Goal: Task Accomplishment & Management: Complete application form

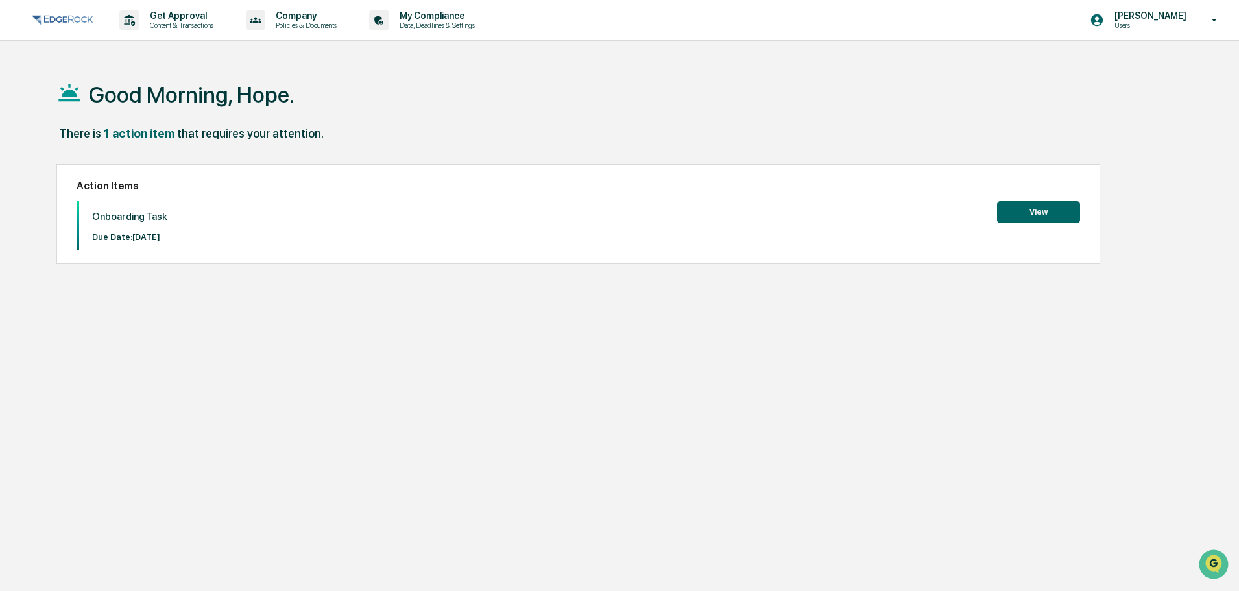
click at [1025, 207] on button "View" at bounding box center [1038, 212] width 83 height 22
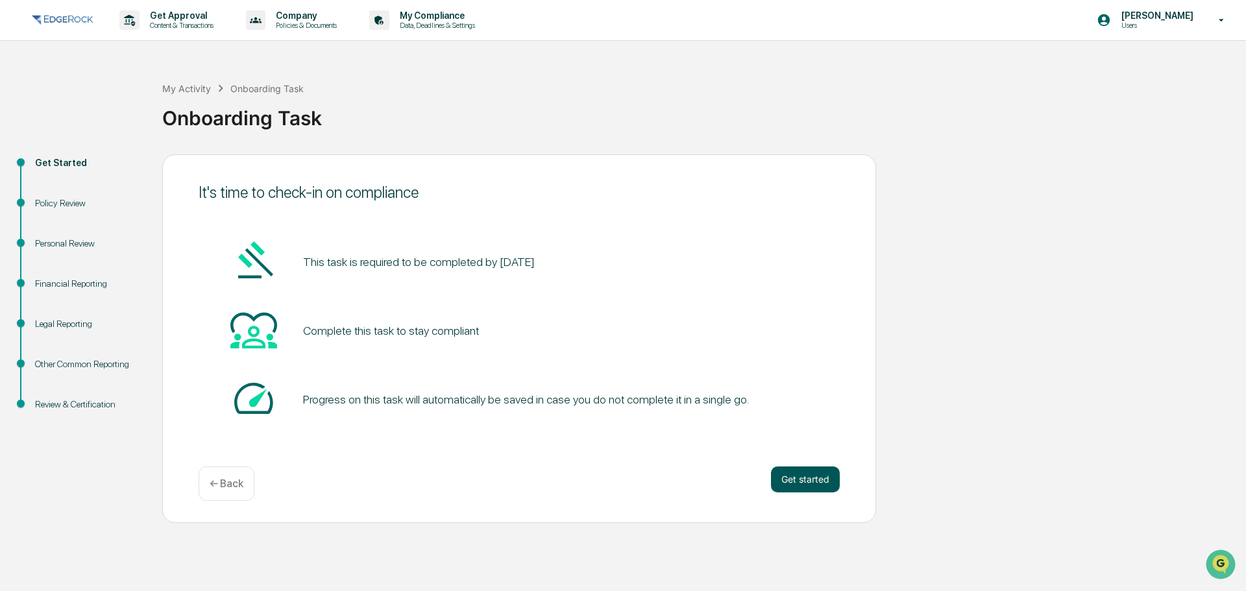
click at [807, 478] on button "Get started" at bounding box center [805, 480] width 69 height 26
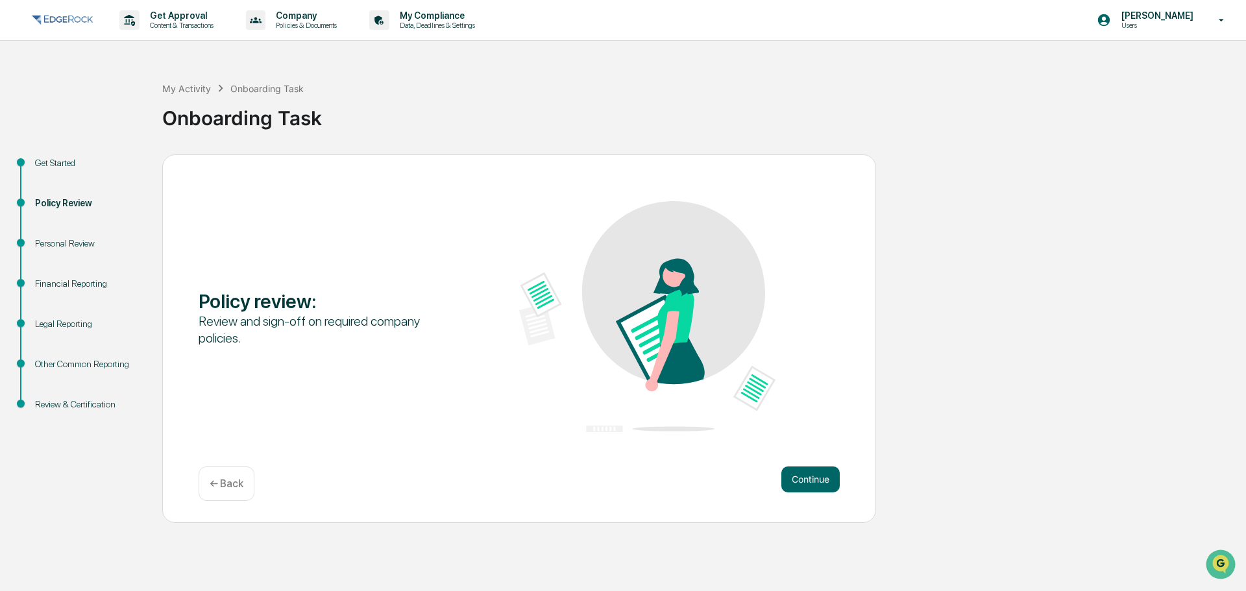
click at [807, 478] on button "Continue" at bounding box center [810, 480] width 58 height 26
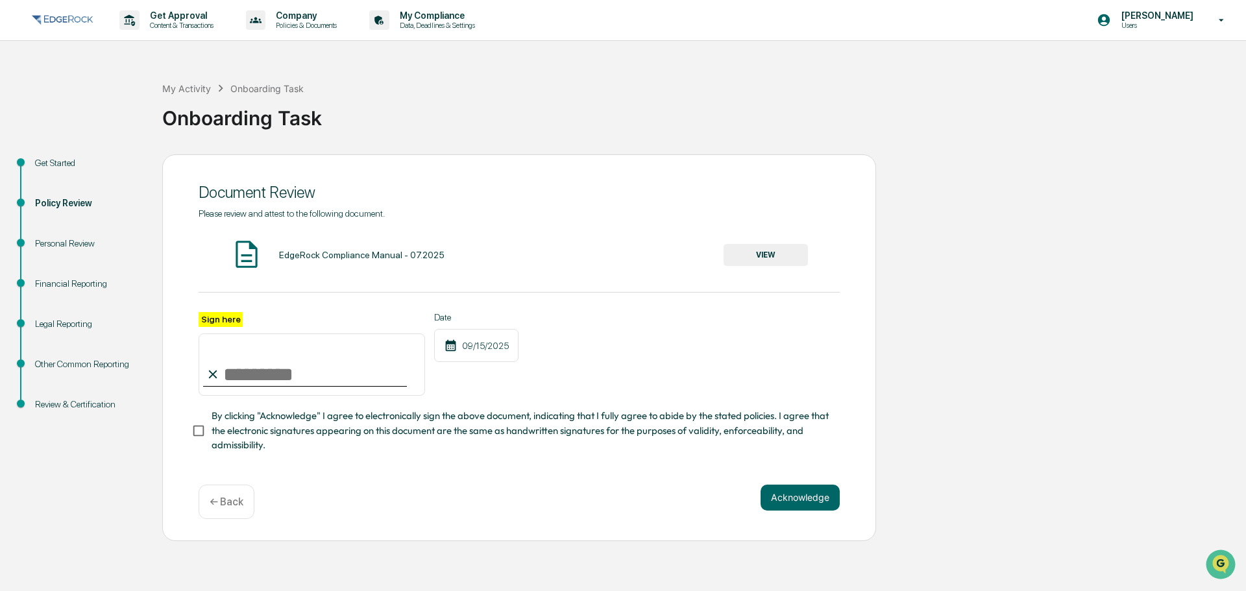
click at [227, 374] on input "Sign here" at bounding box center [312, 365] width 226 height 62
type input "**********"
click at [816, 500] on button "Acknowledge" at bounding box center [800, 498] width 79 height 26
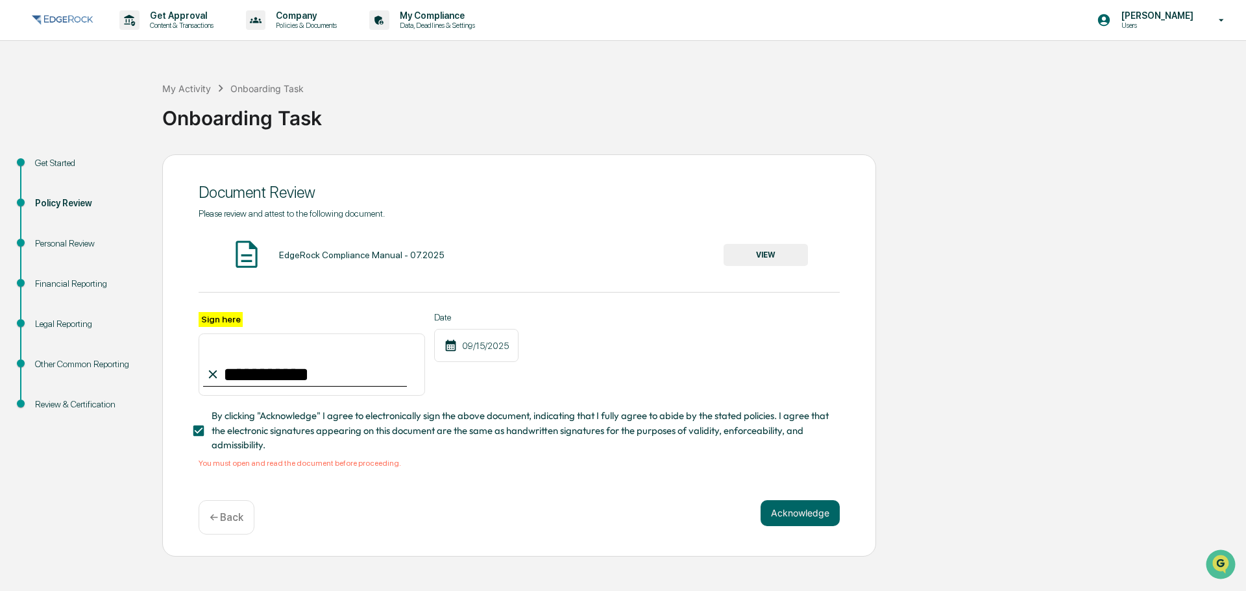
click at [782, 253] on button "VIEW" at bounding box center [766, 255] width 84 height 22
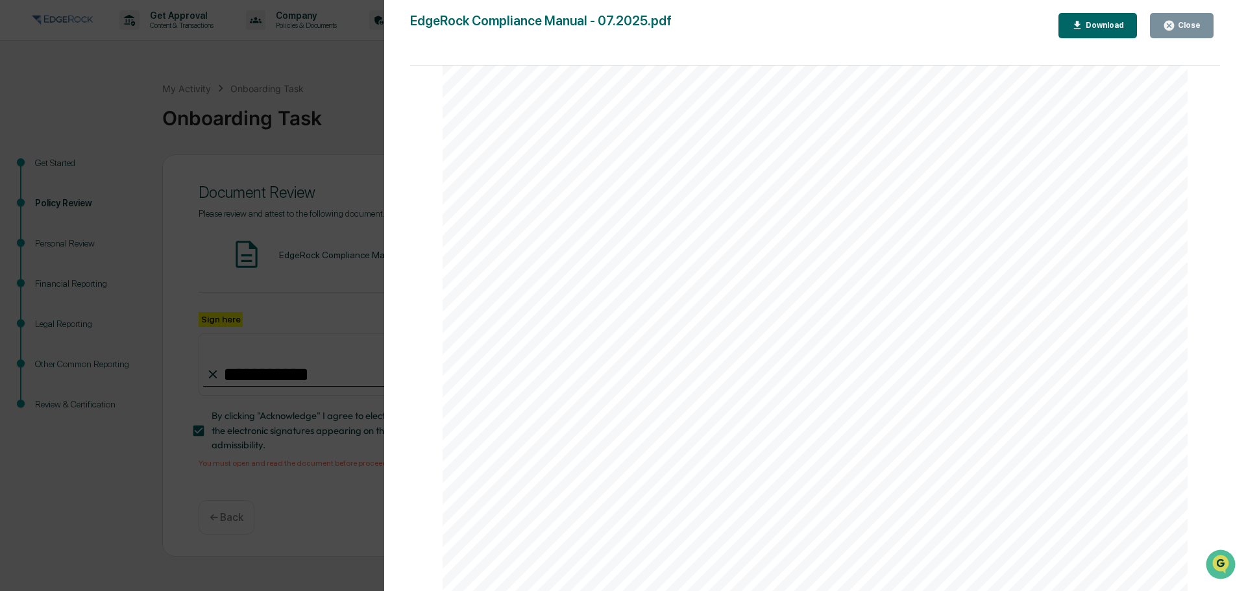
scroll to position [3310, 0]
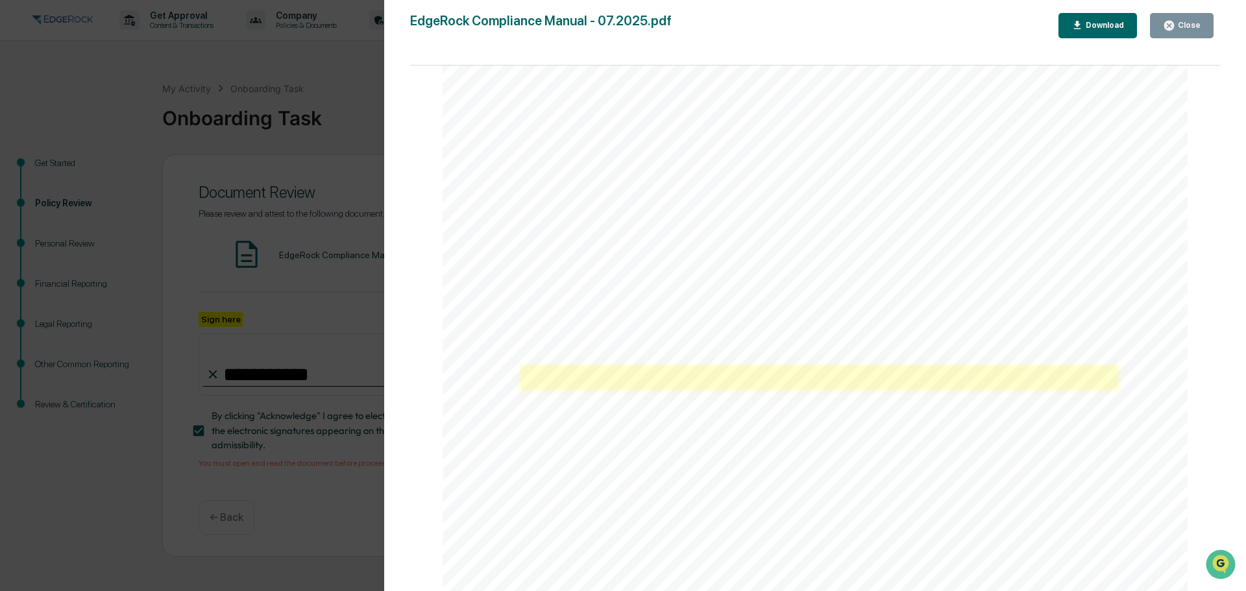
click at [572, 377] on link at bounding box center [818, 377] width 597 height 24
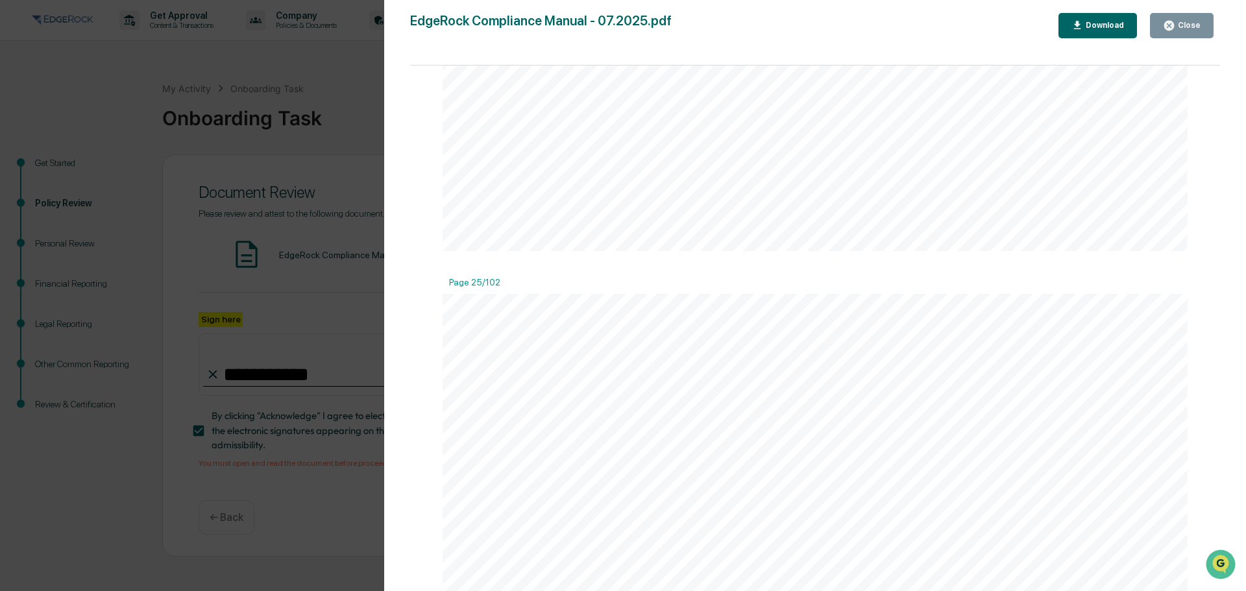
scroll to position [23959, 0]
click at [533, 121] on span "CCO or designee has the overall responsibility for the implementation and monit…" at bounding box center [815, 126] width 570 height 12
click at [535, 125] on span "CCO or designee has the overall responsibility for the implementation and monit…" at bounding box center [815, 126] width 570 height 12
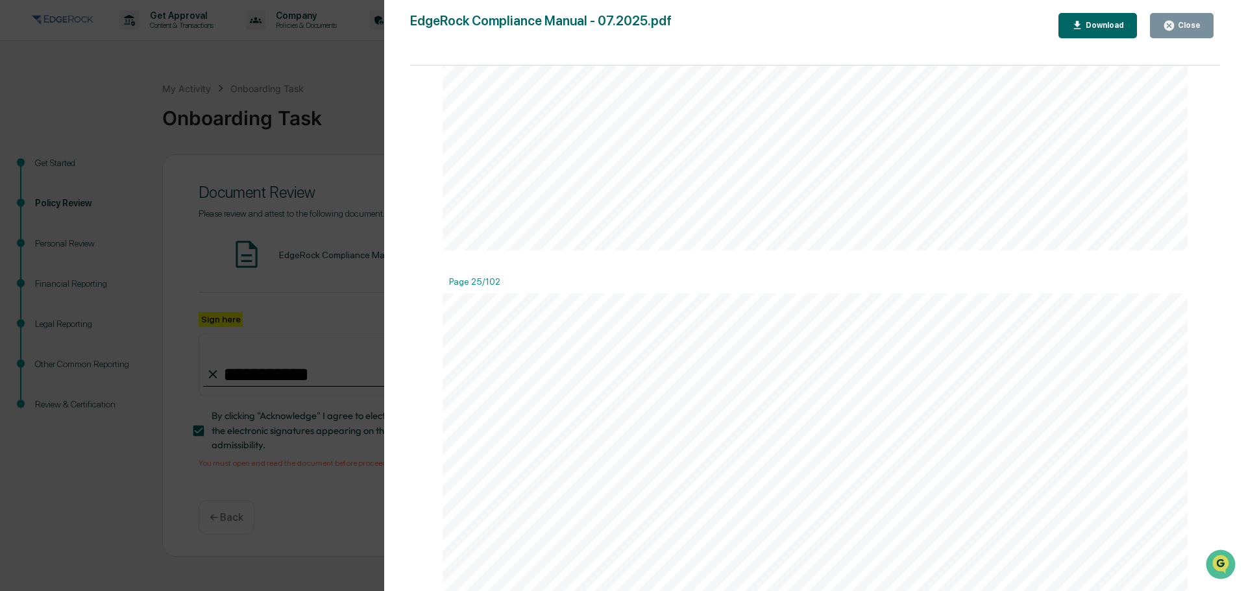
click at [624, 122] on span "CCO or designee has the overall responsibility for the implementation and monit…" at bounding box center [815, 126] width 570 height 12
click at [545, 134] on span "books and records policy, practices, disclosures and recordkeeping for the firm." at bounding box center [773, 140] width 487 height 12
click at [1167, 27] on icon "button" at bounding box center [1169, 26] width 10 height 10
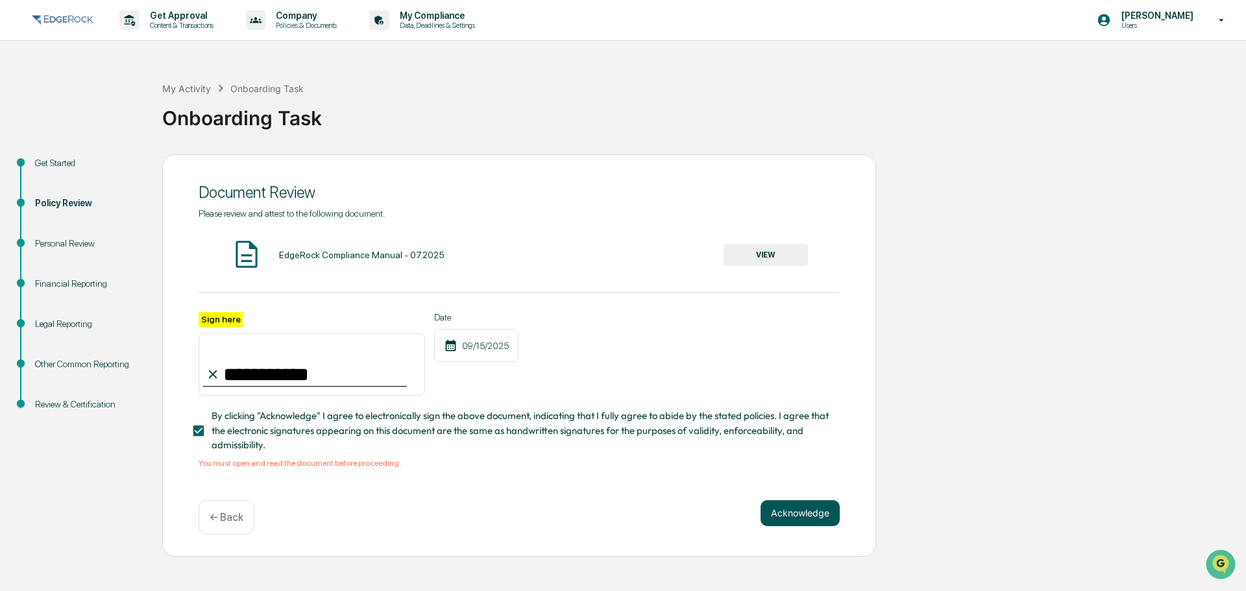
click at [801, 509] on button "Acknowledge" at bounding box center [800, 513] width 79 height 26
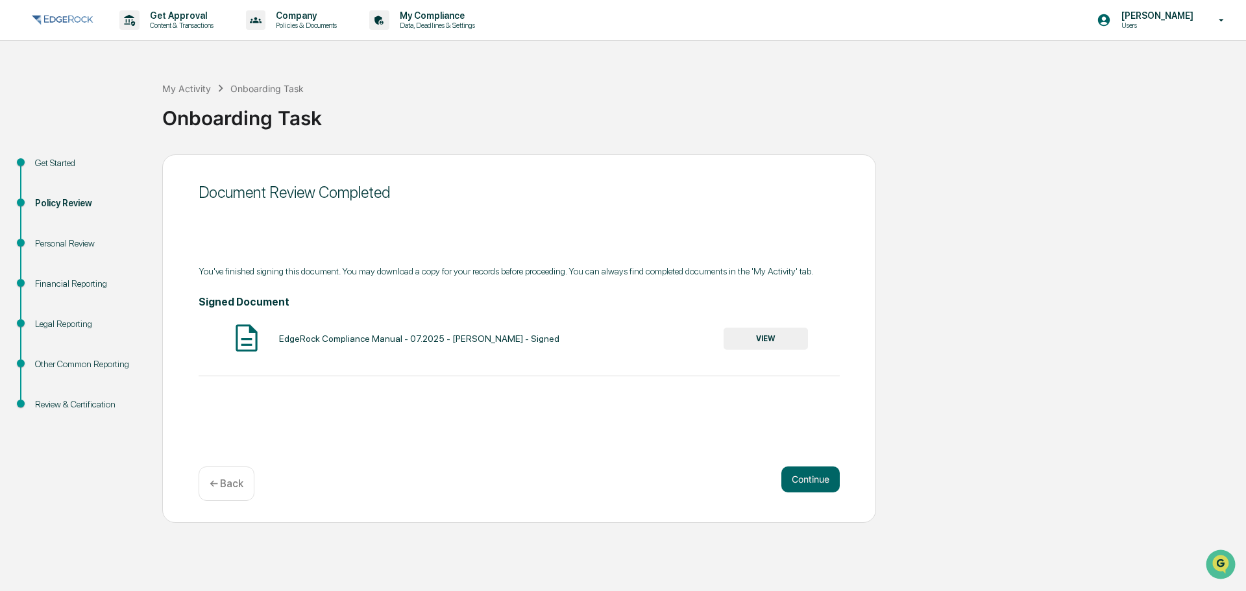
click at [783, 339] on button "VIEW" at bounding box center [766, 339] width 84 height 22
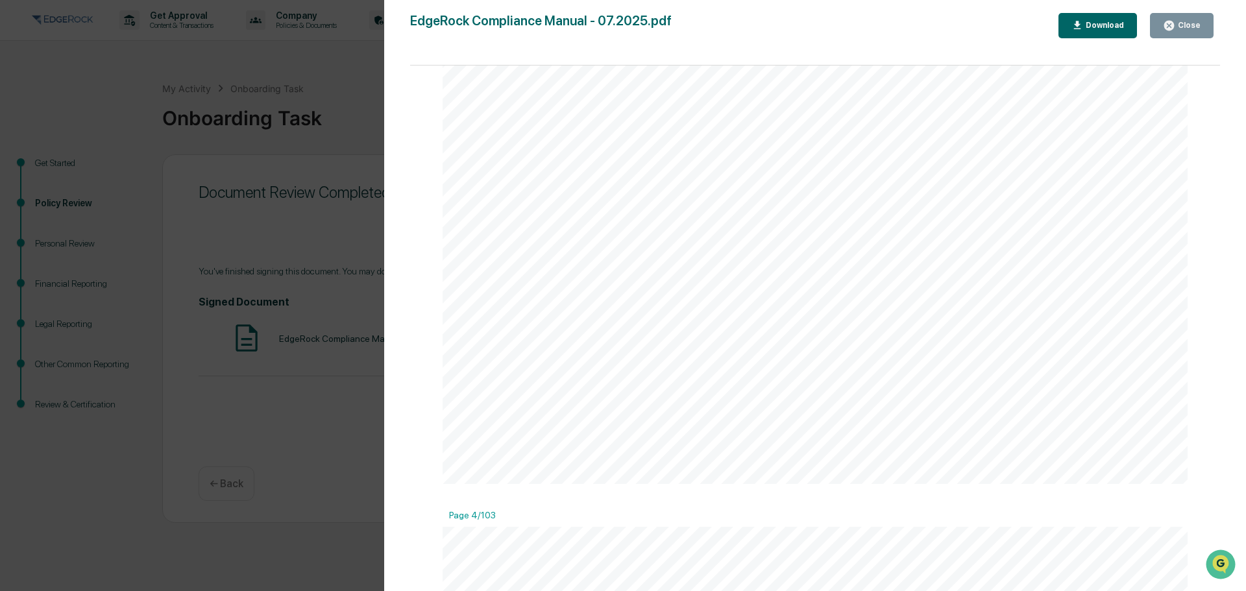
scroll to position [2596, 0]
click at [350, 319] on div "Version History [DATE] 05:15 PM [PERSON_NAME] EdgeRock Compliance Manual - 07.2…" at bounding box center [623, 295] width 1246 height 591
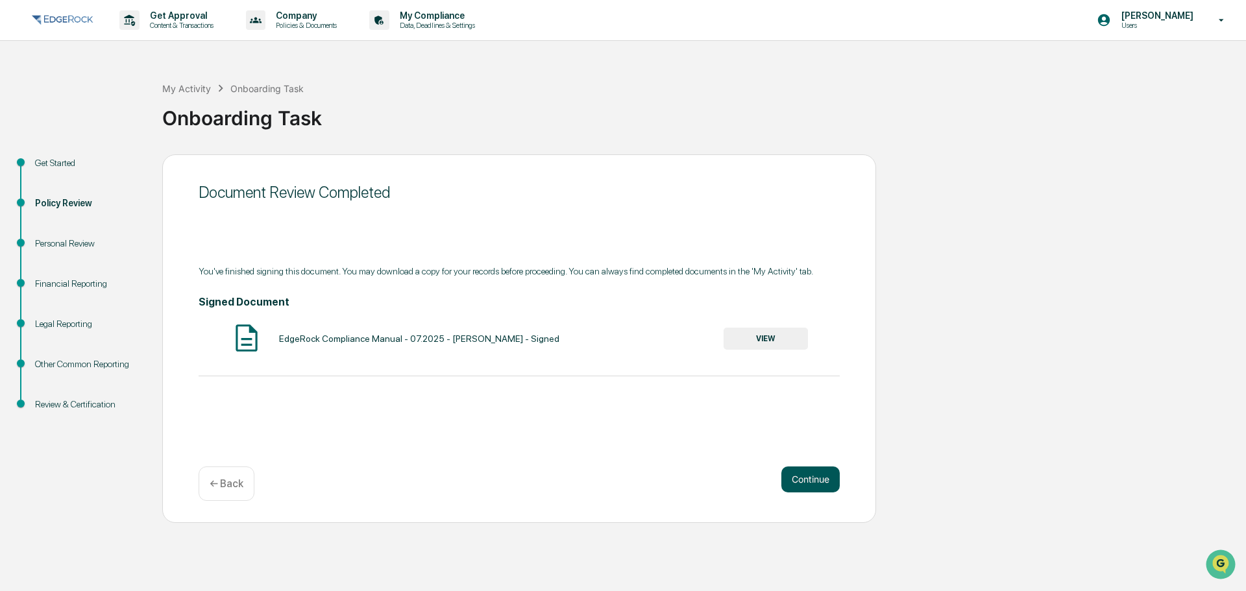
click at [801, 473] on button "Continue" at bounding box center [810, 480] width 58 height 26
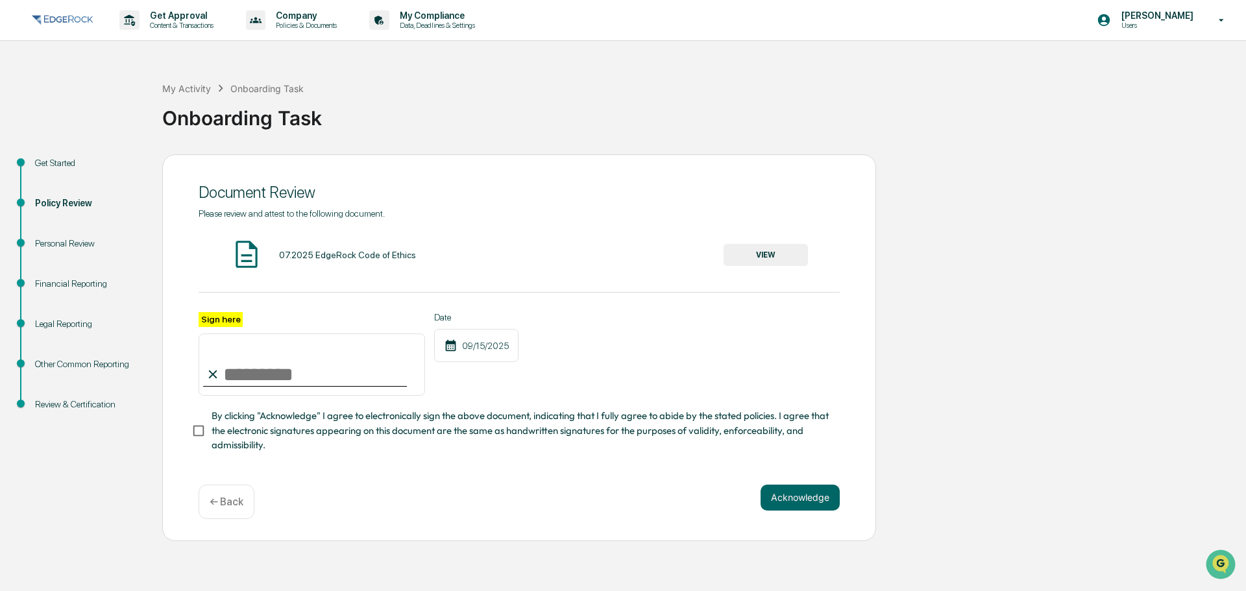
click at [783, 256] on button "VIEW" at bounding box center [766, 255] width 84 height 22
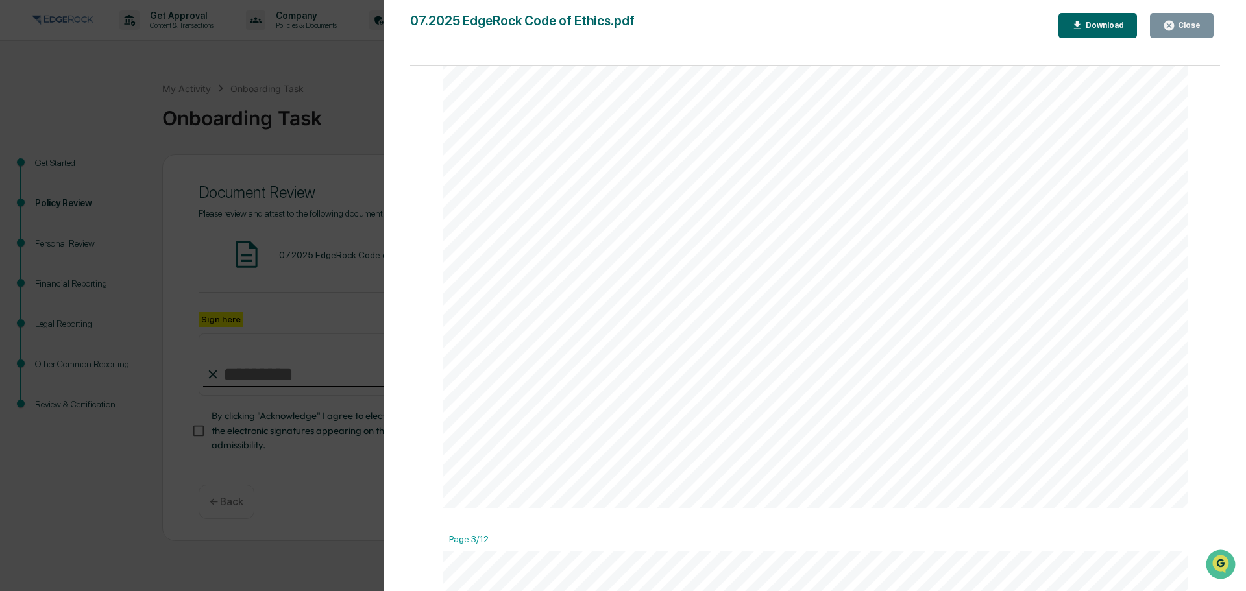
scroll to position [1233, 0]
click at [617, 195] on span "Personal Trading Policies .....................................................…" at bounding box center [824, 194] width 530 height 15
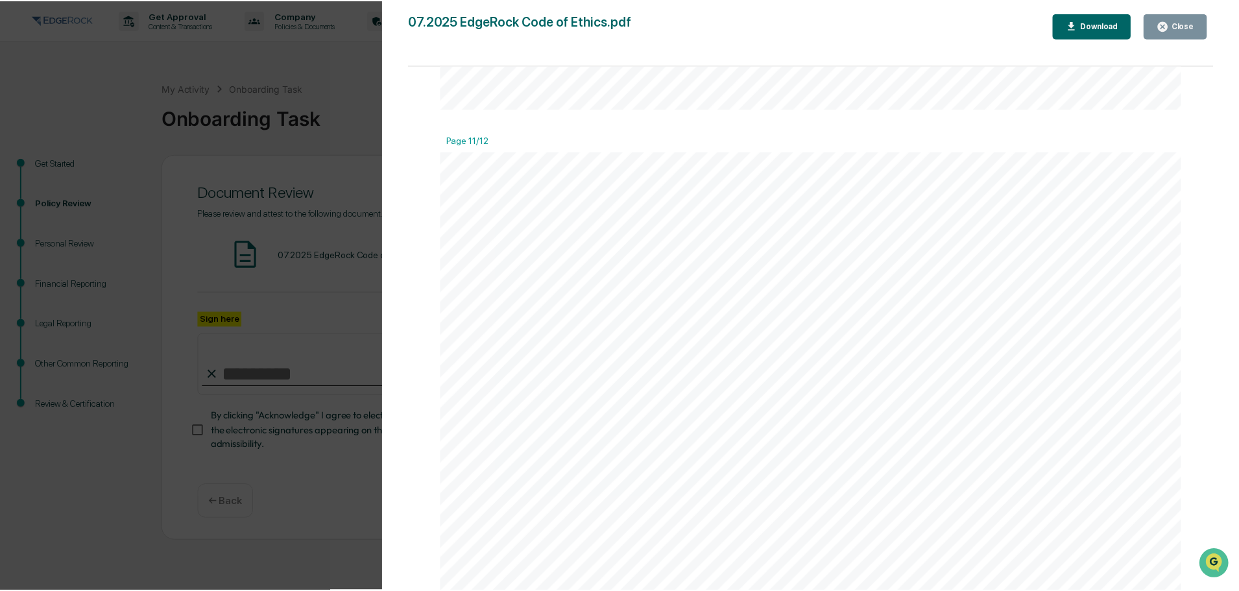
scroll to position [10059, 0]
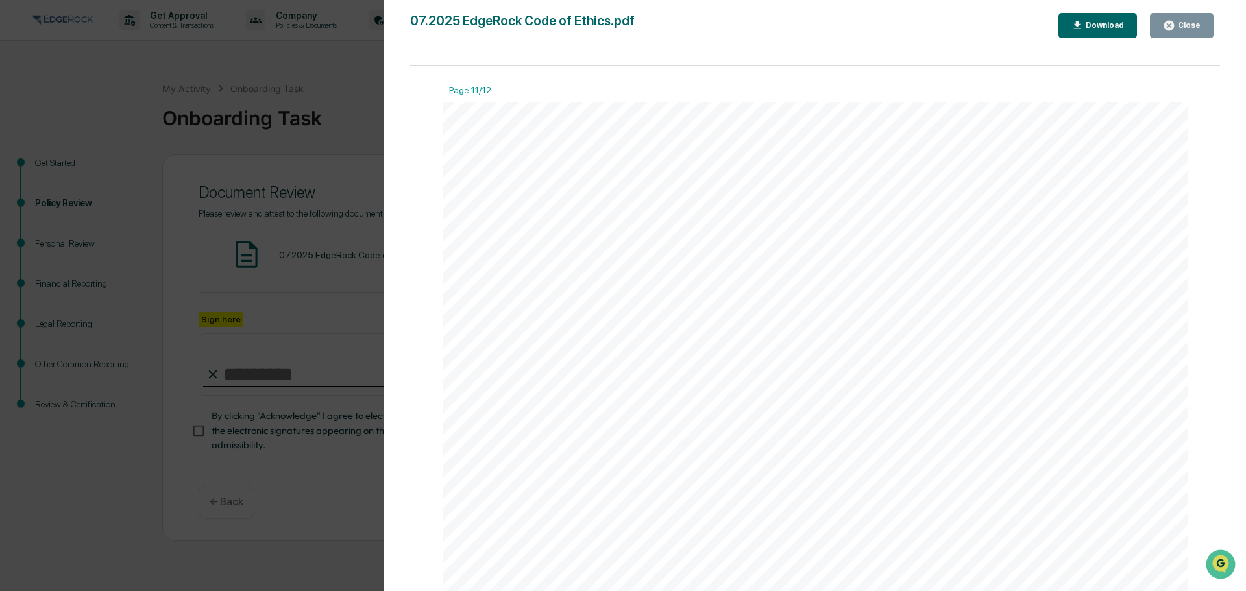
click at [202, 262] on div "Version History [DATE] 05:21 PM [PERSON_NAME] 07.2025 EdgeRock Code of Ethics.p…" at bounding box center [623, 295] width 1246 height 591
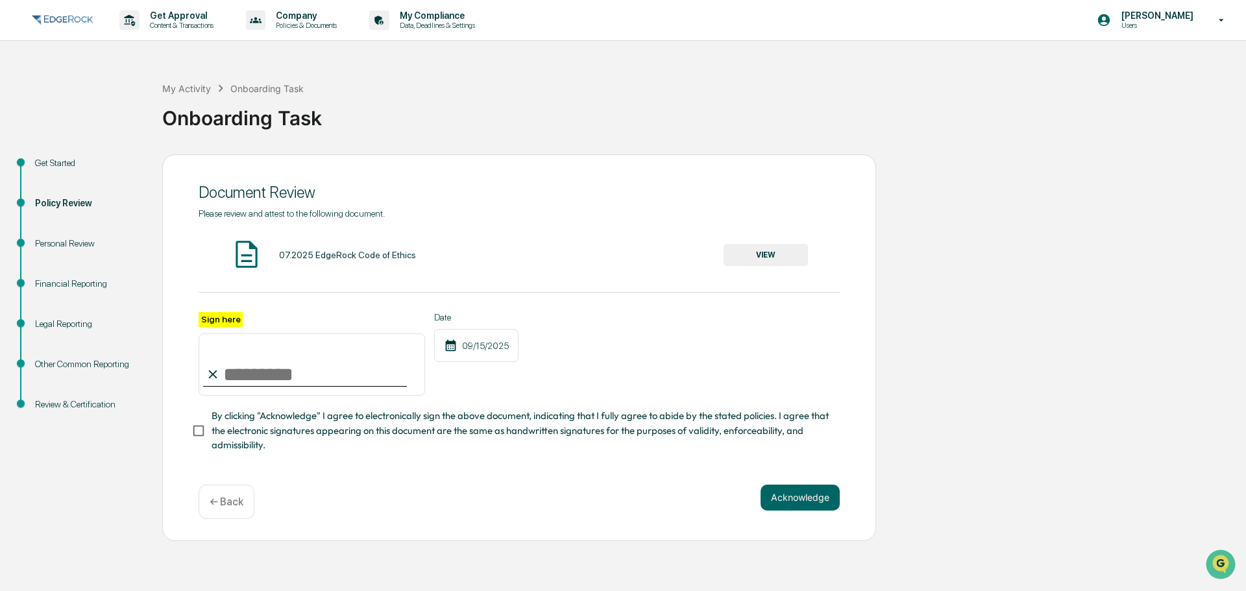
click at [361, 374] on input "Sign here" at bounding box center [312, 365] width 226 height 62
type input "**********"
click at [774, 491] on button "Acknowledge" at bounding box center [800, 498] width 79 height 26
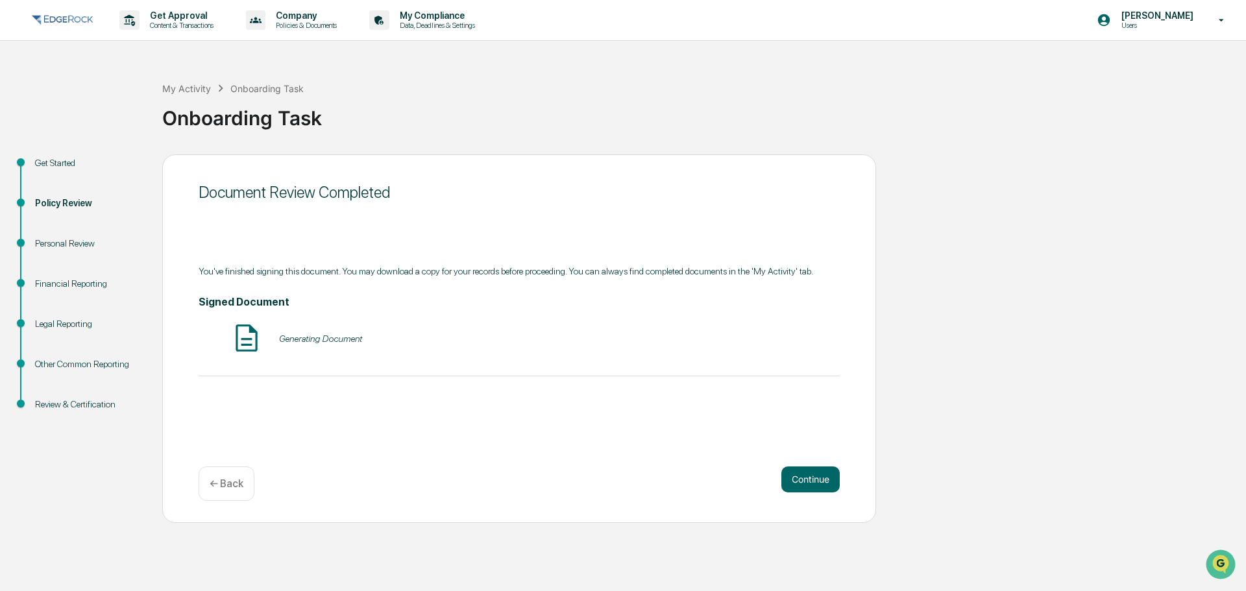
click at [330, 340] on div "Generating Document" at bounding box center [320, 339] width 83 height 10
click at [810, 487] on button "Continue" at bounding box center [810, 480] width 58 height 26
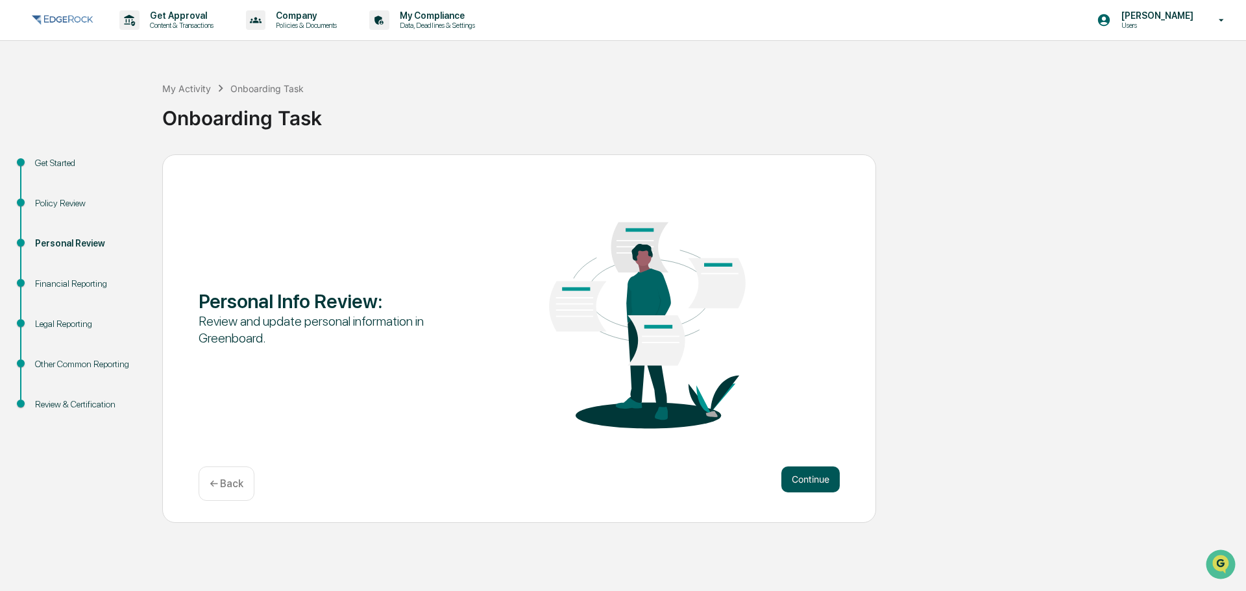
click at [806, 476] on button "Continue" at bounding box center [810, 480] width 58 height 26
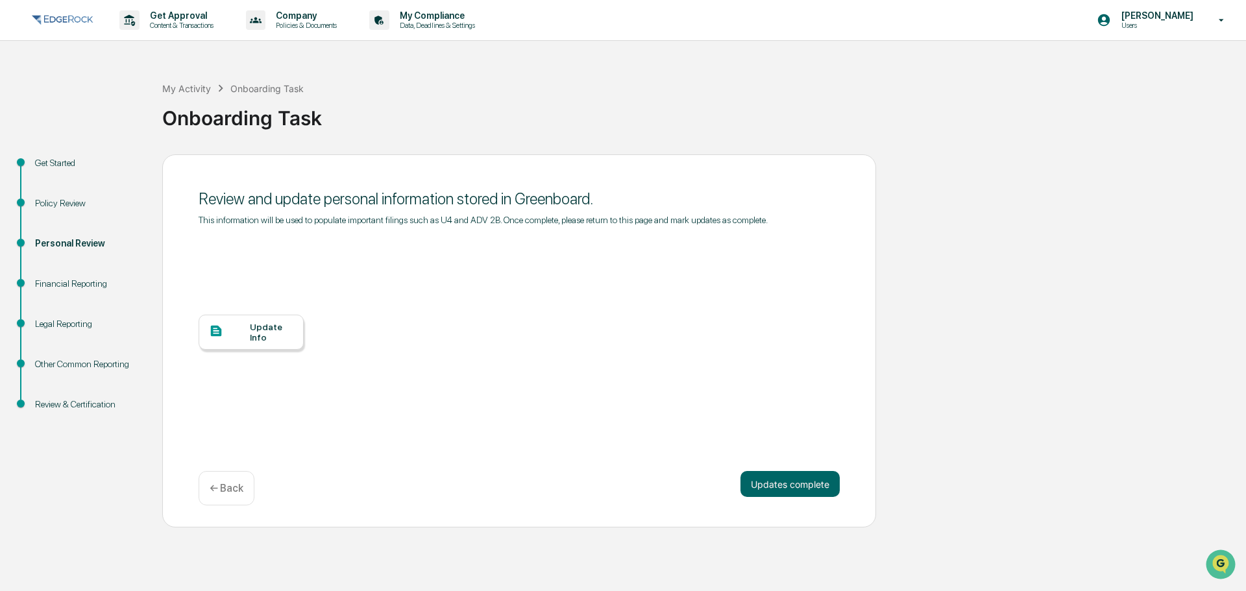
click at [266, 339] on div "Update Info" at bounding box center [271, 332] width 43 height 21
click at [67, 285] on div "Financial Reporting" at bounding box center [88, 284] width 106 height 14
click at [79, 284] on div "Financial Reporting" at bounding box center [88, 284] width 106 height 14
click at [268, 329] on div "Update Info" at bounding box center [271, 332] width 43 height 21
click at [801, 482] on button "Updates complete" at bounding box center [789, 484] width 99 height 26
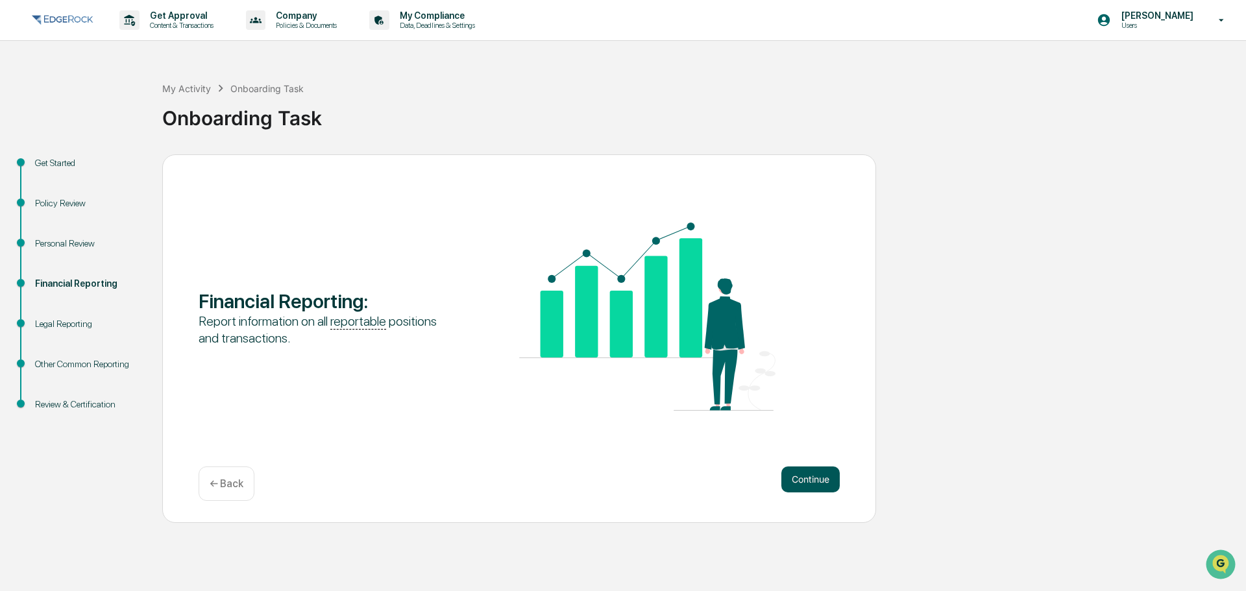
click at [809, 478] on button "Continue" at bounding box center [810, 480] width 58 height 26
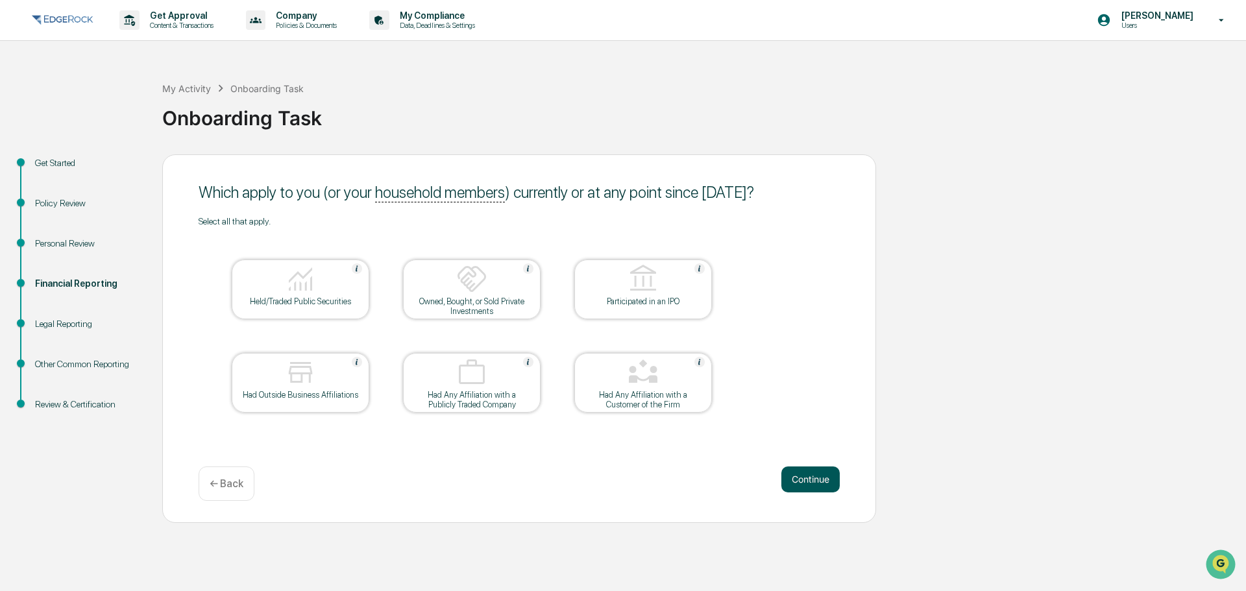
click at [811, 476] on button "Continue" at bounding box center [810, 480] width 58 height 26
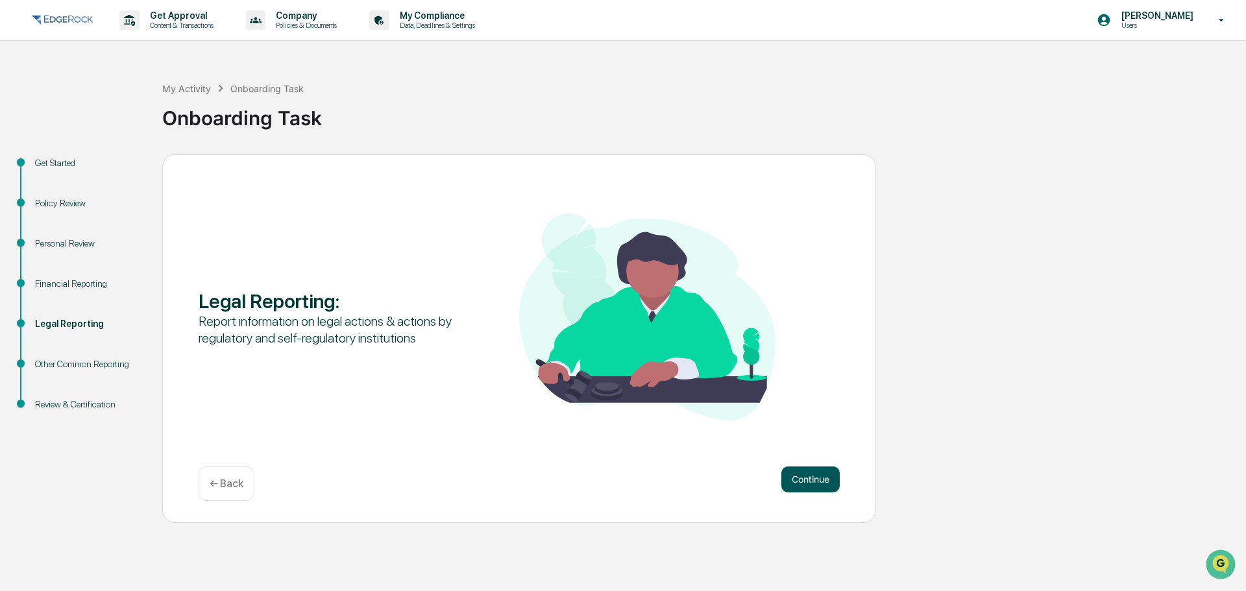
click at [805, 479] on button "Continue" at bounding box center [810, 480] width 58 height 26
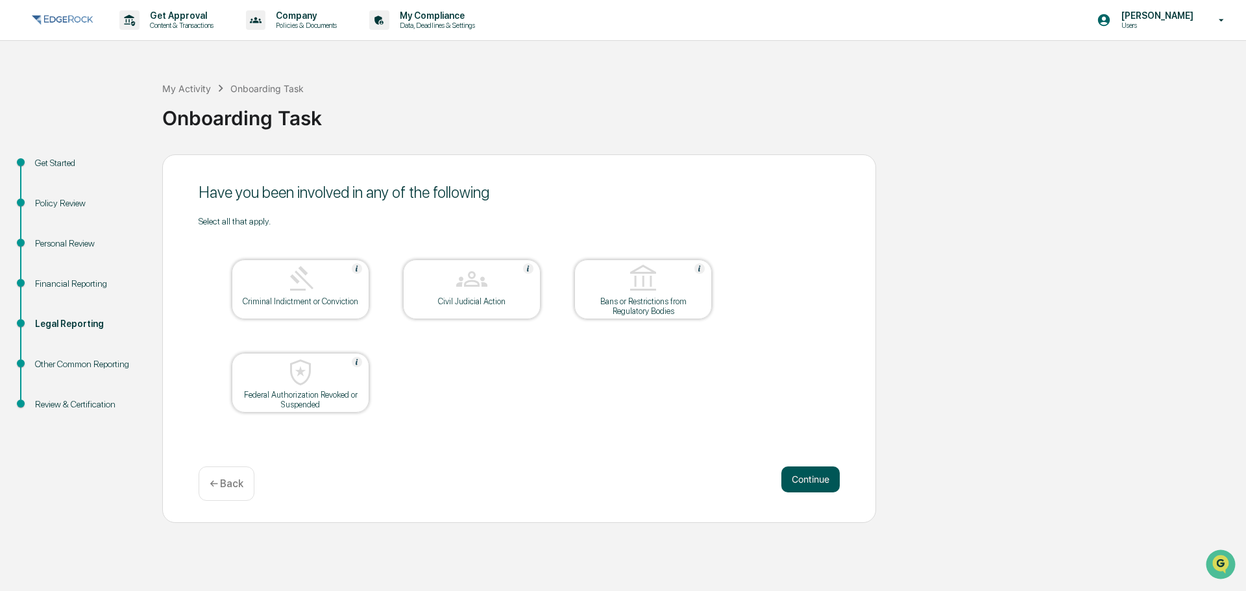
click at [800, 477] on button "Continue" at bounding box center [810, 480] width 58 height 26
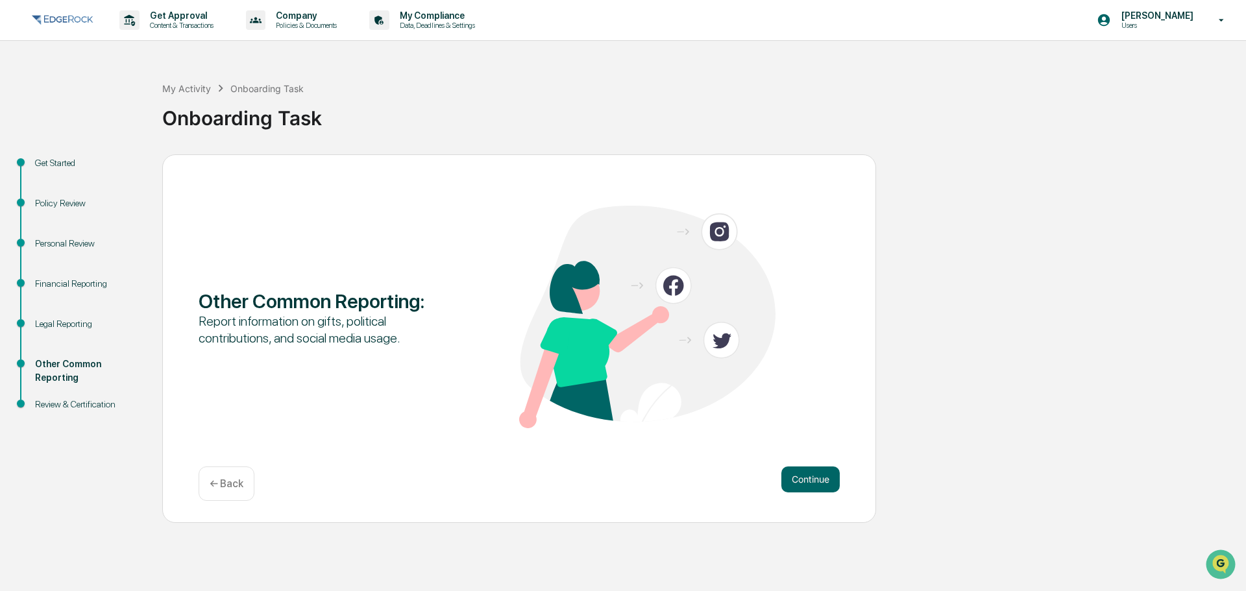
click at [800, 477] on button "Continue" at bounding box center [810, 480] width 58 height 26
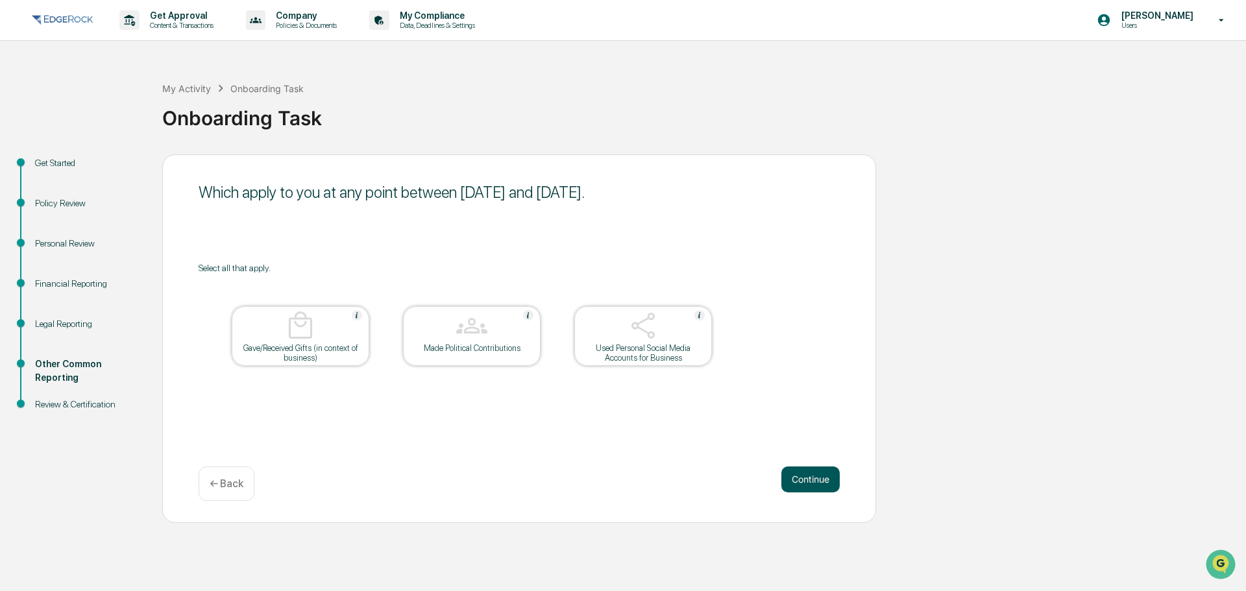
click at [809, 473] on button "Continue" at bounding box center [810, 480] width 58 height 26
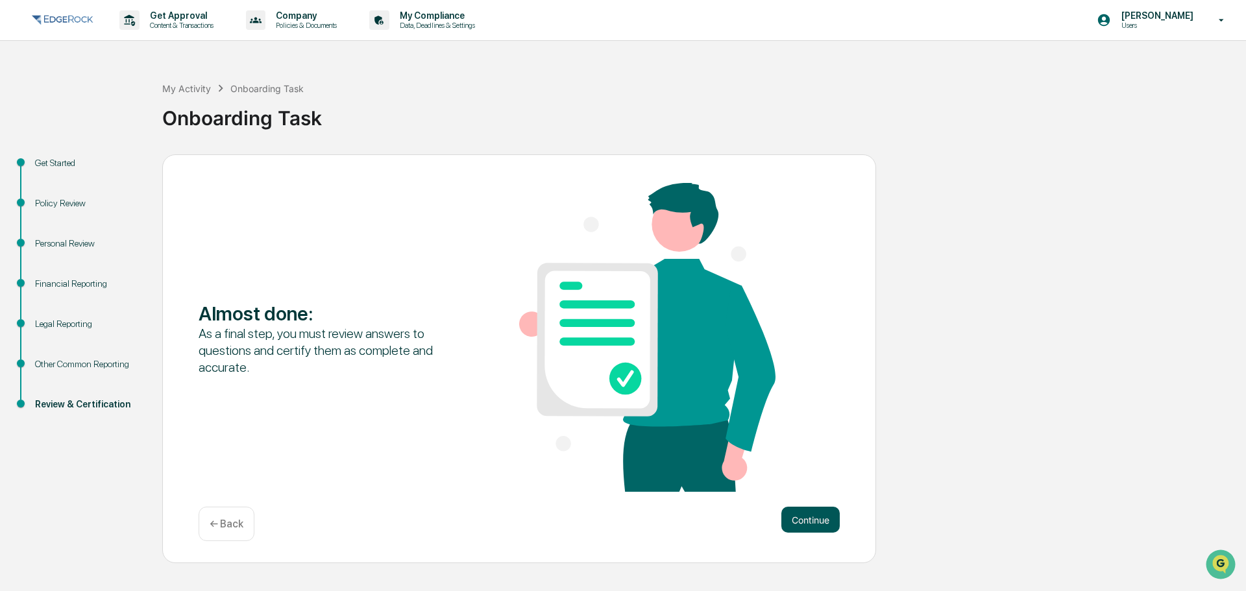
click at [800, 529] on button "Continue" at bounding box center [810, 520] width 58 height 26
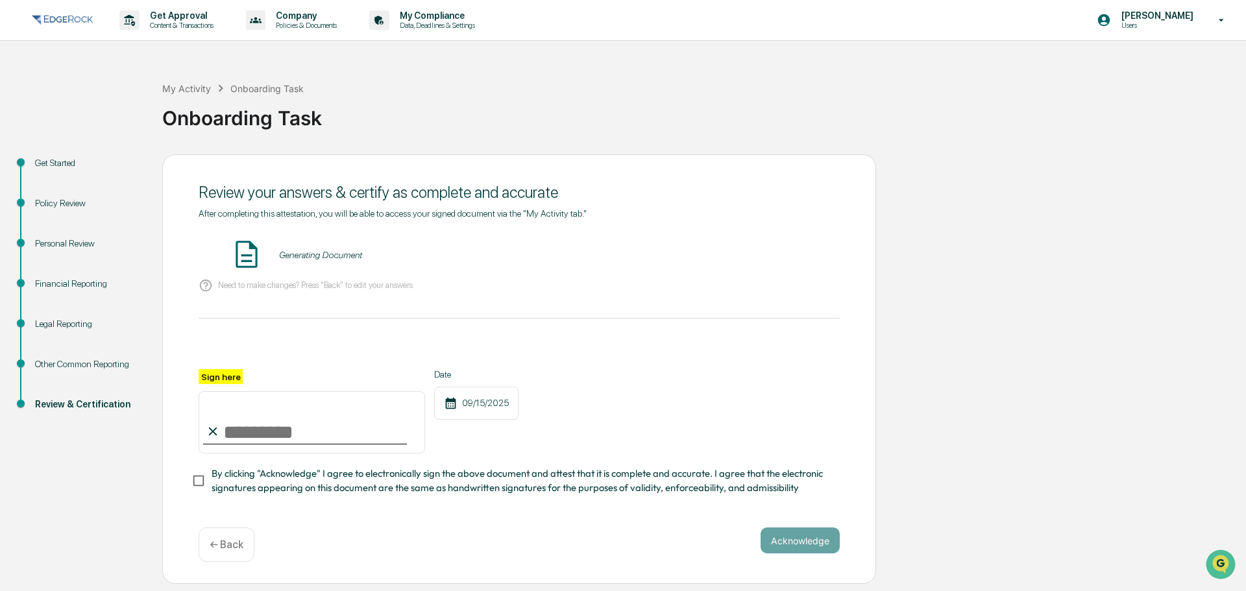
click at [234, 432] on input "Sign here" at bounding box center [312, 422] width 226 height 62
click at [278, 437] on input "Sign here" at bounding box center [312, 422] width 226 height 62
type input "**********"
click at [773, 559] on div "Acknowledge ← Back" at bounding box center [519, 545] width 641 height 34
click at [783, 550] on button "Acknowledge" at bounding box center [800, 541] width 79 height 26
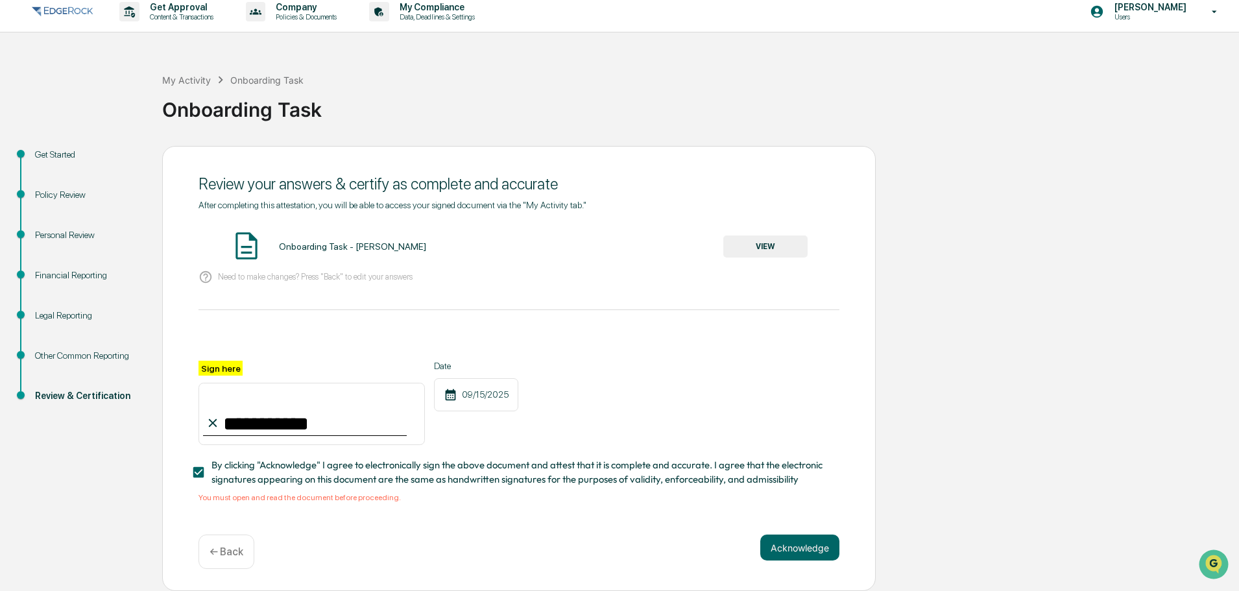
scroll to position [12, 0]
click at [803, 548] on button "Acknowledge" at bounding box center [800, 548] width 79 height 26
click at [746, 241] on button "VIEW" at bounding box center [766, 247] width 84 height 22
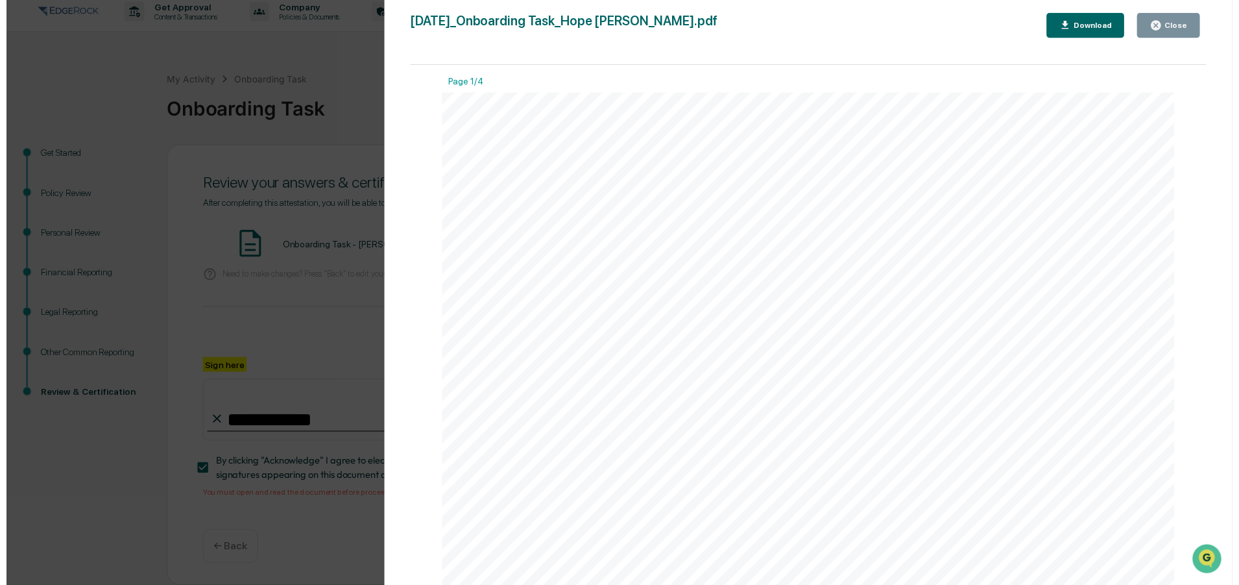
scroll to position [0, 0]
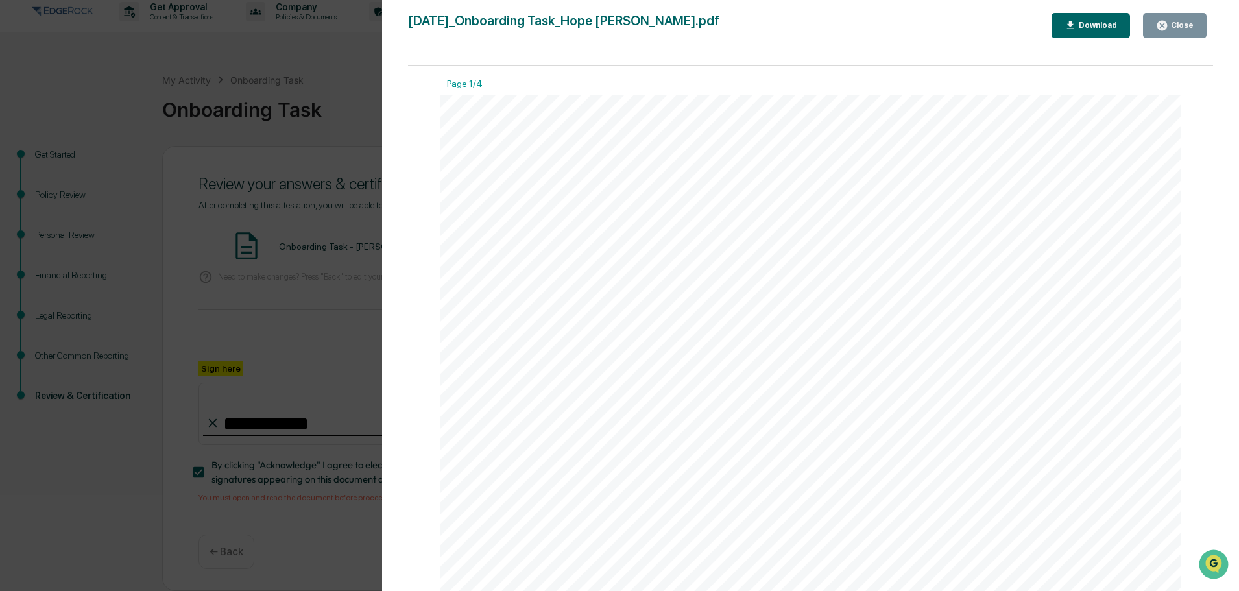
click at [339, 215] on div "Version History [DATE] 05:24 PM [PERSON_NAME] [DATE]_Onboarding Task_Hope [PERS…" at bounding box center [619, 295] width 1239 height 591
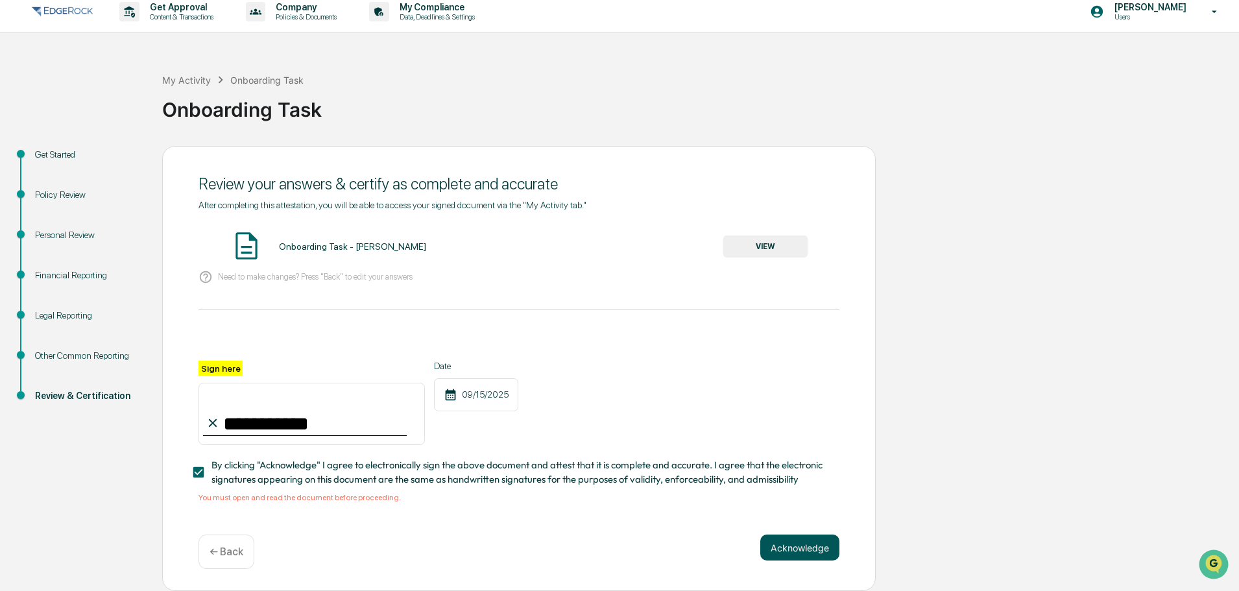
click at [809, 556] on button "Acknowledge" at bounding box center [800, 548] width 79 height 26
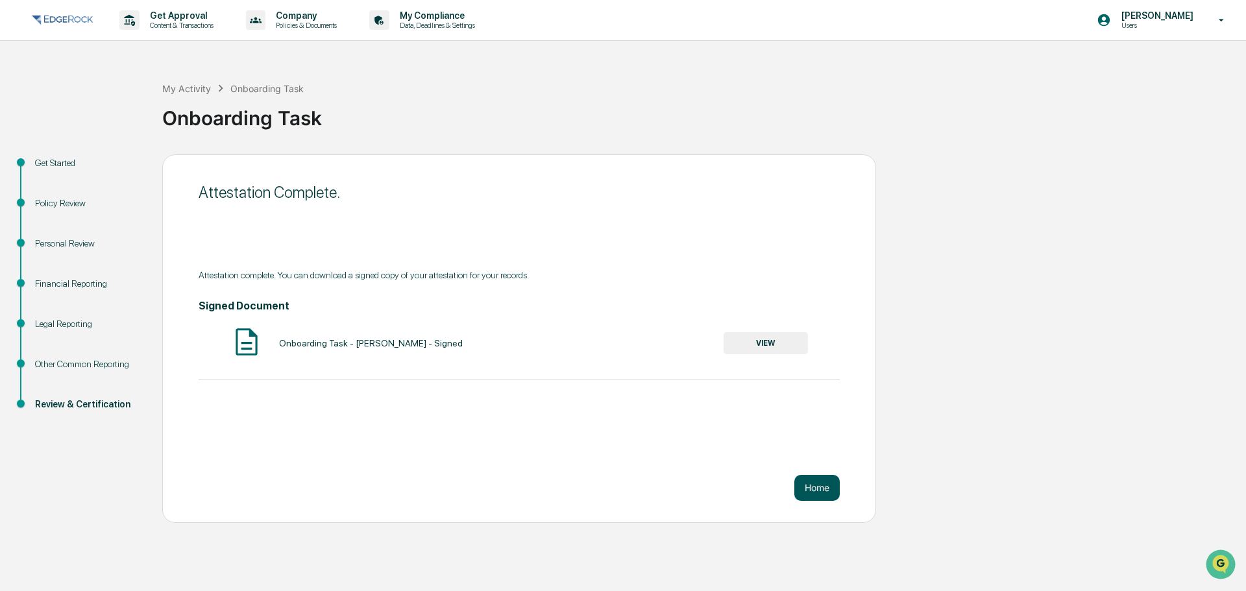
click at [807, 490] on button "Home" at bounding box center [816, 488] width 45 height 26
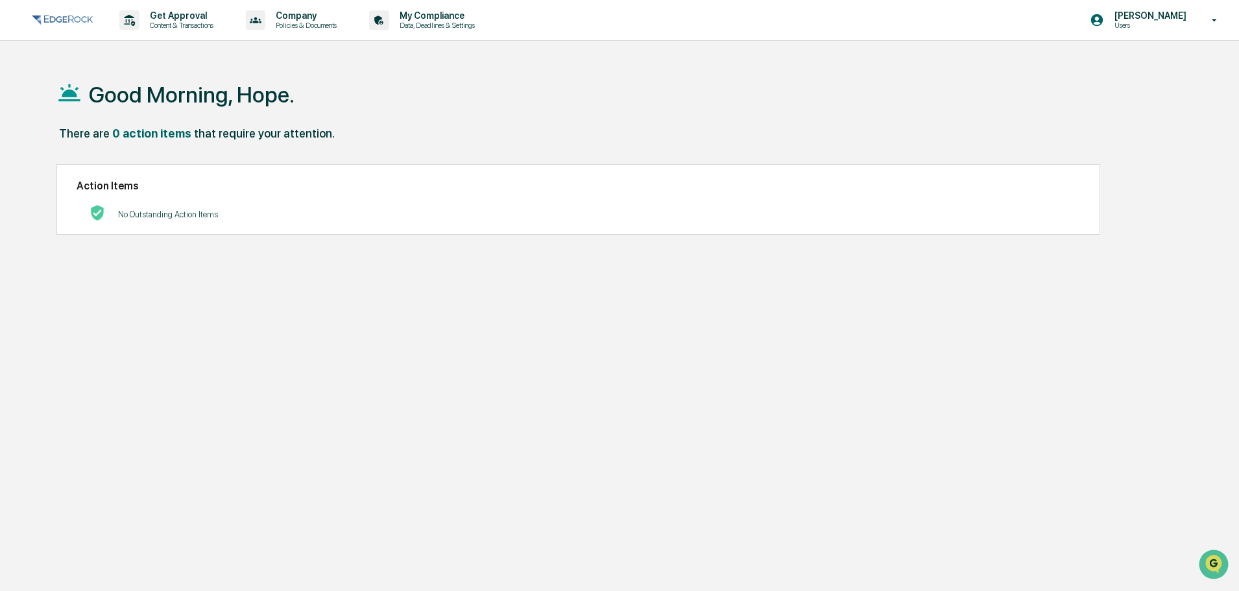
drag, startPoint x: 186, startPoint y: 226, endPoint x: 179, endPoint y: 231, distance: 8.5
click at [183, 228] on div "Action Items No Outstanding Action Items" at bounding box center [578, 199] width 1044 height 71
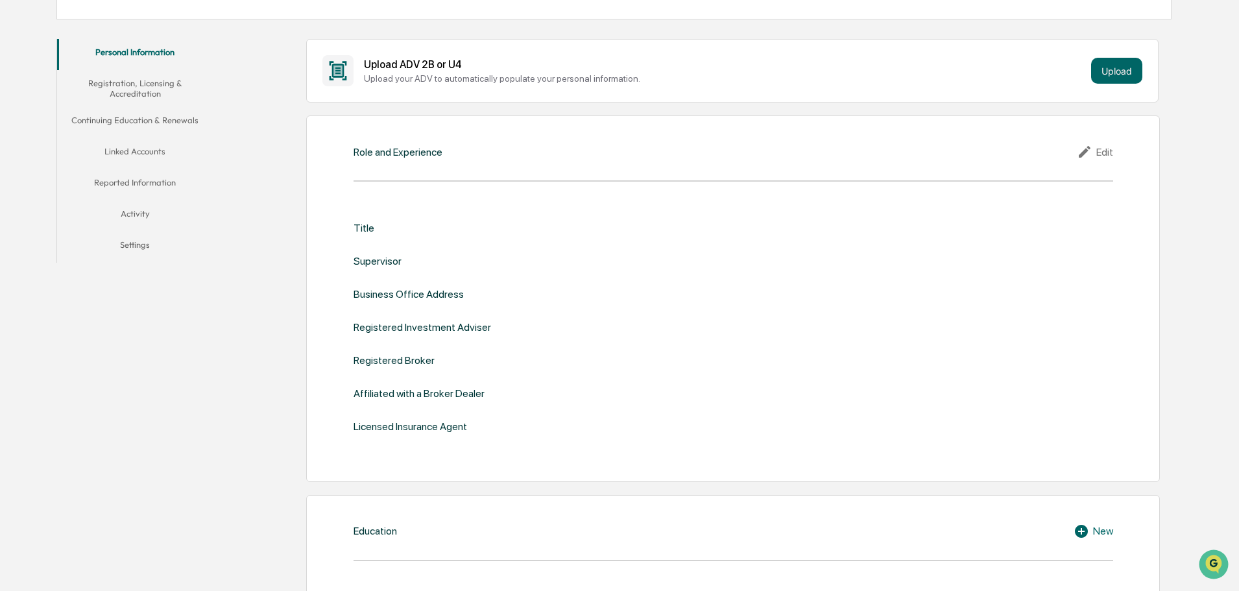
scroll to position [260, 0]
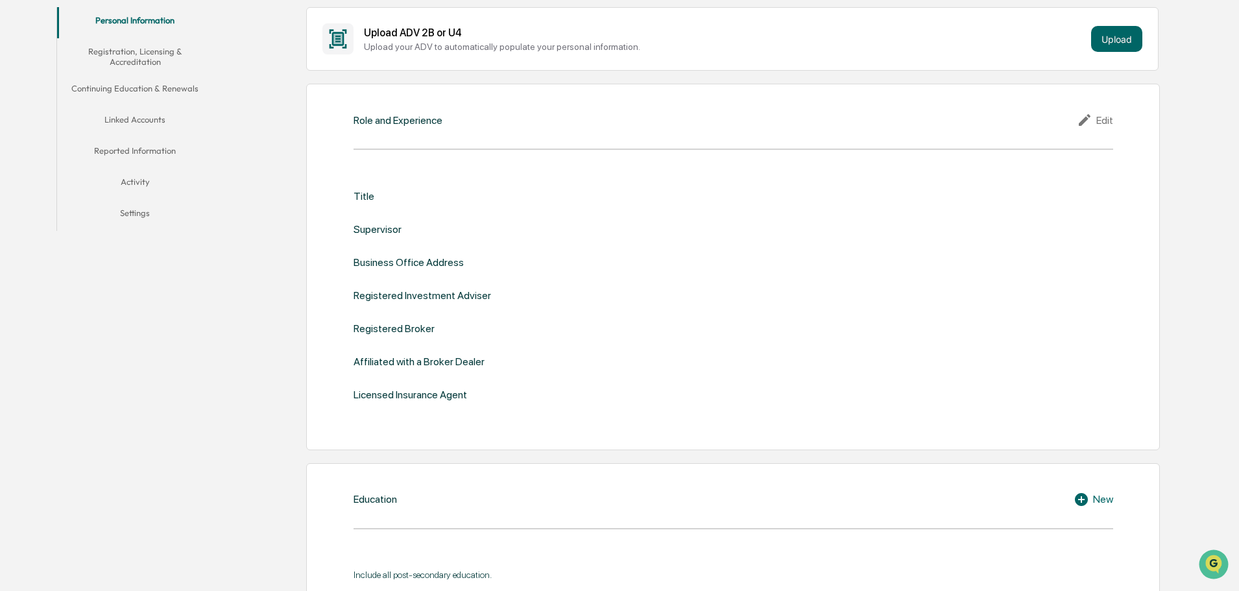
click at [411, 145] on div "Role and Experience Edit Title Supervisor Business Office Address Registered In…" at bounding box center [733, 267] width 854 height 367
click at [576, 114] on div "Role and Experience Edit" at bounding box center [734, 120] width 760 height 16
click at [1096, 114] on icon at bounding box center [1086, 120] width 19 height 16
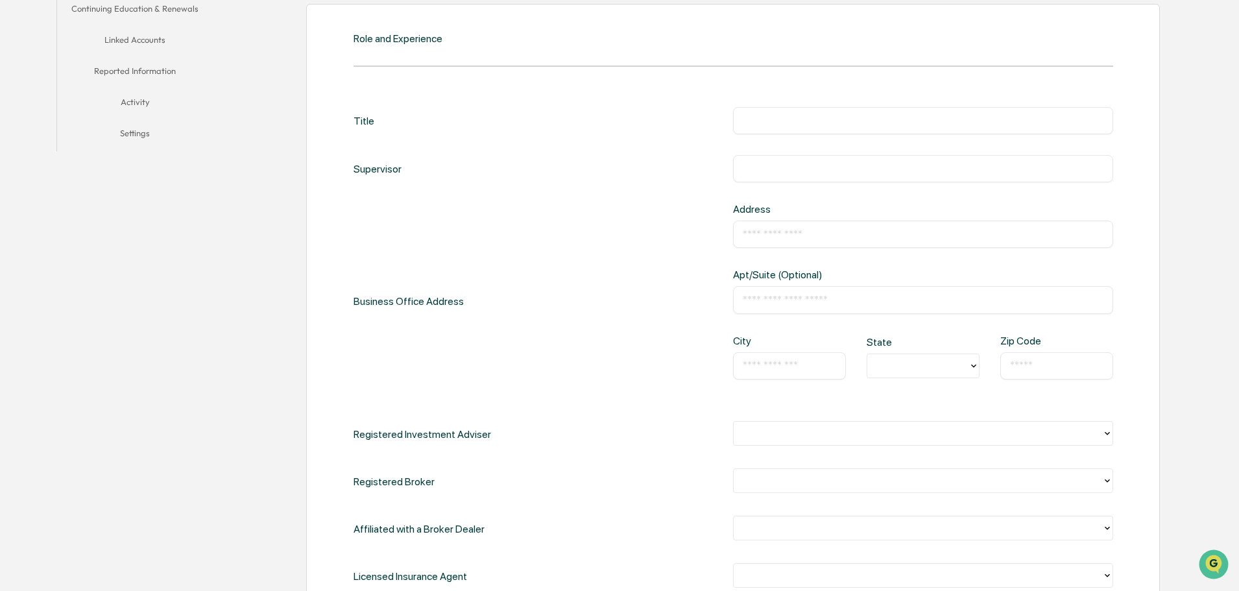
scroll to position [195, 0]
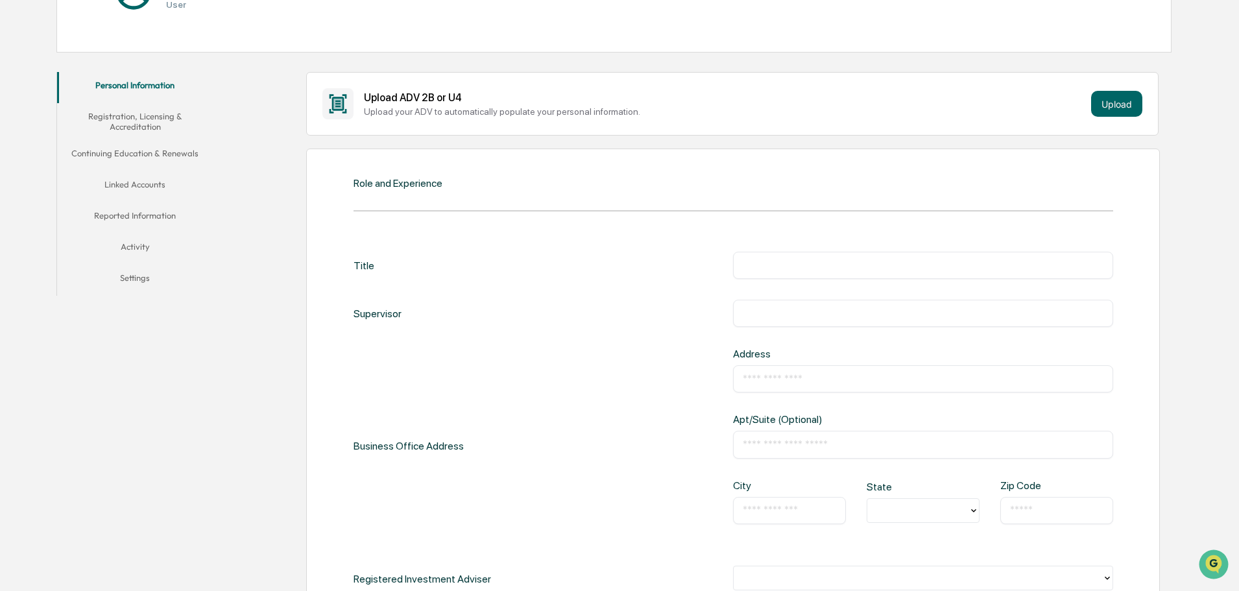
click at [496, 189] on div "Role and Experience" at bounding box center [734, 183] width 760 height 12
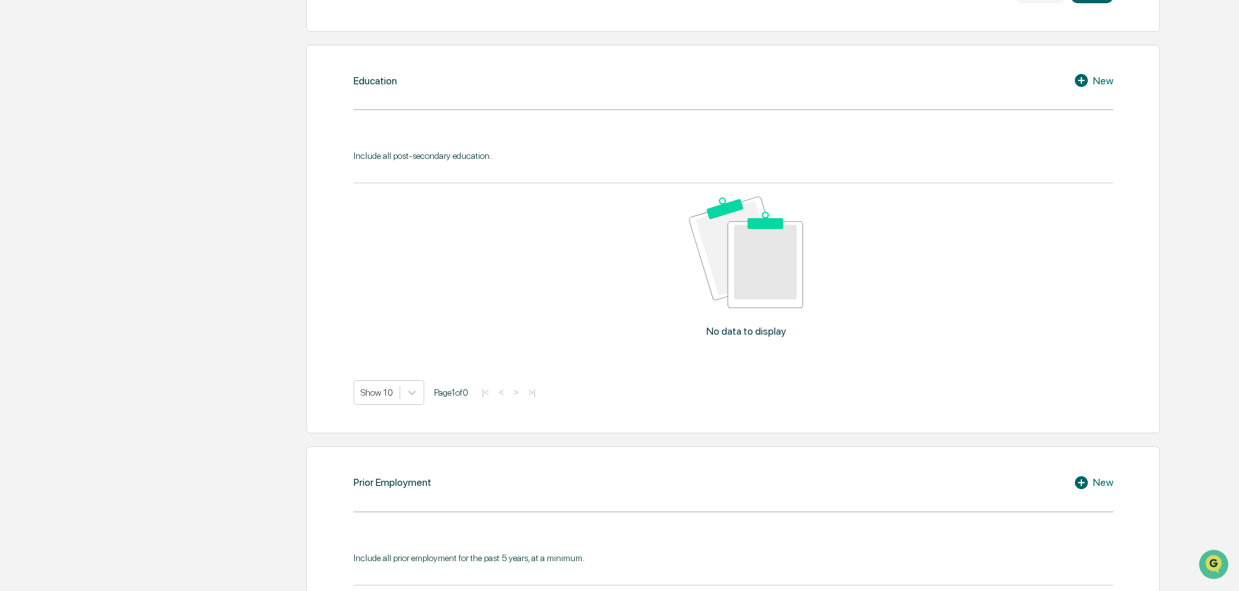
scroll to position [973, 0]
click at [449, 165] on div "Include all post-secondary education. No data to display Show 10 Page 1 of 0 |<…" at bounding box center [734, 277] width 760 height 254
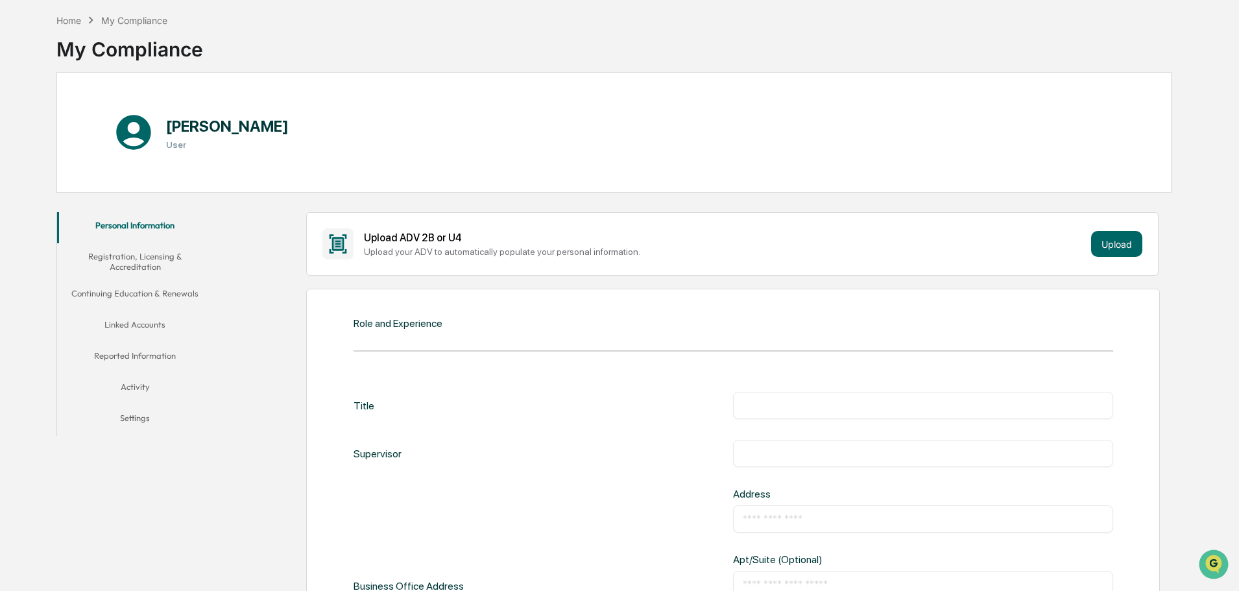
scroll to position [0, 0]
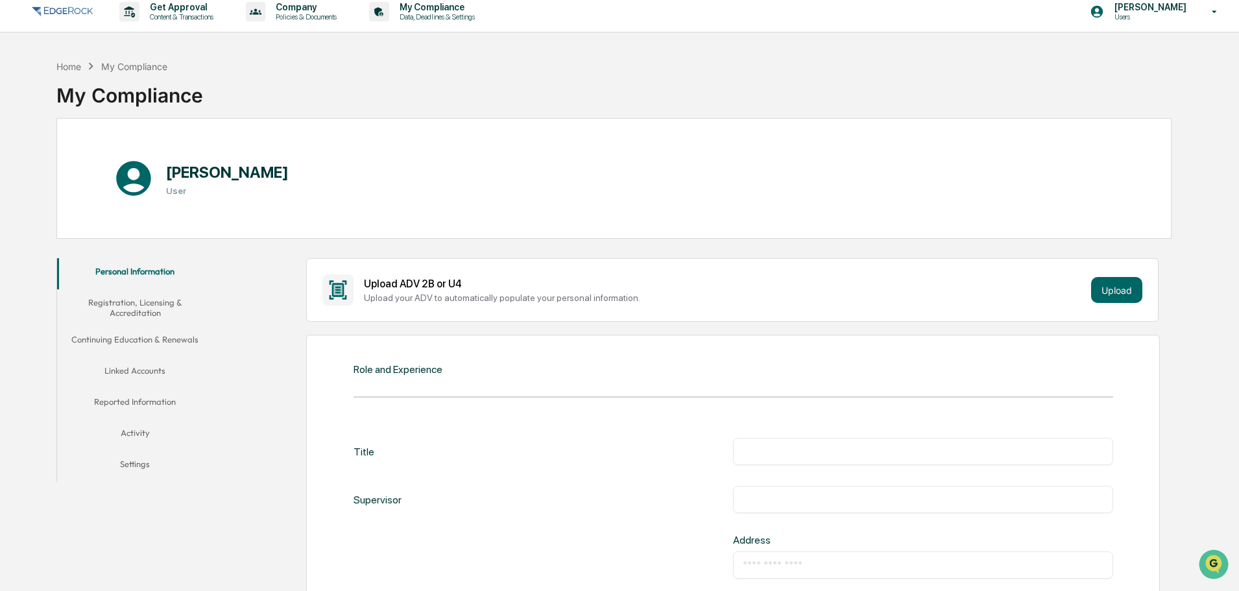
scroll to position [65, 0]
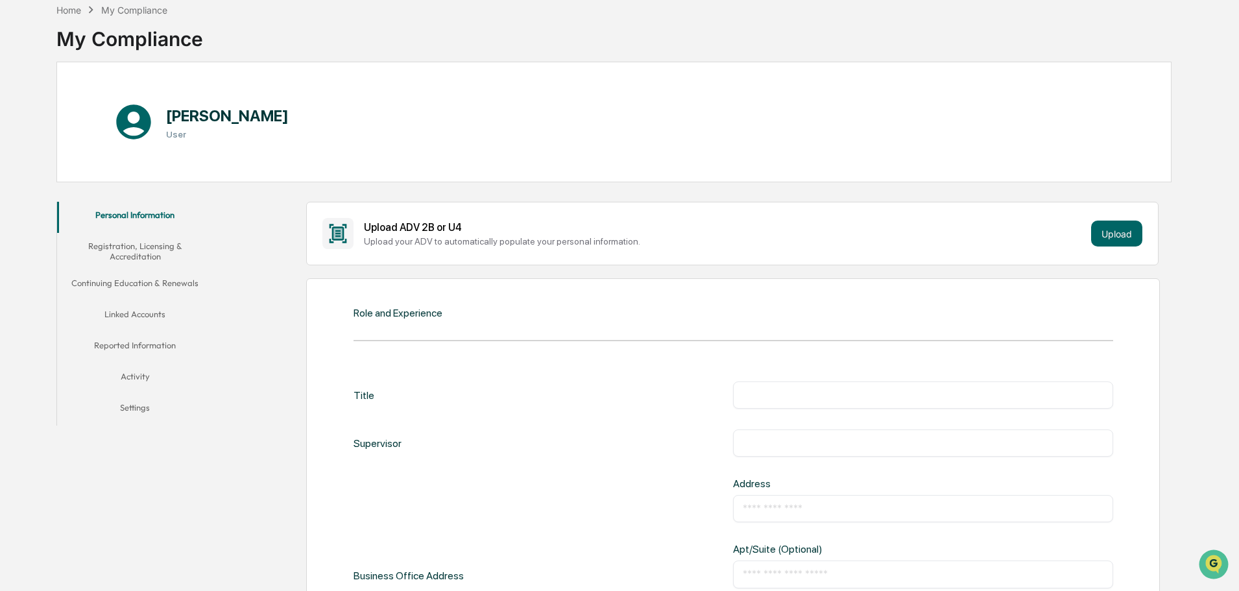
click at [816, 389] on input "text" at bounding box center [923, 395] width 361 height 13
type input "**********"
click at [816, 433] on div "​" at bounding box center [923, 443] width 380 height 27
click at [800, 446] on input "text" at bounding box center [923, 443] width 361 height 13
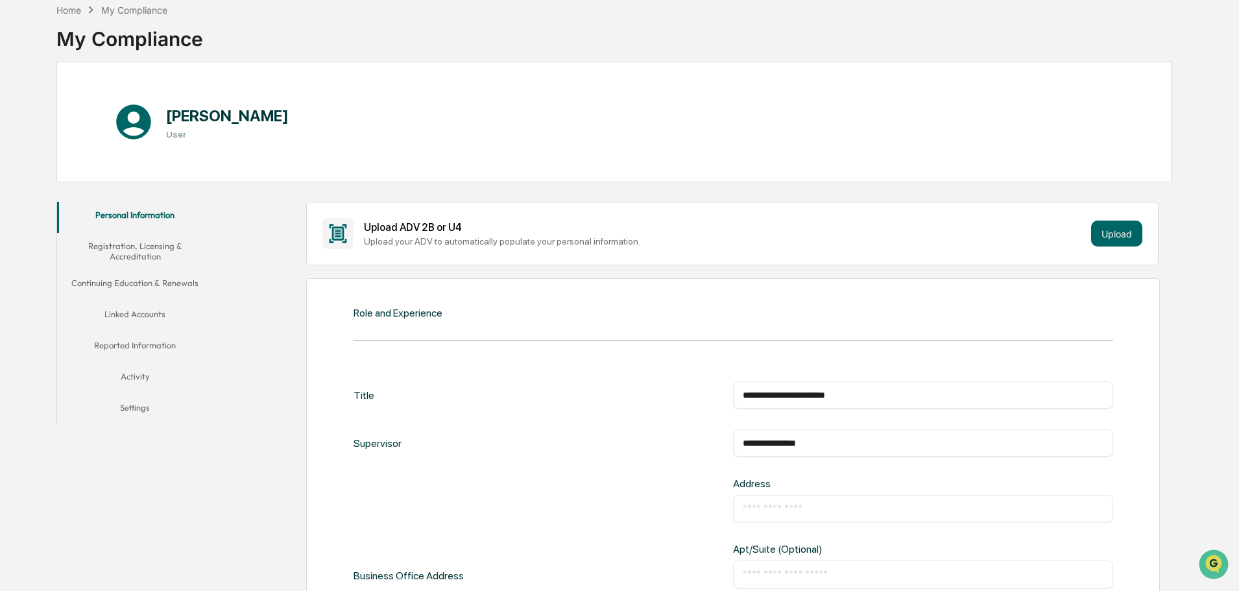
type input "**********"
click at [785, 508] on input "text" at bounding box center [923, 508] width 361 height 13
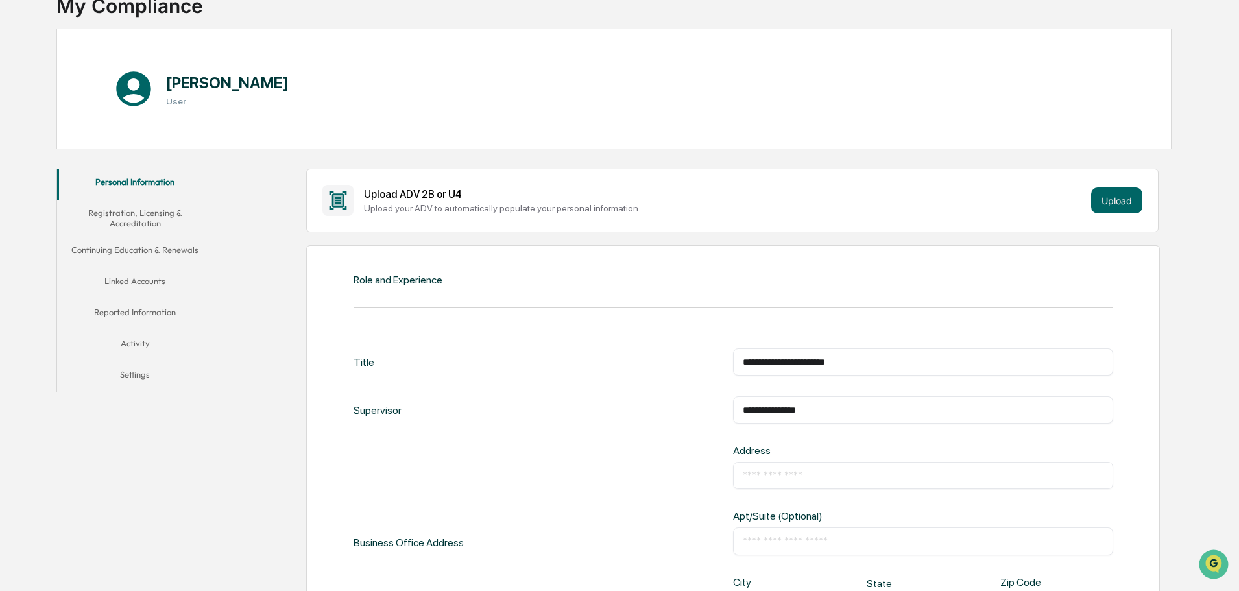
scroll to position [130, 0]
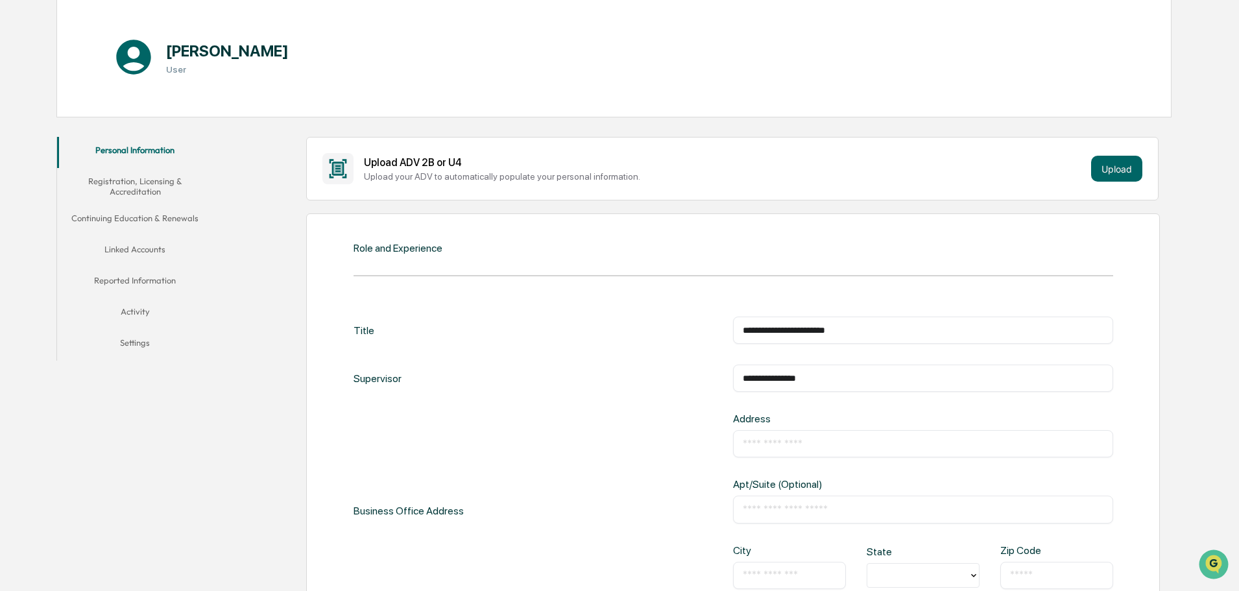
click at [833, 437] on div "​" at bounding box center [923, 443] width 380 height 27
click at [792, 446] on input "text" at bounding box center [923, 443] width 361 height 13
type input "**********"
type input "*********"
type input "******"
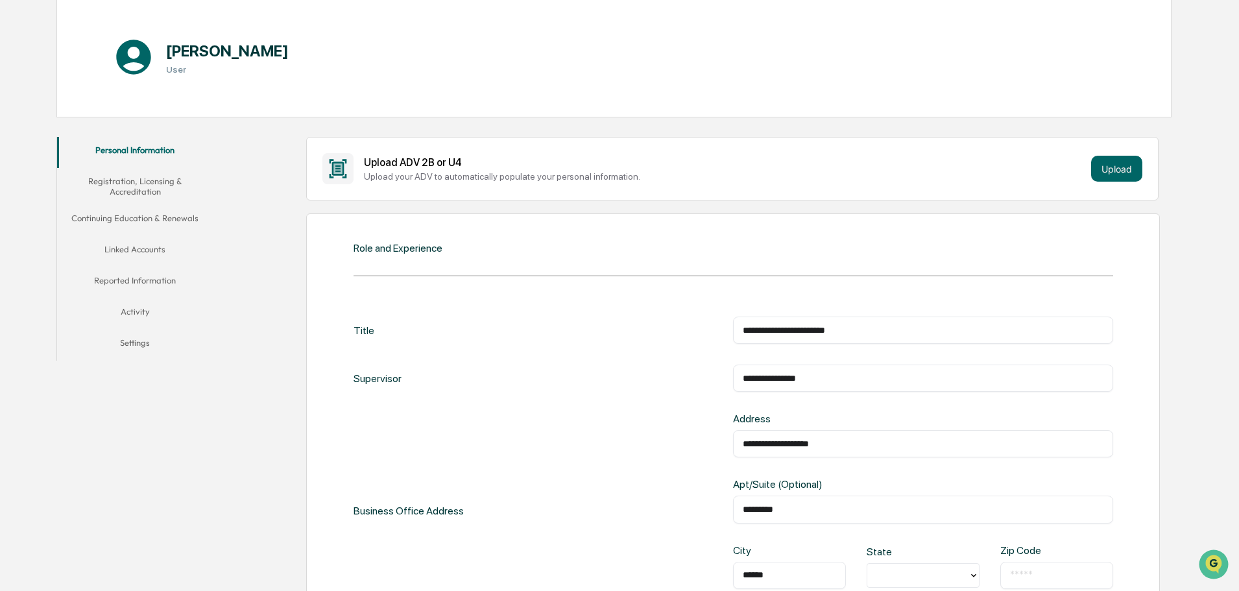
type input "********"
type input "*****"
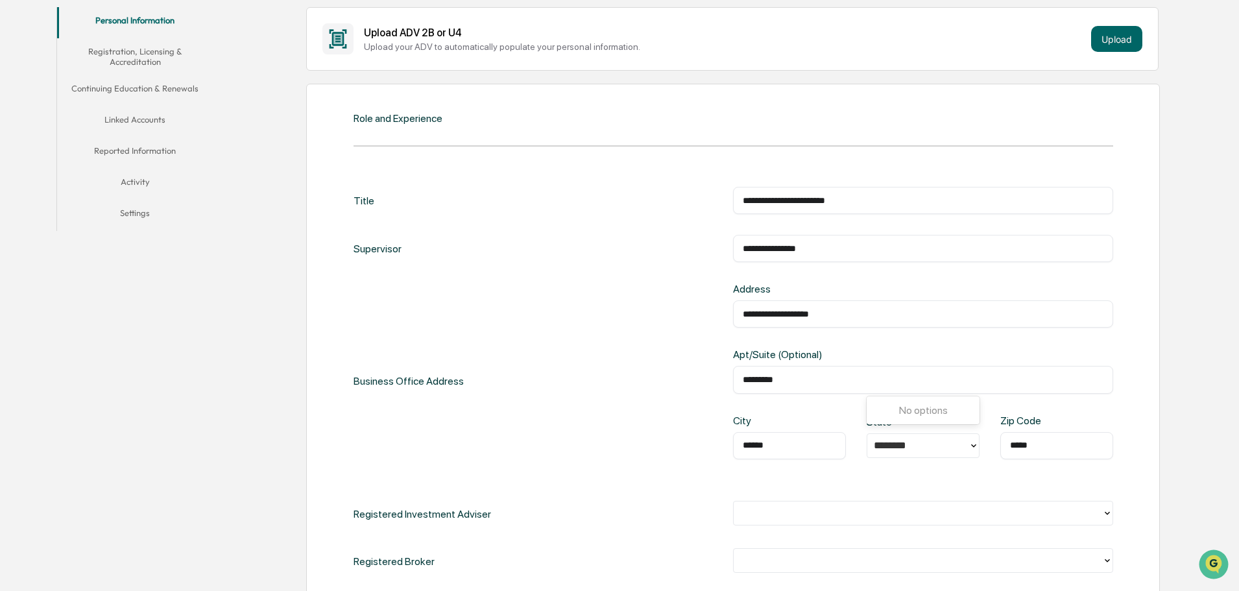
scroll to position [324, 0]
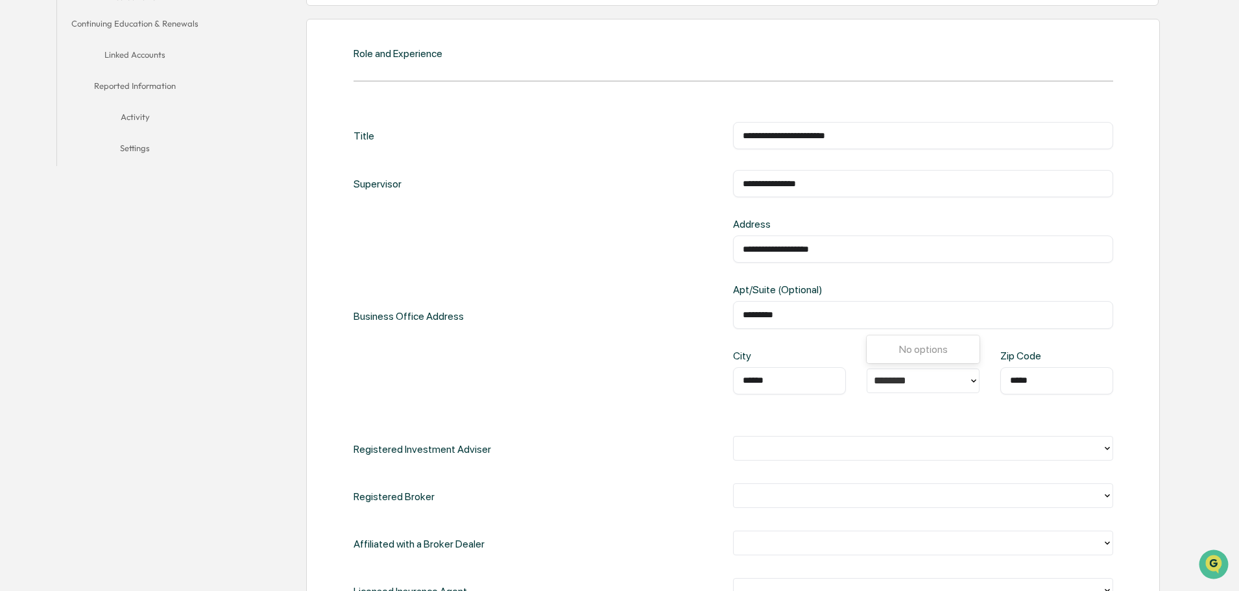
click at [694, 408] on div "**********" at bounding box center [734, 316] width 760 height 197
click at [774, 421] on div "**********" at bounding box center [734, 363] width 760 height 483
click at [775, 454] on div at bounding box center [918, 448] width 356 height 15
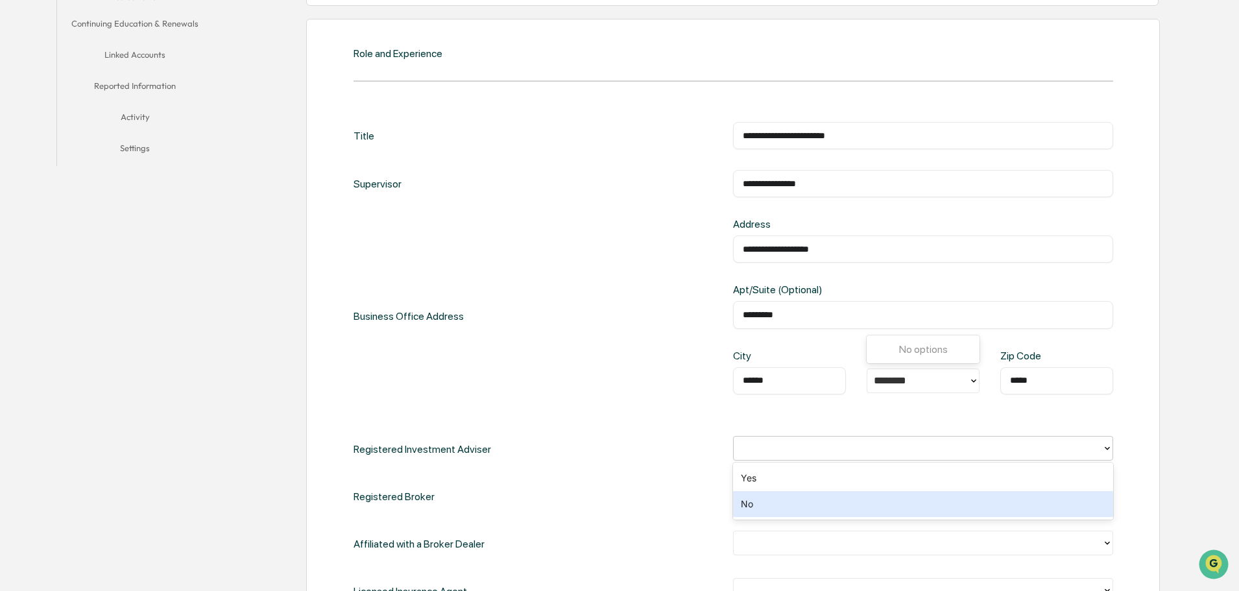
click at [762, 509] on div "No" at bounding box center [923, 504] width 380 height 26
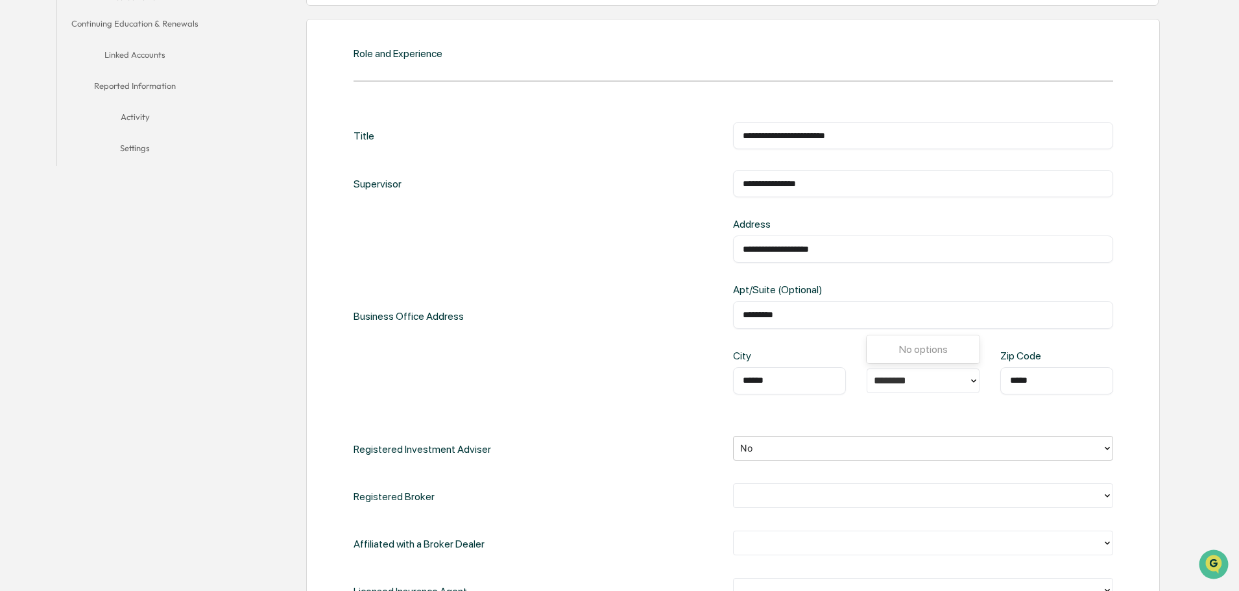
click at [763, 493] on div at bounding box center [918, 495] width 356 height 15
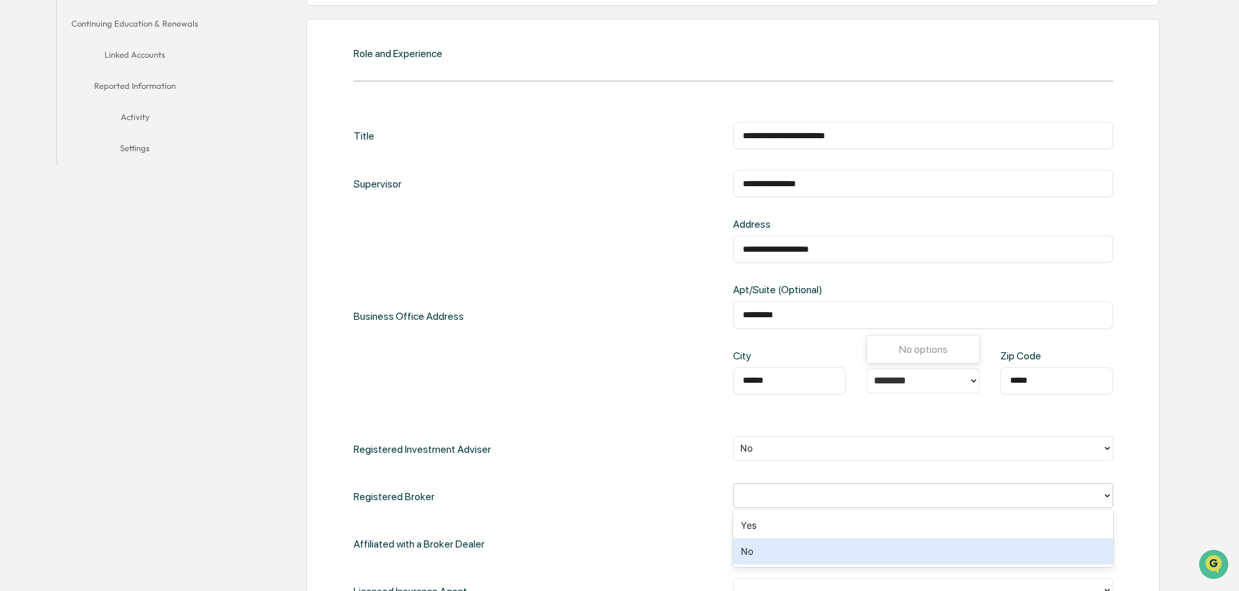
click at [765, 548] on div "No" at bounding box center [923, 552] width 380 height 26
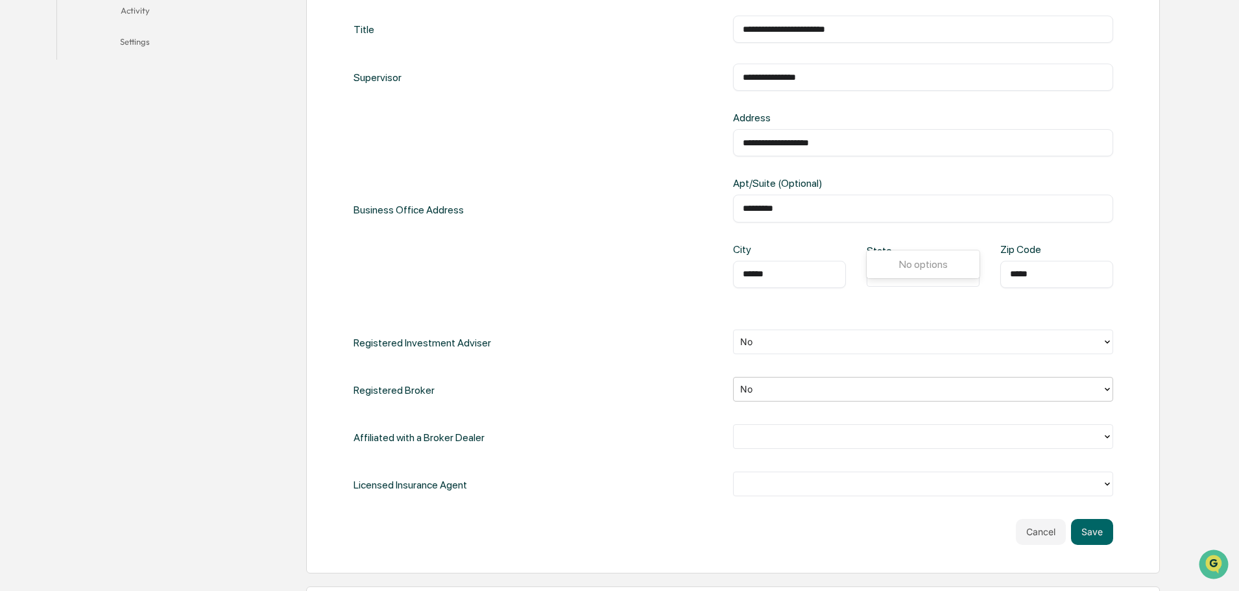
scroll to position [454, 0]
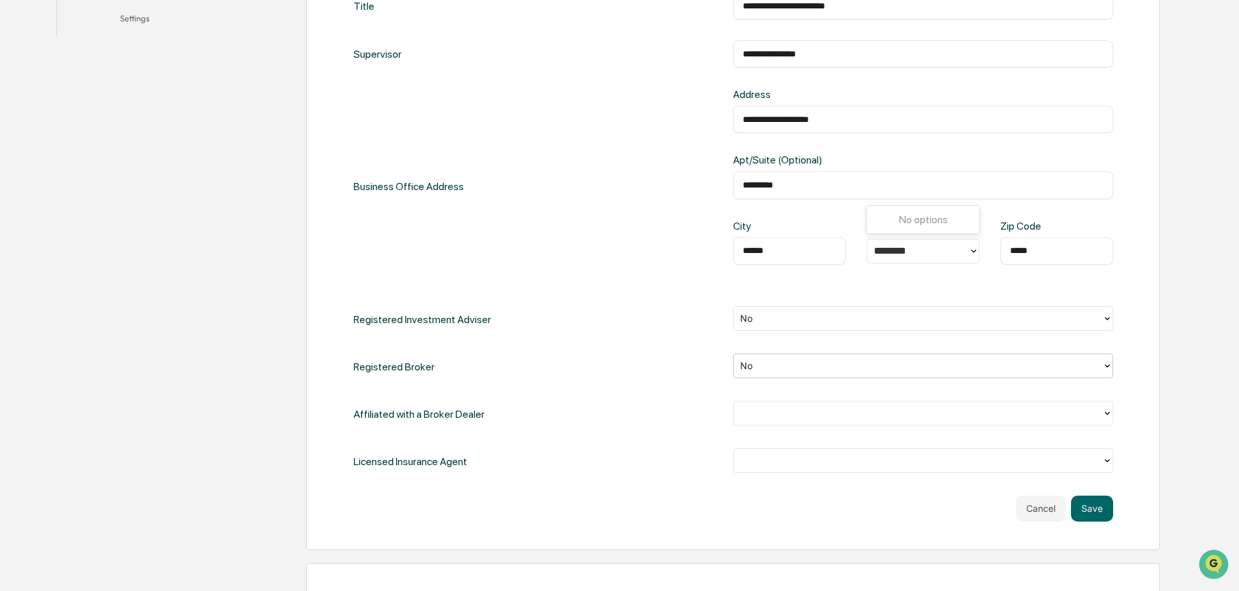
click at [752, 421] on div at bounding box center [918, 413] width 356 height 15
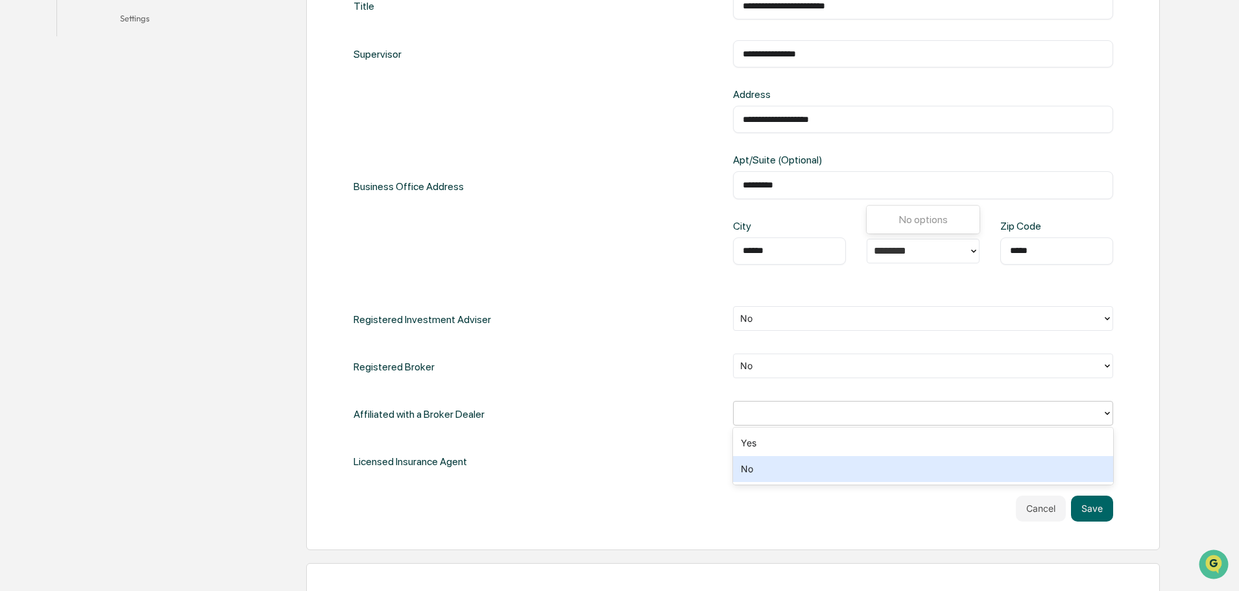
click at [757, 474] on div "No" at bounding box center [923, 469] width 380 height 26
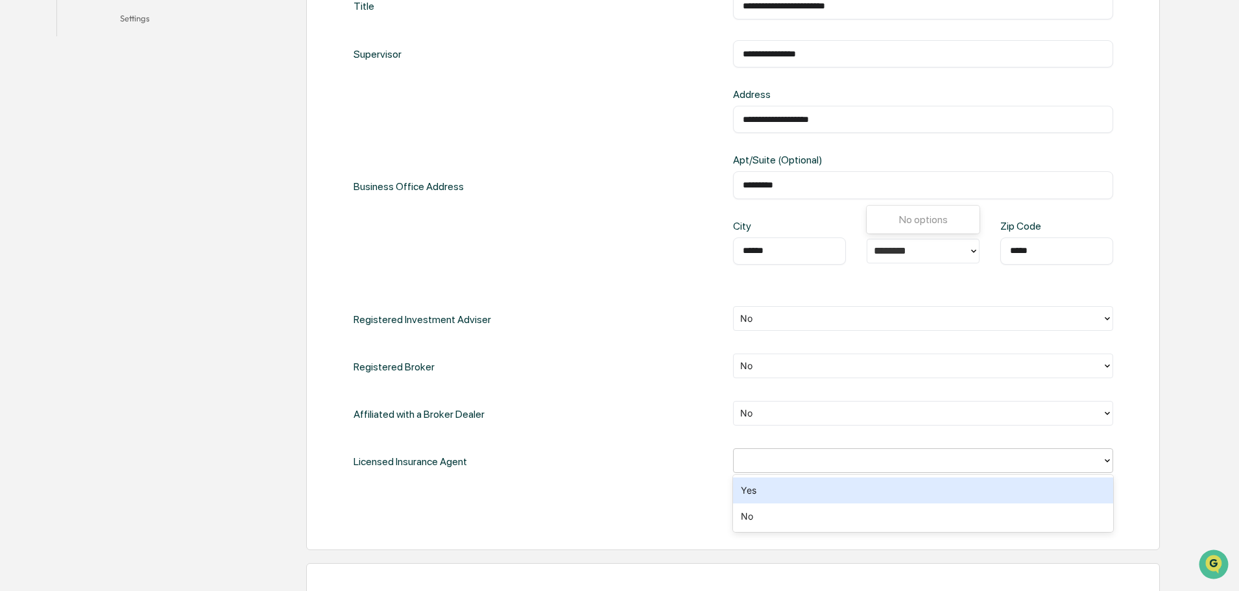
click at [765, 466] on div at bounding box center [918, 460] width 356 height 15
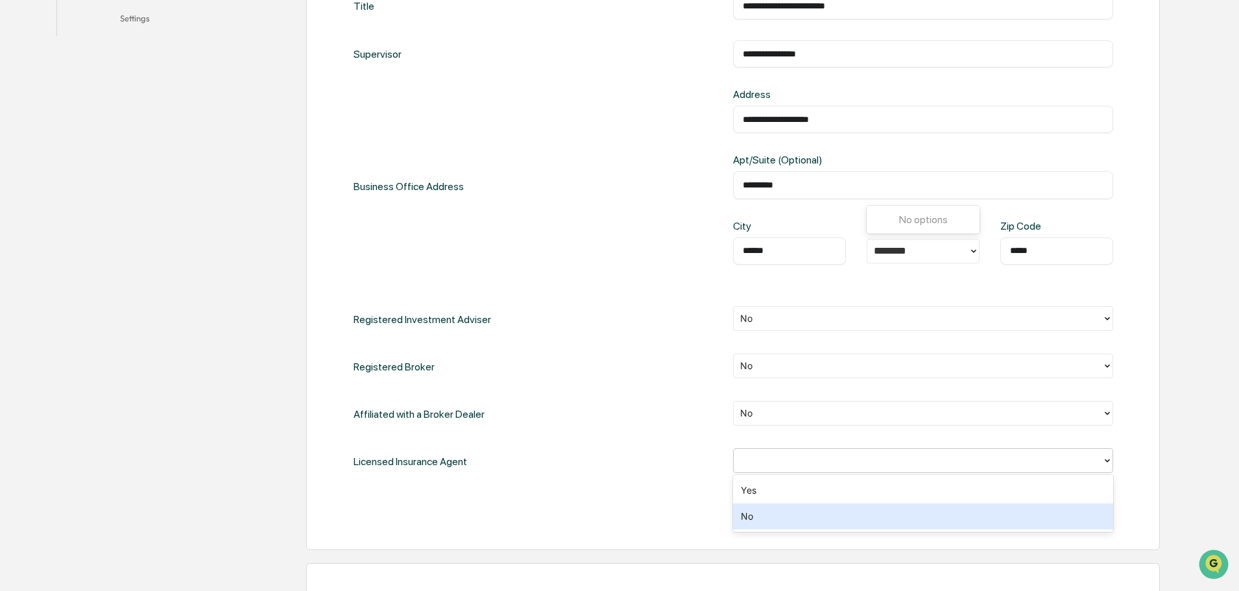
click at [765, 516] on div "No" at bounding box center [923, 517] width 380 height 26
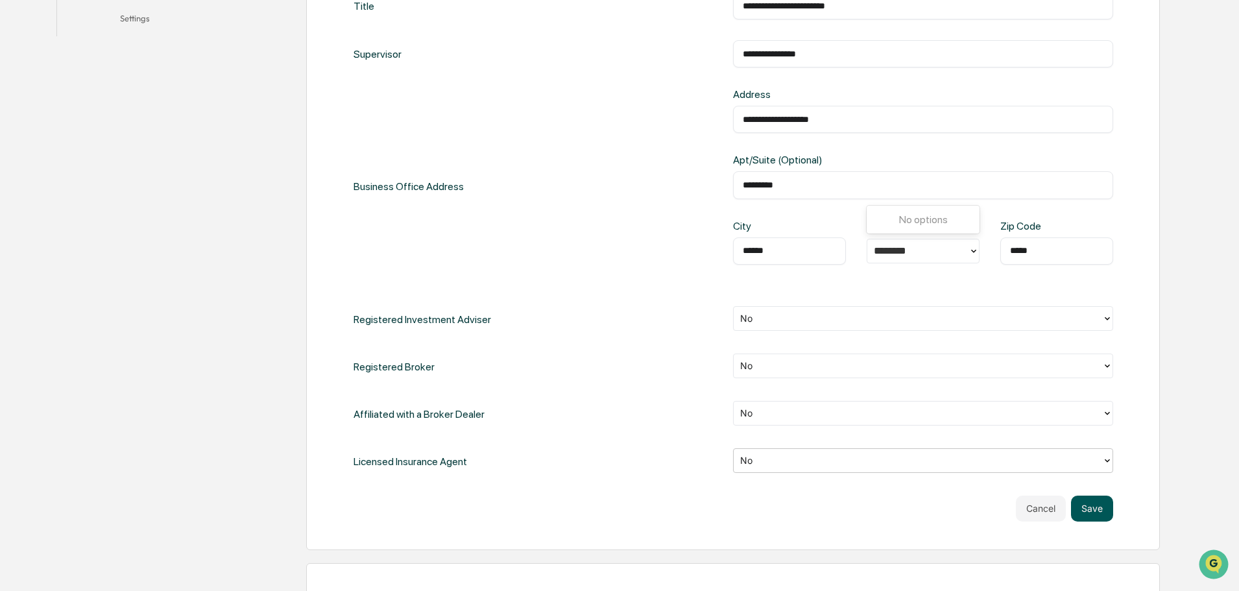
click at [1095, 505] on button "Save" at bounding box center [1092, 509] width 42 height 26
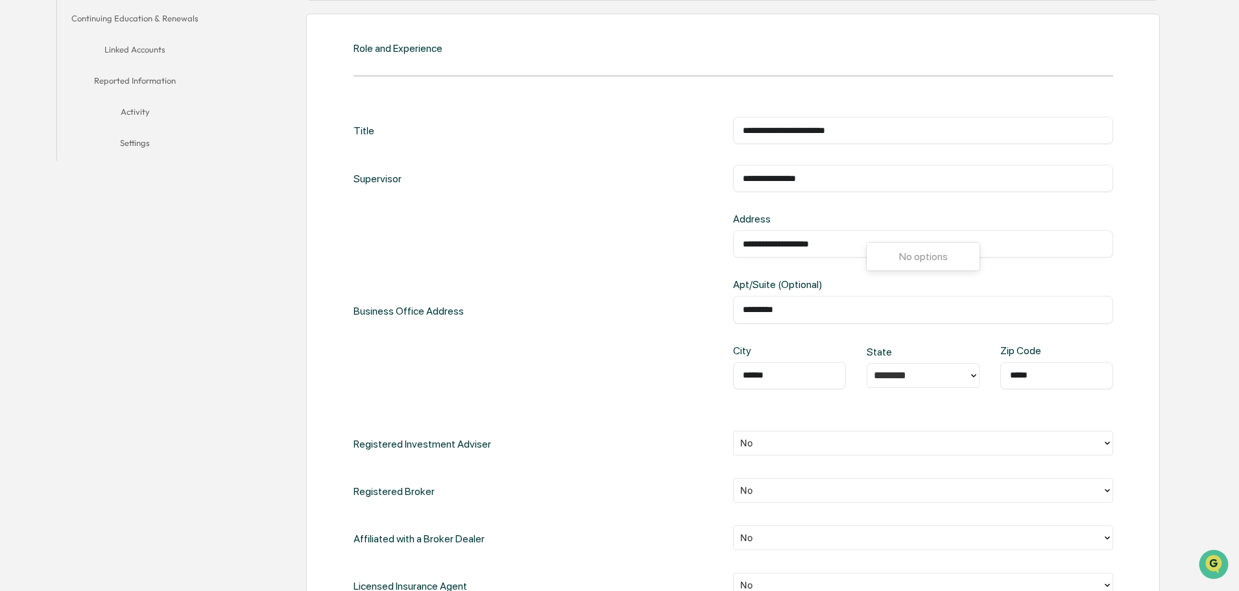
scroll to position [324, 0]
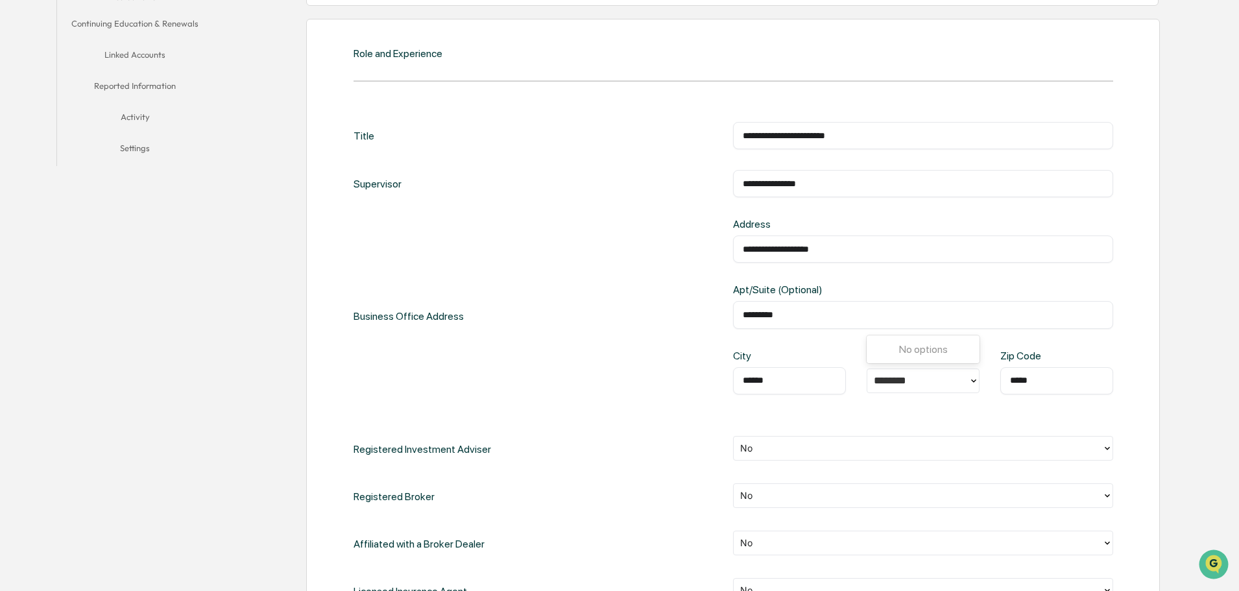
click at [939, 401] on div "City ****** ​ State ******** Zip Code ***** ​" at bounding box center [923, 383] width 380 height 66
click at [910, 376] on input "********" at bounding box center [895, 380] width 43 height 12
click at [950, 372] on div at bounding box center [918, 381] width 101 height 20
click at [910, 574] on div "CO" at bounding box center [923, 567] width 113 height 26
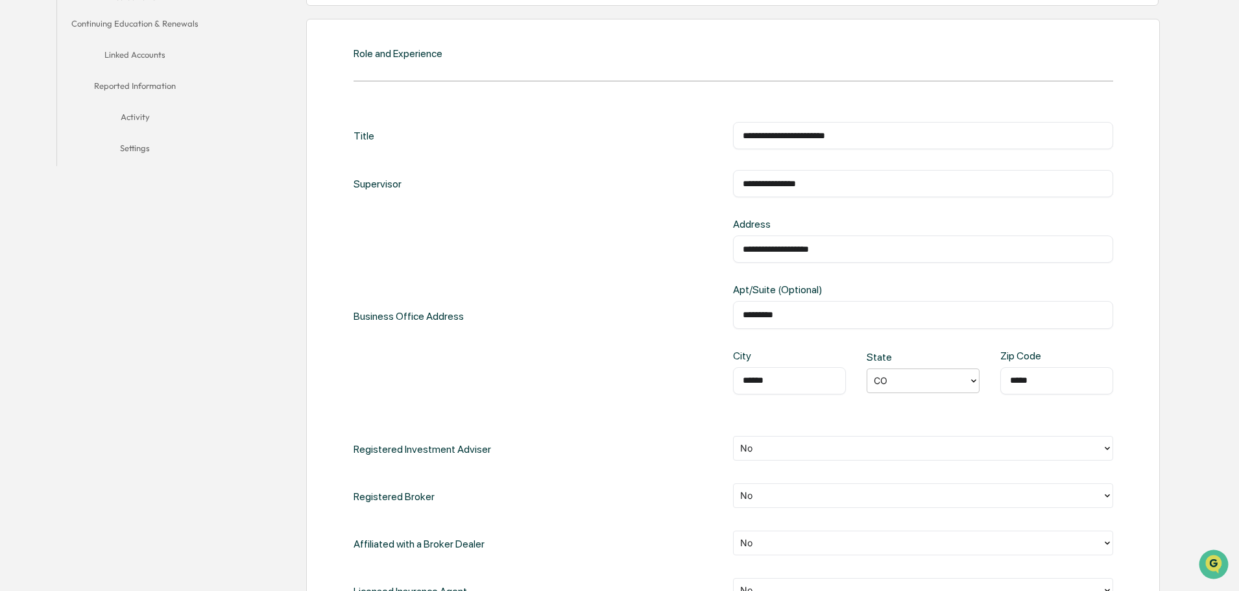
scroll to position [584, 0]
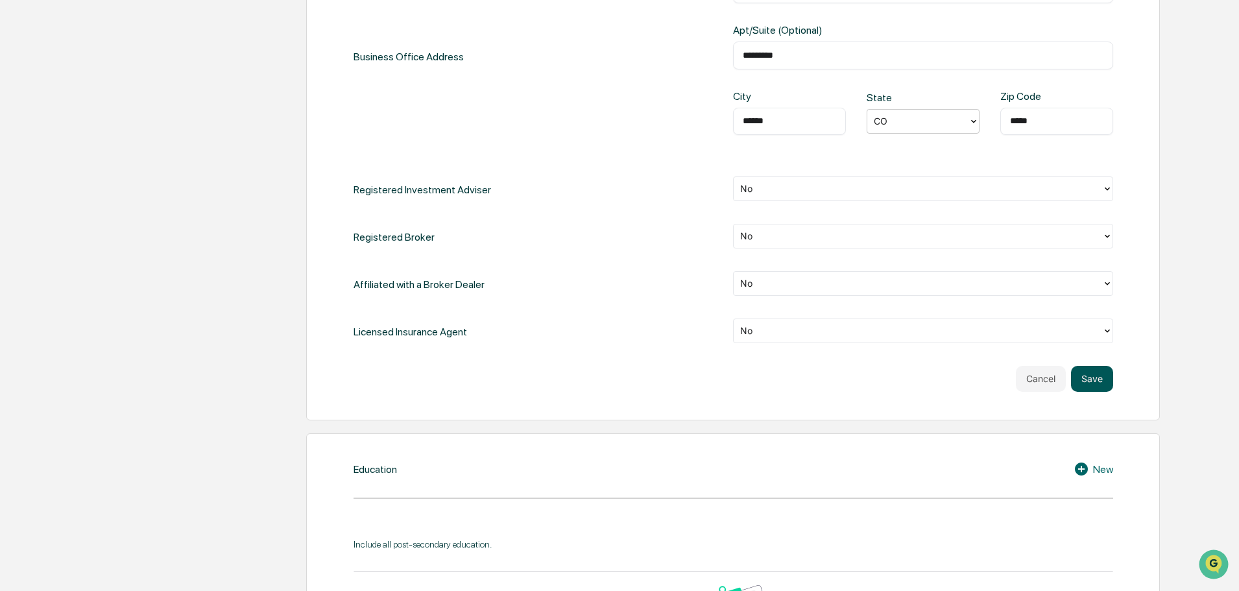
click at [1085, 372] on button "Save" at bounding box center [1092, 379] width 42 height 26
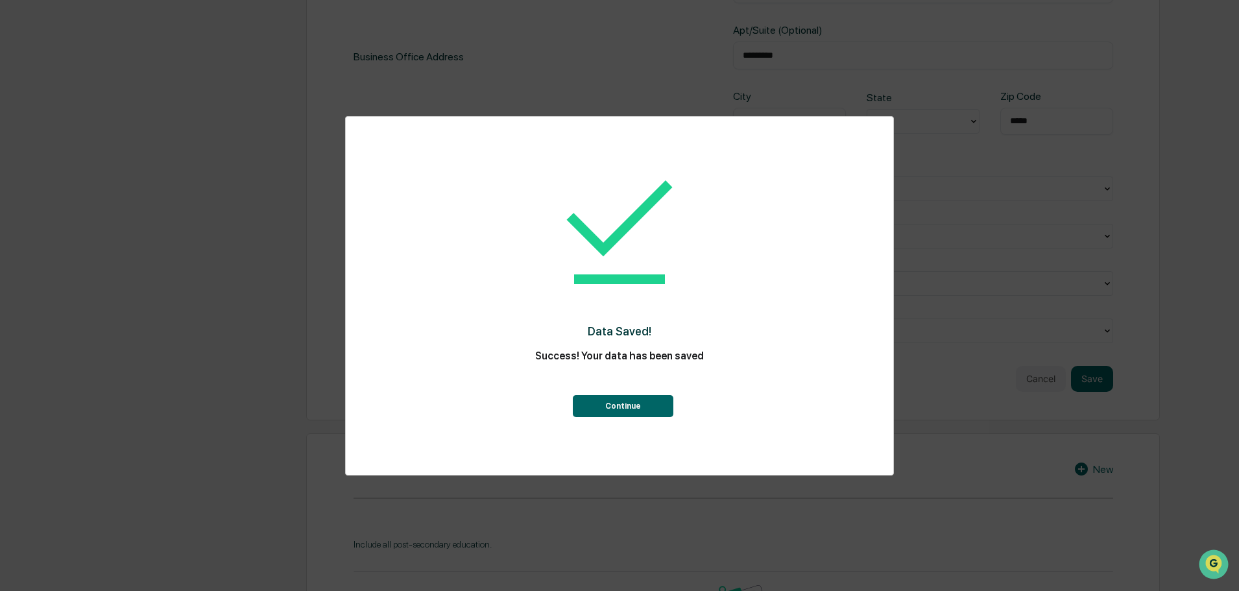
click at [636, 406] on button "Continue" at bounding box center [623, 406] width 101 height 22
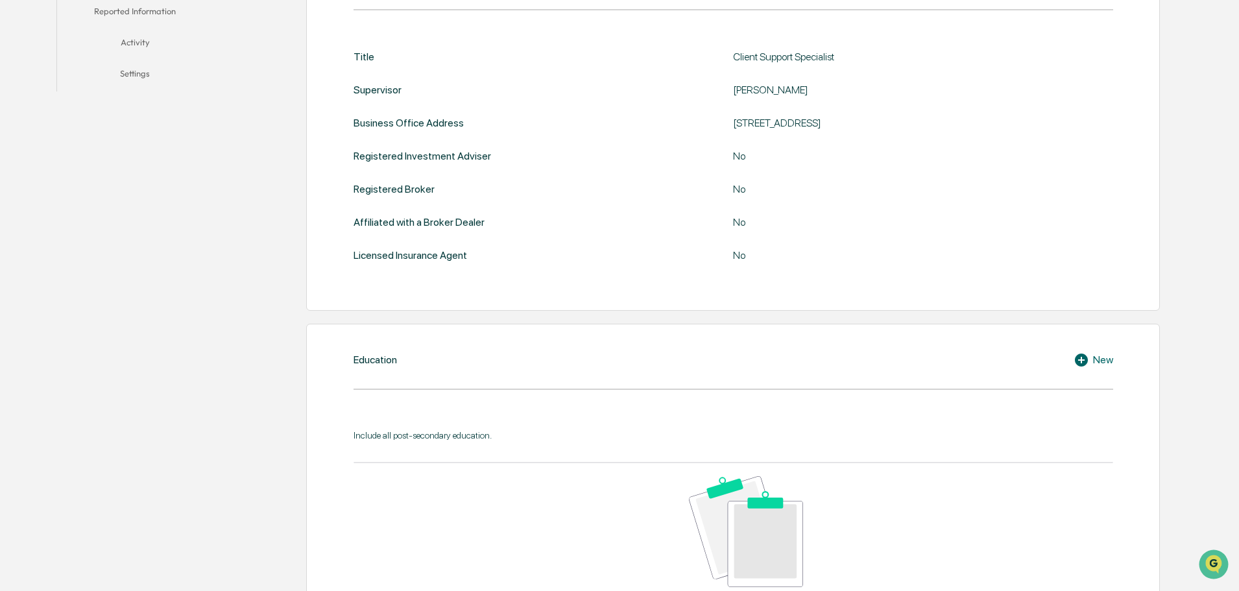
scroll to position [400, 0]
click at [1102, 367] on div "Education New Include all post-secondary education. No data to display Show 10 …" at bounding box center [733, 517] width 854 height 389
click at [1082, 354] on icon at bounding box center [1081, 358] width 13 height 13
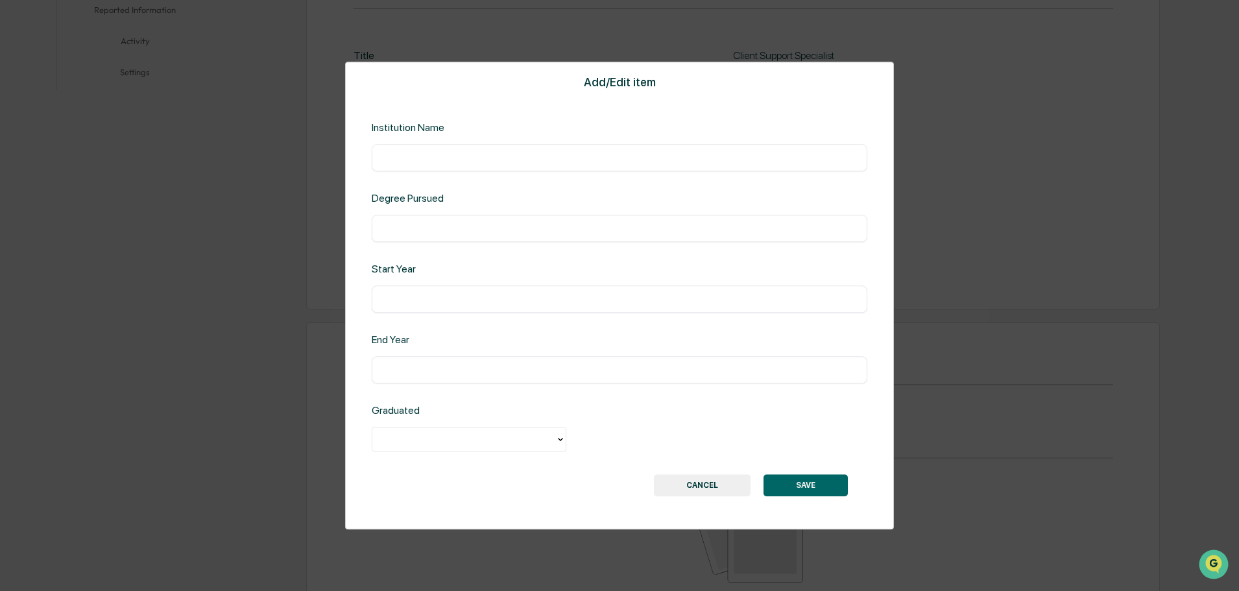
click at [465, 162] on input "text" at bounding box center [620, 157] width 476 height 13
type input "**********"
click at [461, 295] on input "text" at bounding box center [620, 299] width 476 height 13
type input "****"
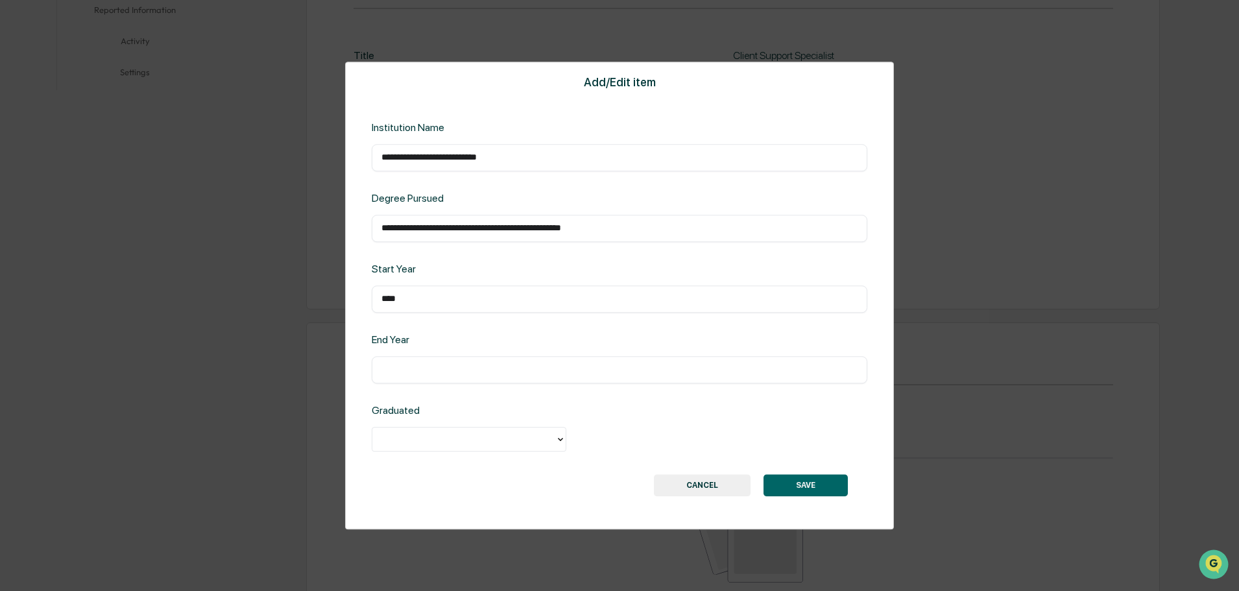
click at [470, 361] on div "​" at bounding box center [620, 369] width 496 height 27
click at [471, 374] on input "text" at bounding box center [620, 369] width 476 height 13
type input "****"
click at [433, 447] on div at bounding box center [463, 440] width 183 height 20
click at [417, 461] on div "Yes" at bounding box center [469, 469] width 195 height 26
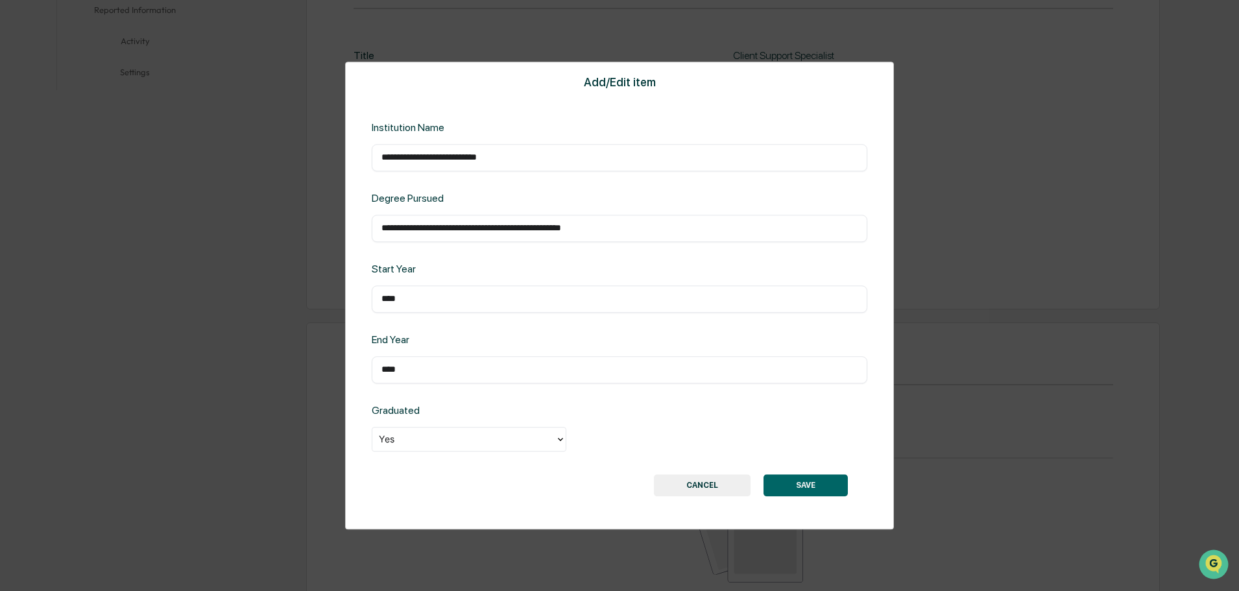
click at [812, 482] on button "SAVE" at bounding box center [806, 485] width 84 height 22
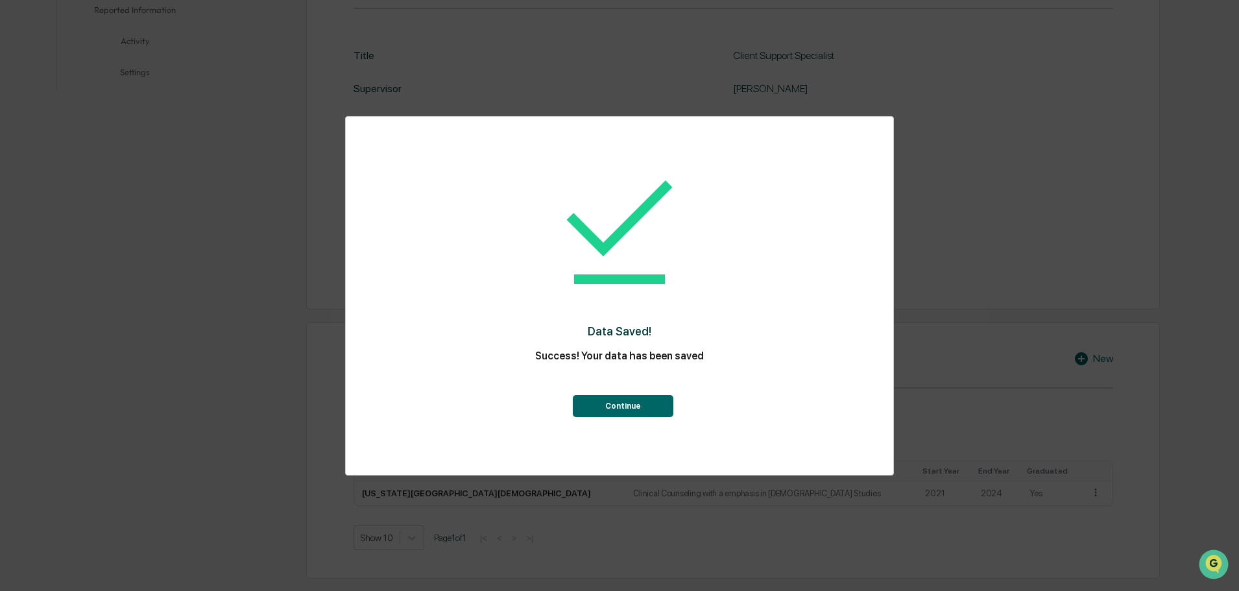
click at [617, 413] on button "Continue" at bounding box center [623, 406] width 101 height 22
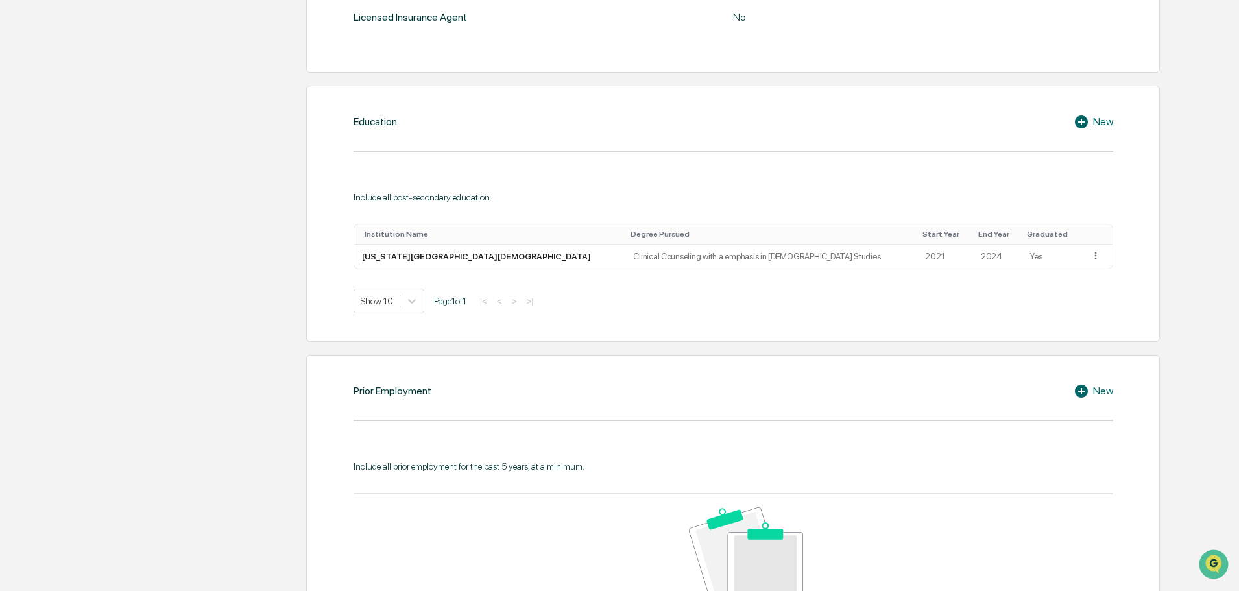
scroll to position [660, 0]
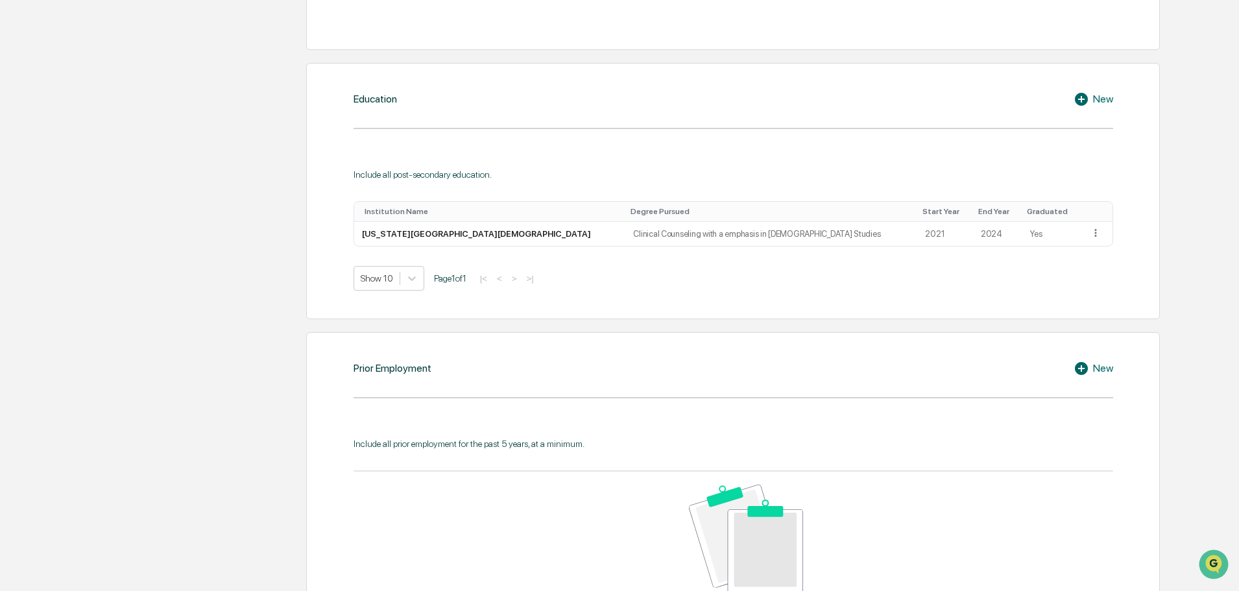
click at [446, 382] on div "Prior Employment New Include all prior employment for the past 5 years, at a mi…" at bounding box center [733, 526] width 854 height 389
click at [1094, 361] on div "New" at bounding box center [1094, 369] width 40 height 16
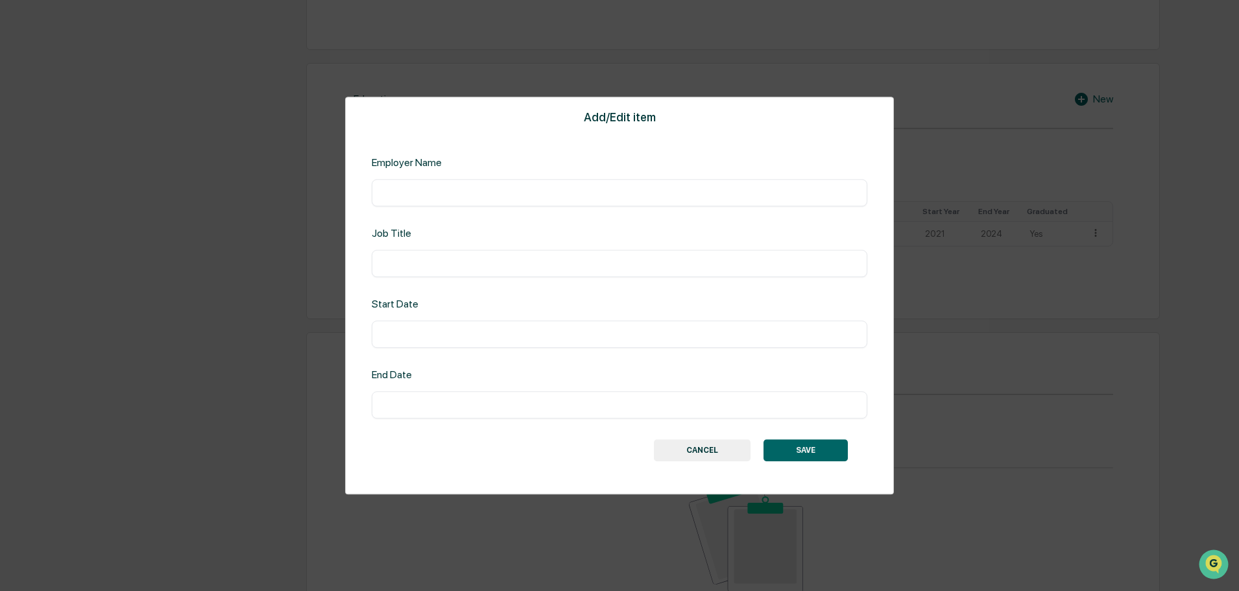
click at [433, 189] on input "text" at bounding box center [620, 192] width 476 height 13
type input "**********"
type input "********"
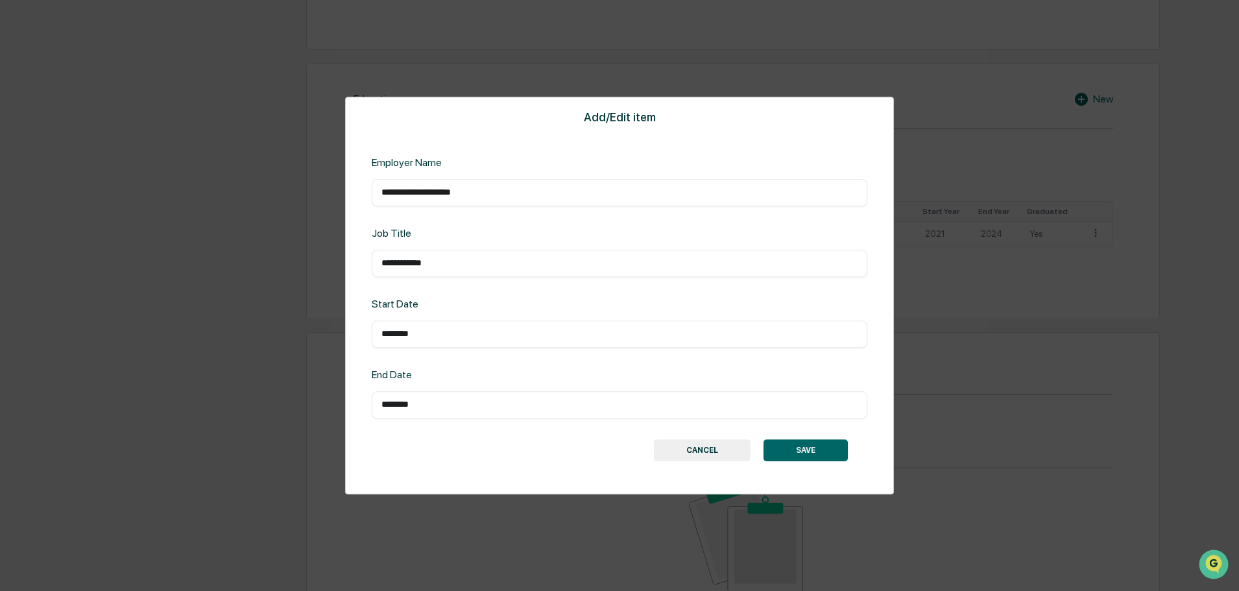
click at [411, 337] on input "********" at bounding box center [620, 334] width 476 height 13
click at [416, 335] on input "********" at bounding box center [620, 334] width 476 height 13
click at [388, 333] on input "********" at bounding box center [620, 334] width 476 height 13
type input "********"
click at [392, 404] on input "********" at bounding box center [620, 404] width 476 height 13
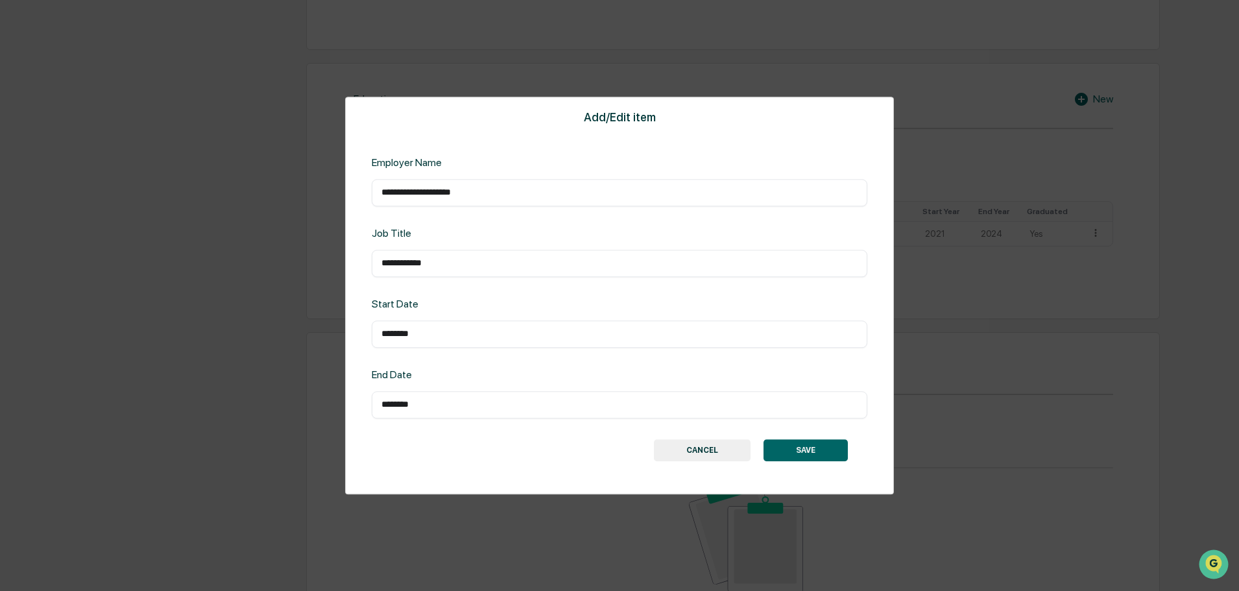
click at [399, 401] on input "********" at bounding box center [620, 404] width 476 height 13
type input "*"
type input "********"
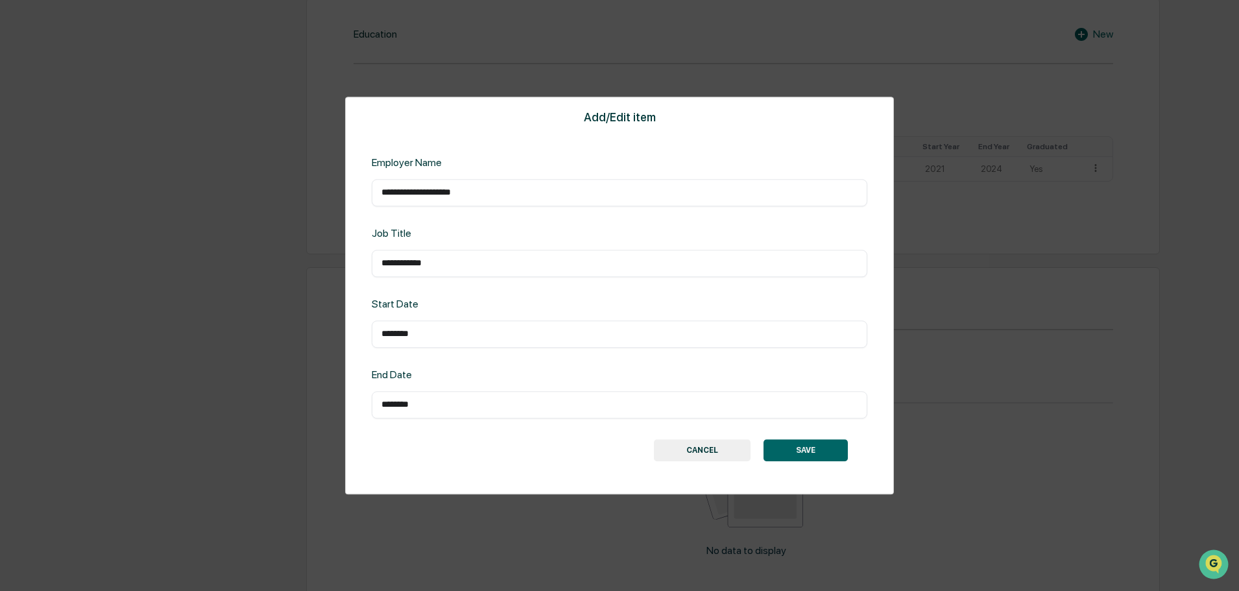
click at [811, 457] on button "SAVE" at bounding box center [806, 450] width 84 height 22
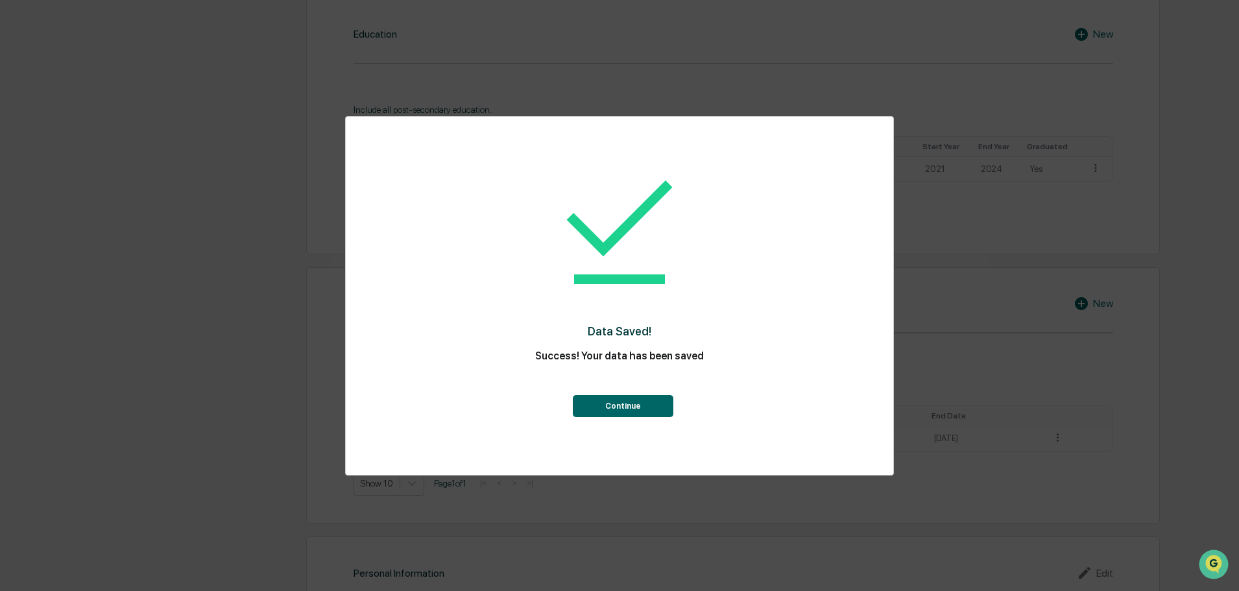
click at [641, 409] on button "Continue" at bounding box center [623, 406] width 101 height 22
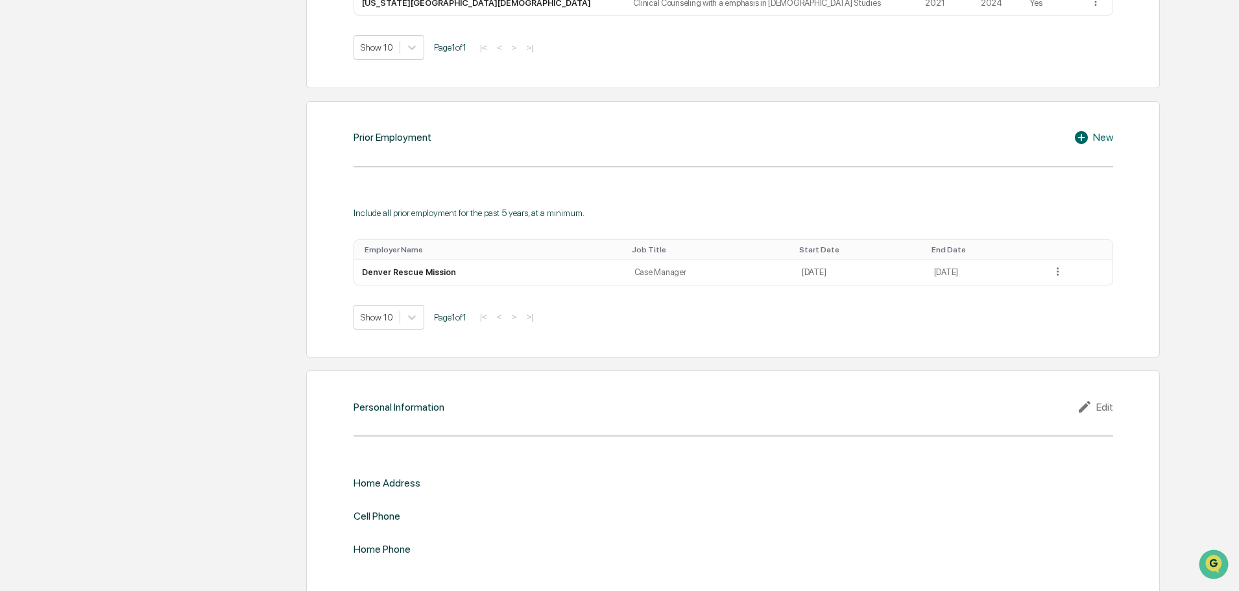
scroll to position [911, 0]
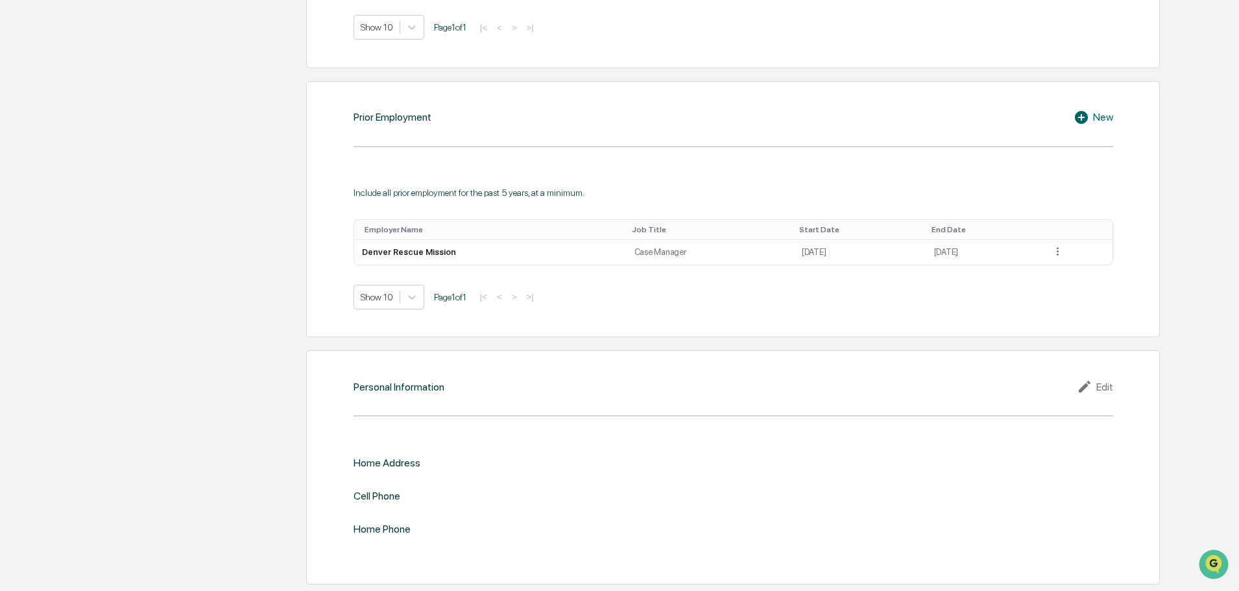
click at [1092, 384] on icon at bounding box center [1086, 387] width 19 height 16
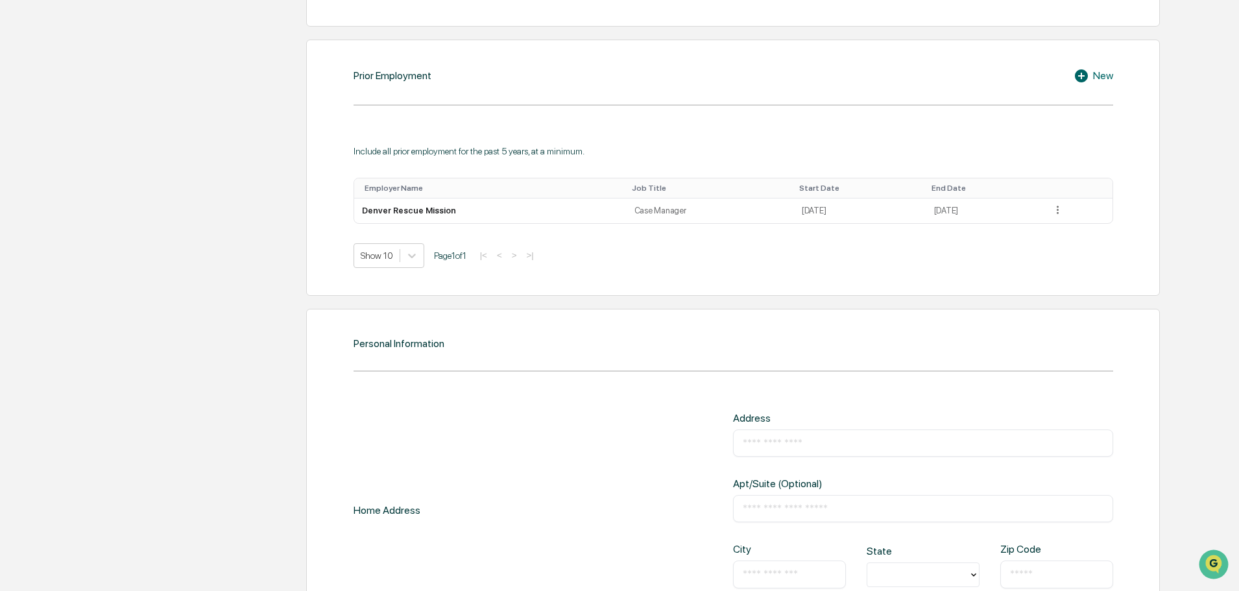
scroll to position [976, 0]
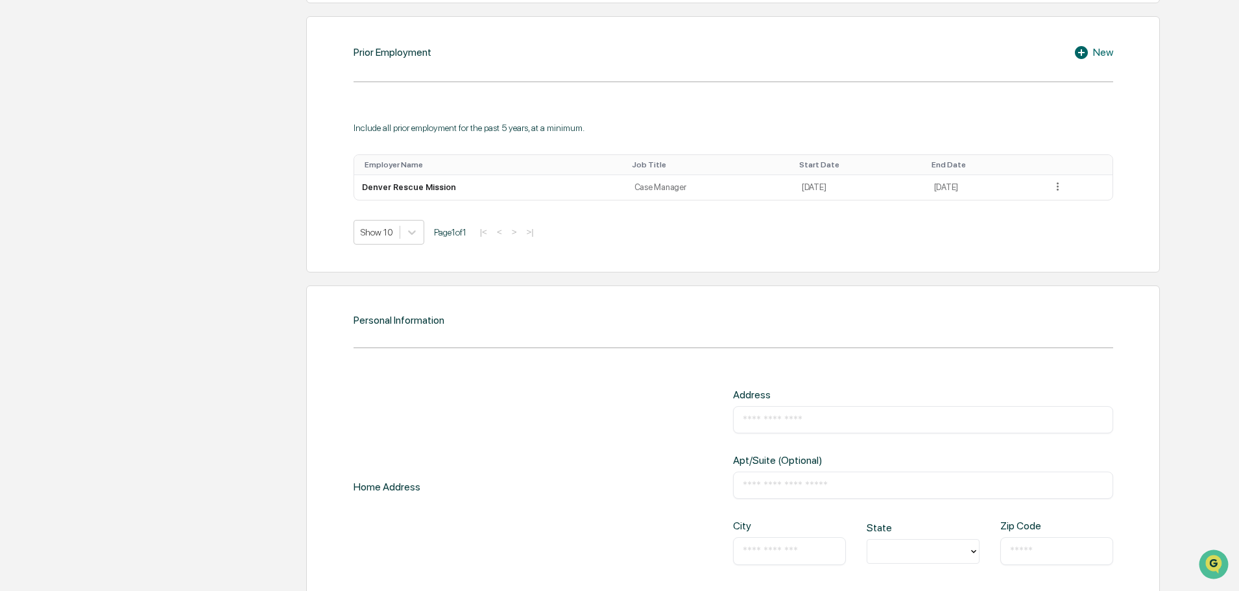
click at [779, 422] on input "text" at bounding box center [923, 419] width 361 height 13
click at [844, 424] on input "**********" at bounding box center [923, 419] width 361 height 13
type input "**********"
click at [777, 543] on div "​" at bounding box center [789, 550] width 113 height 27
click at [777, 551] on input "text" at bounding box center [789, 550] width 93 height 13
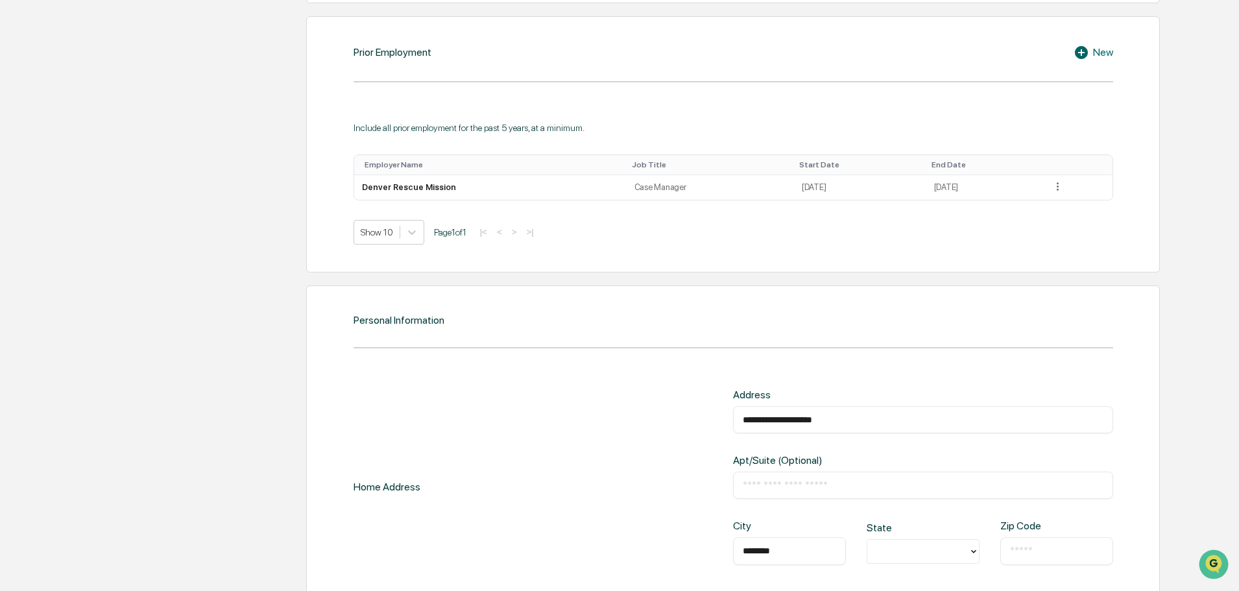
type input "********"
type input "**"
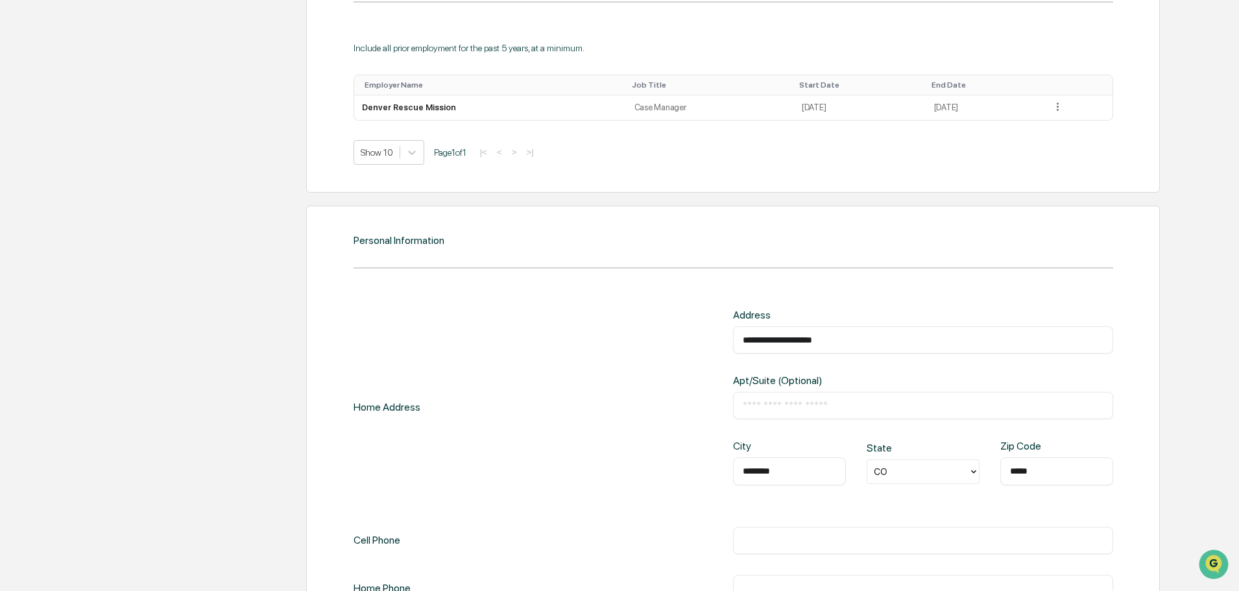
scroll to position [1149, 0]
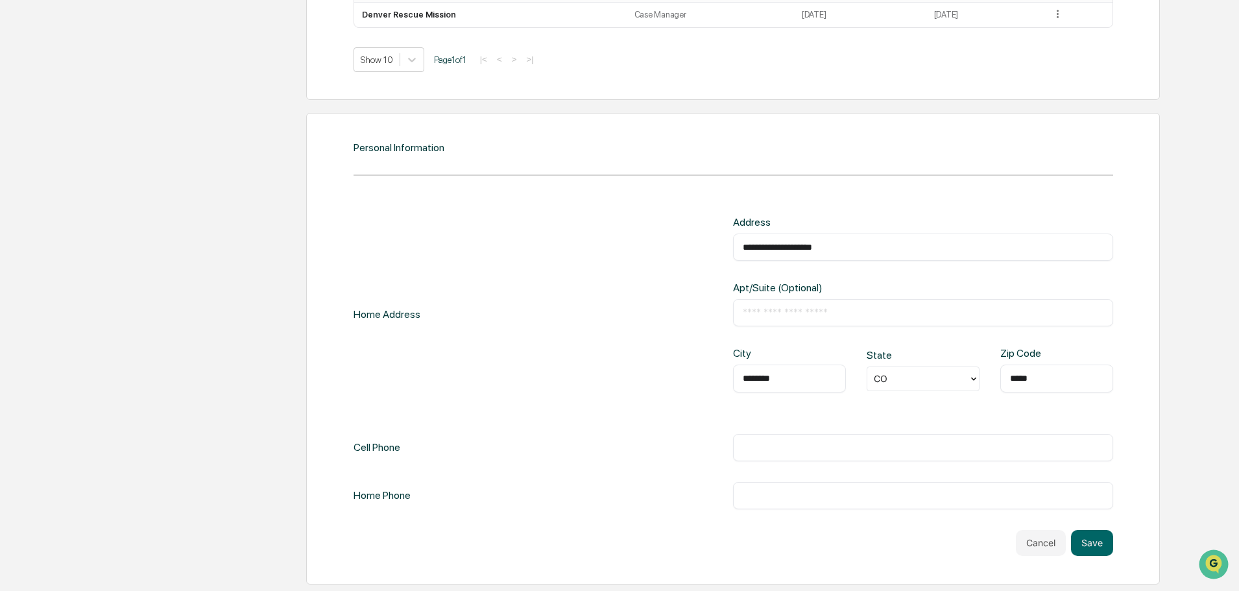
type input "*****"
click at [847, 456] on div "​" at bounding box center [923, 447] width 380 height 27
click at [841, 449] on input "text" at bounding box center [923, 447] width 361 height 13
click at [787, 450] on input "**********" at bounding box center [923, 447] width 361 height 13
type input "**********"
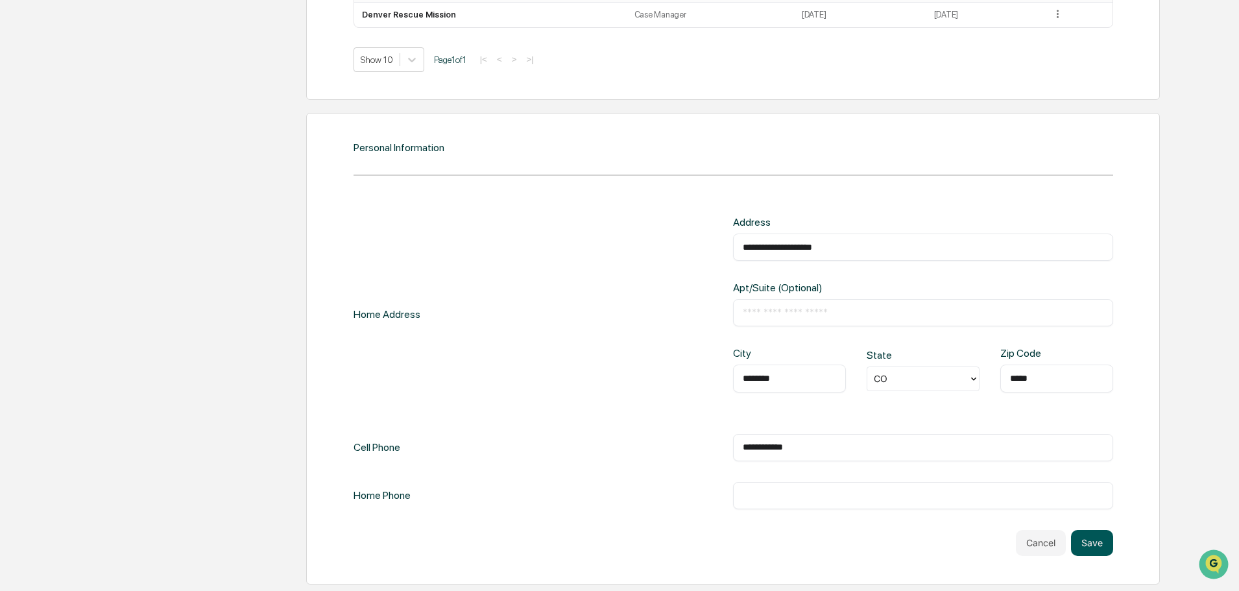
click at [1092, 544] on button "Save" at bounding box center [1092, 543] width 42 height 26
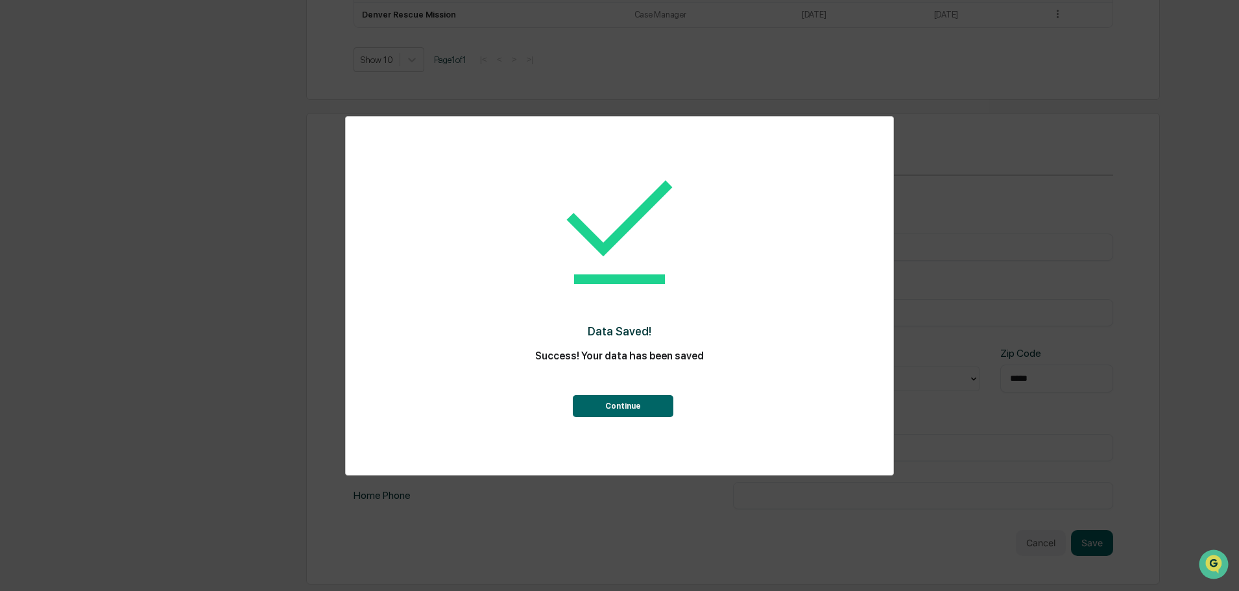
click at [602, 401] on button "Continue" at bounding box center [623, 406] width 101 height 22
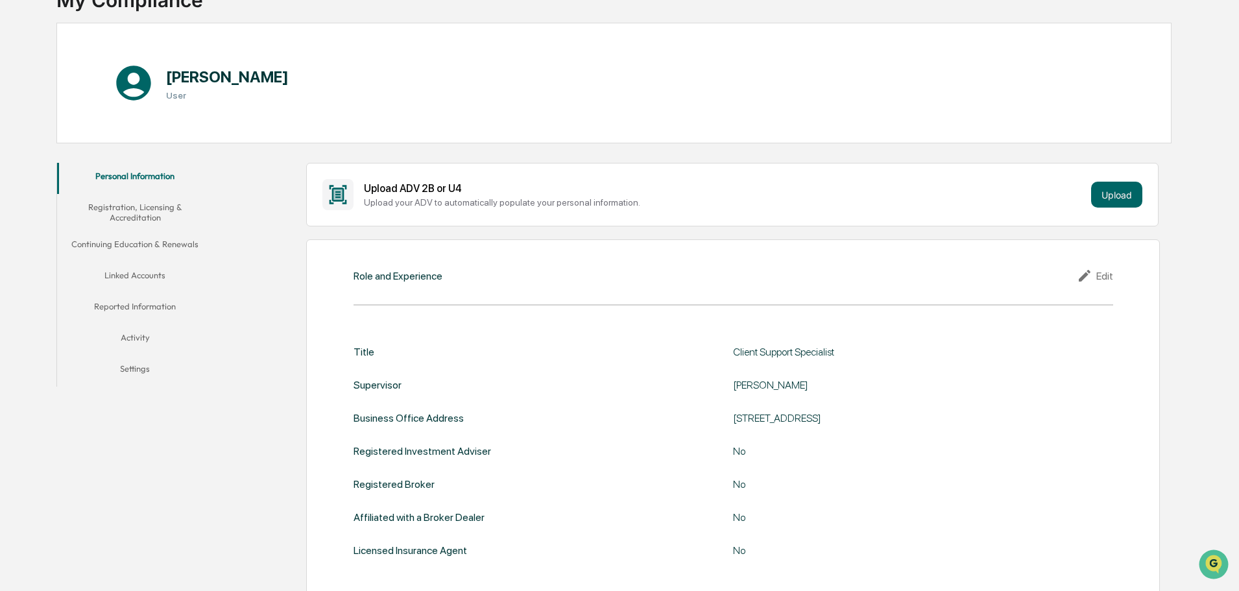
scroll to position [0, 0]
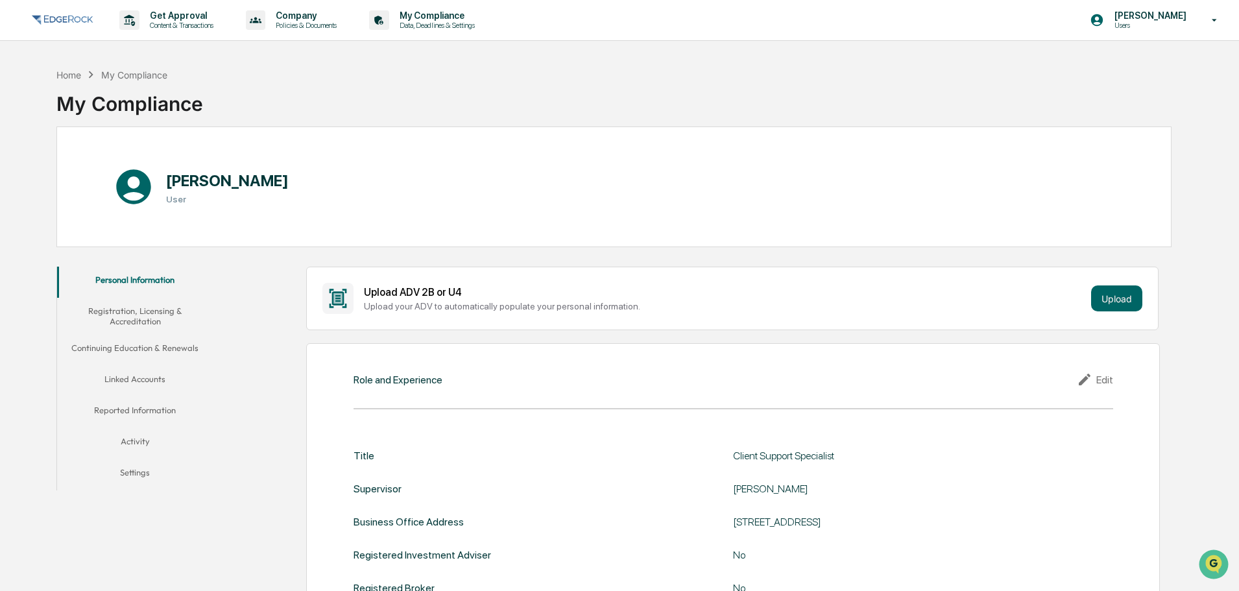
click at [145, 310] on button "Registration, Licensing & Accreditation" at bounding box center [135, 316] width 156 height 37
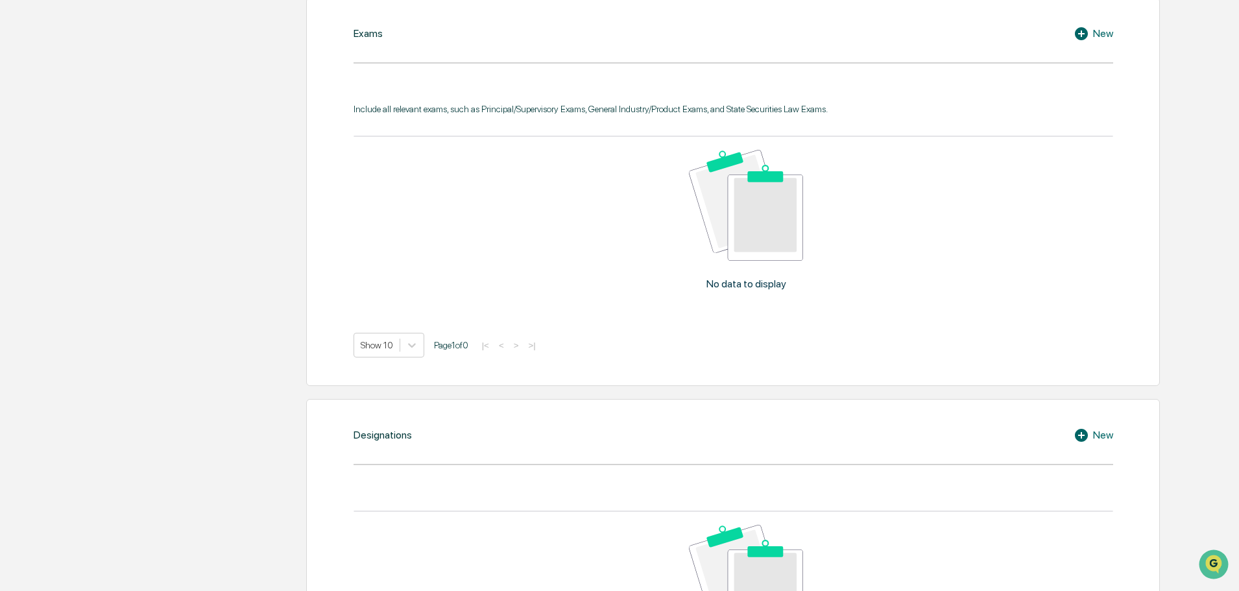
scroll to position [172, 0]
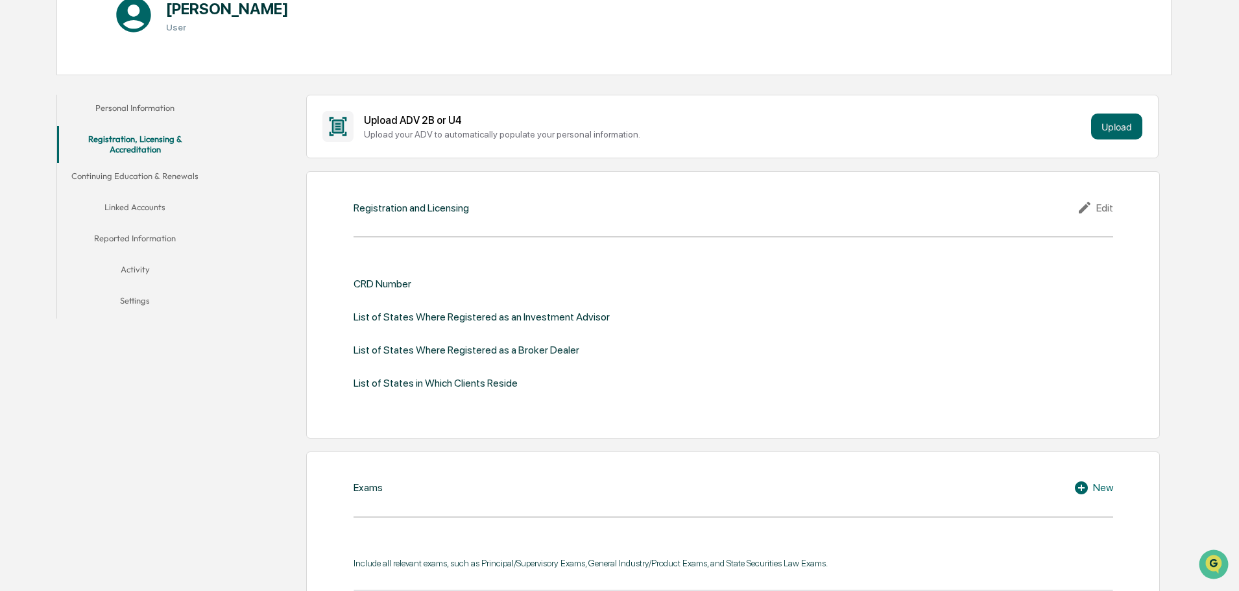
click at [103, 171] on button "Continuing Education & Renewals" at bounding box center [135, 178] width 156 height 31
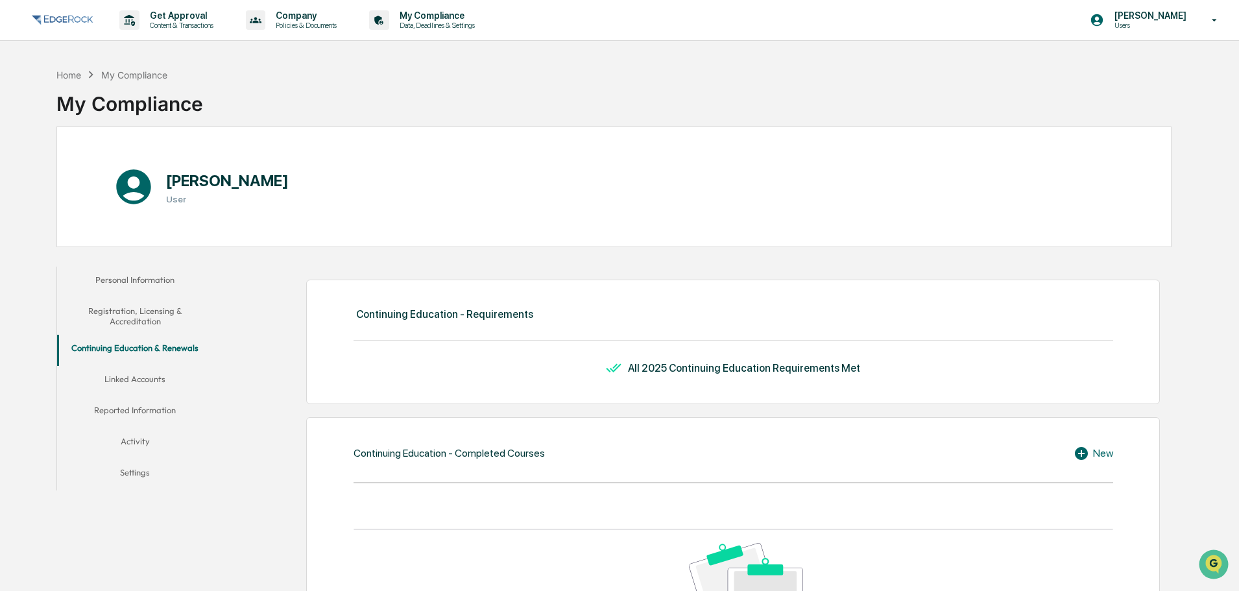
click at [136, 375] on button "Linked Accounts" at bounding box center [135, 381] width 156 height 31
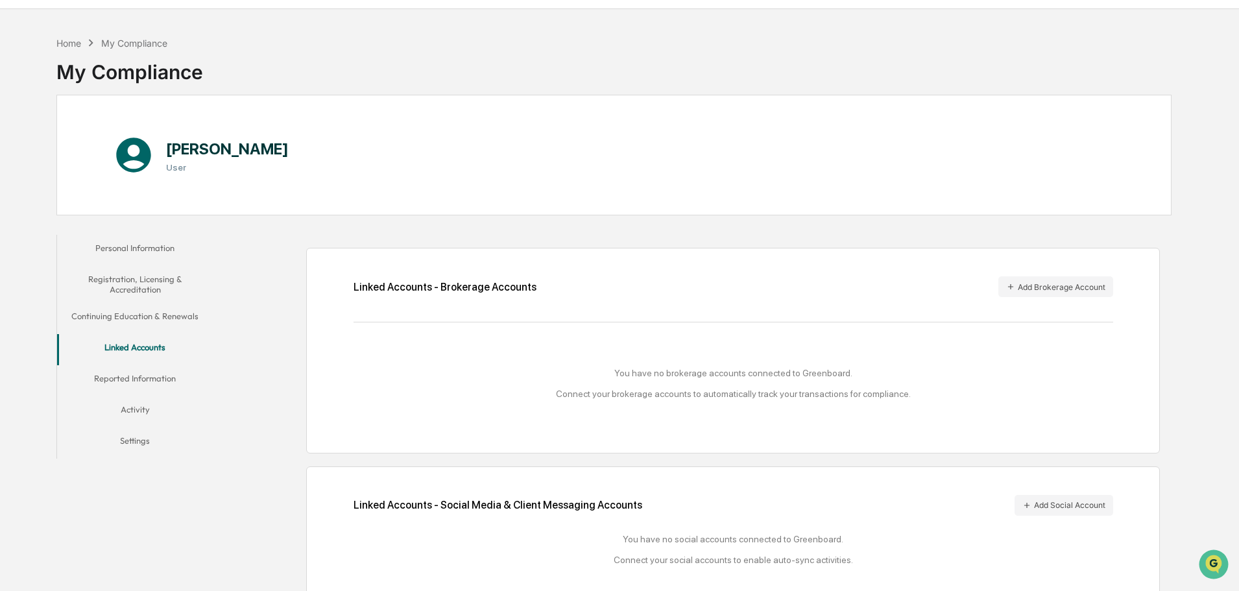
scroll to position [62, 0]
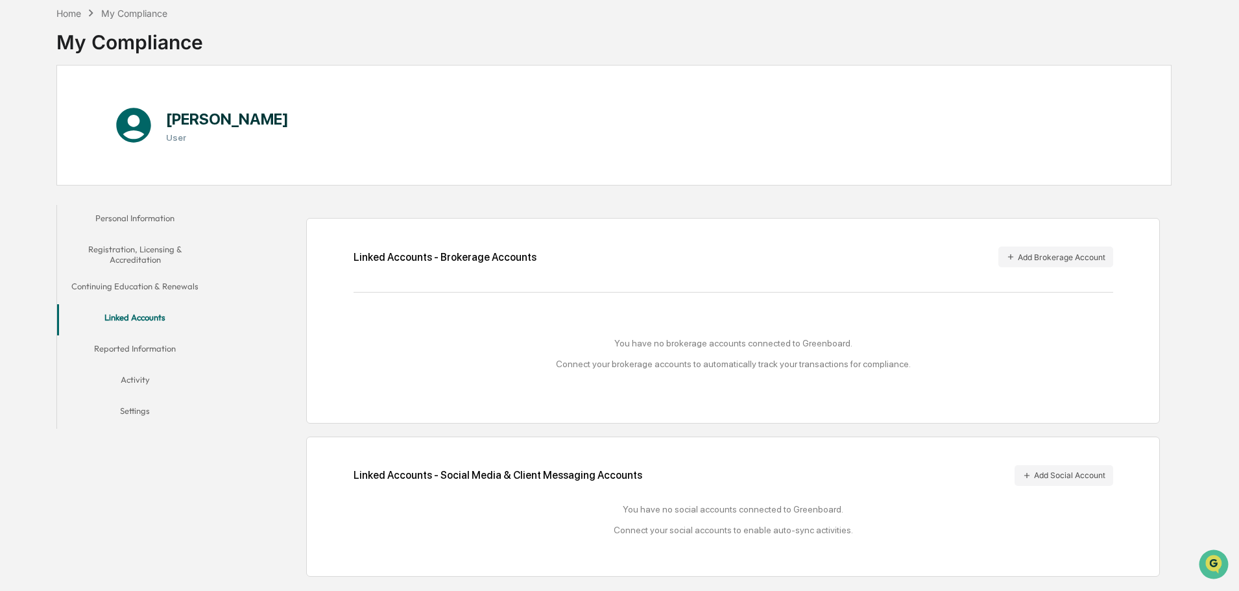
click at [154, 348] on button "Reported Information" at bounding box center [135, 351] width 156 height 31
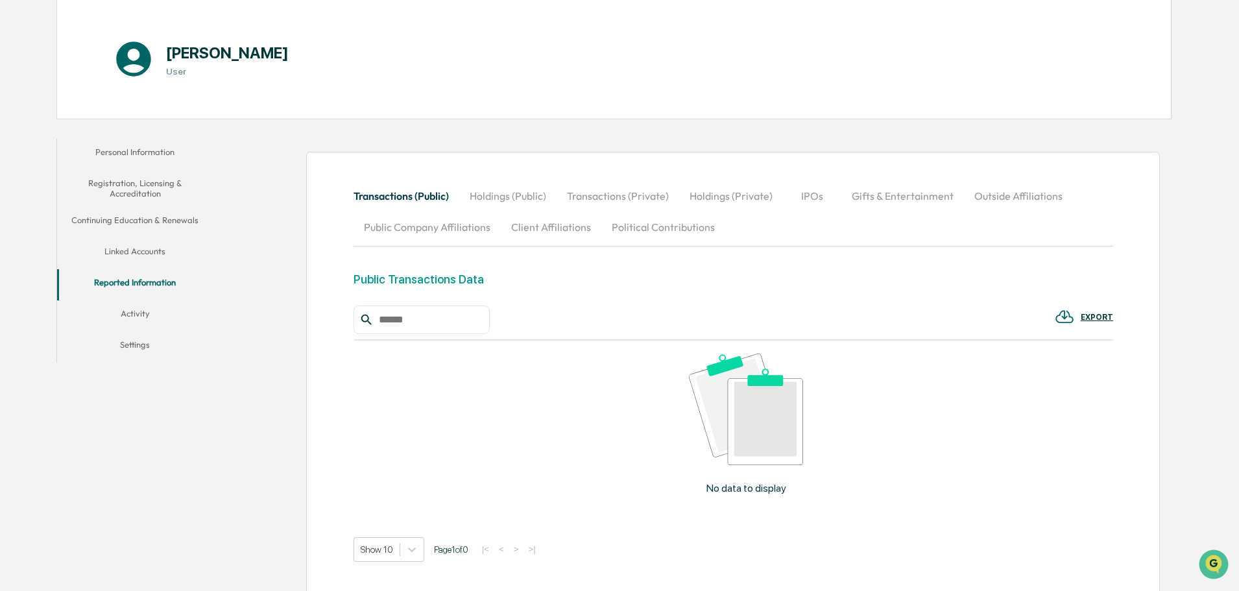
scroll to position [209, 0]
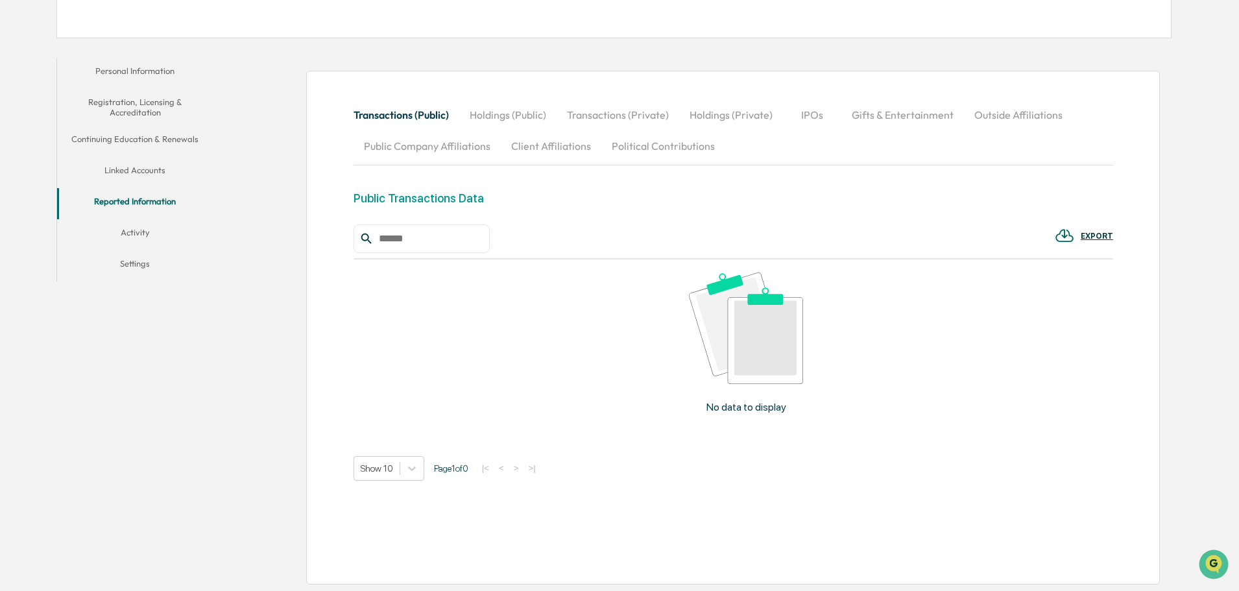
click at [125, 228] on button "Activity" at bounding box center [135, 234] width 156 height 31
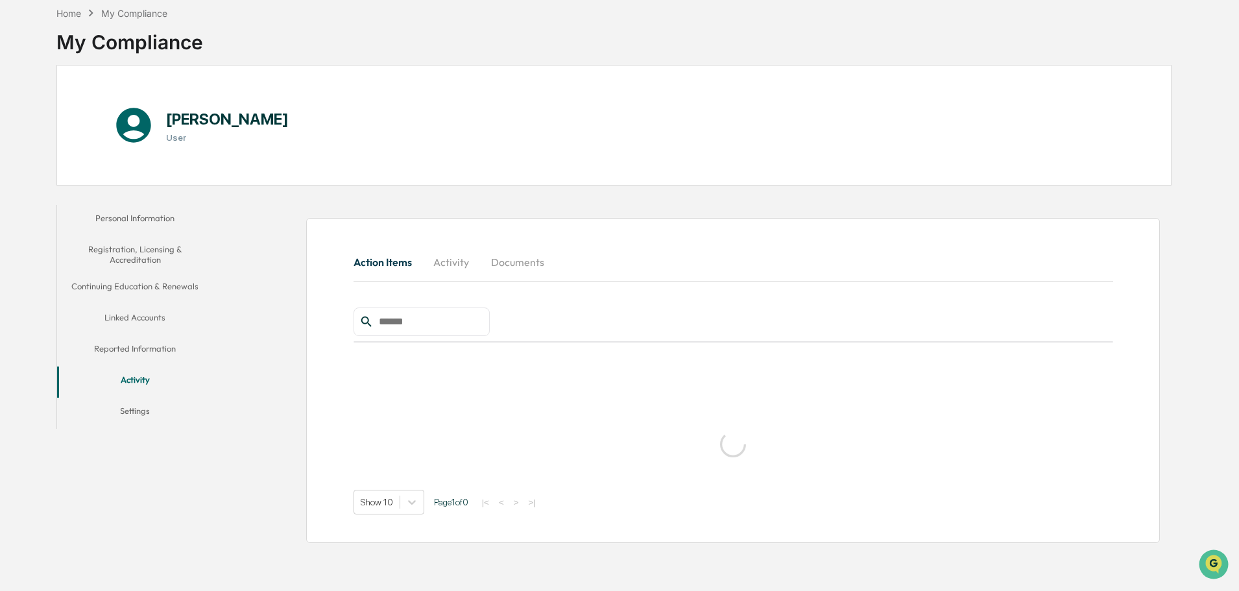
scroll to position [62, 0]
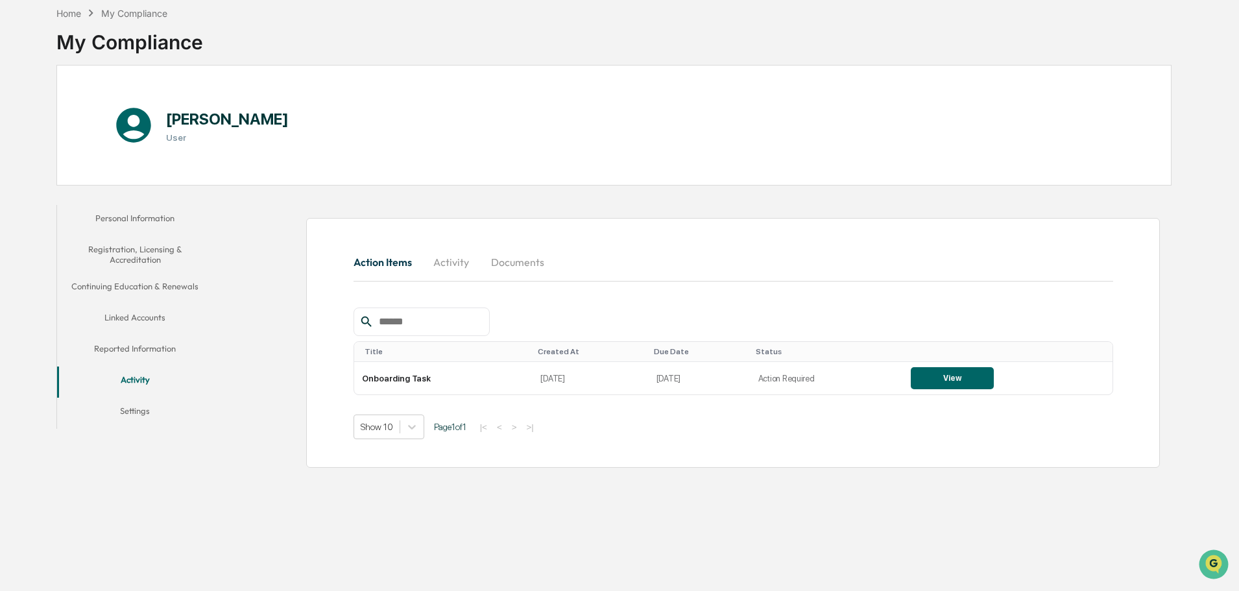
click at [136, 414] on button "Settings" at bounding box center [135, 413] width 156 height 31
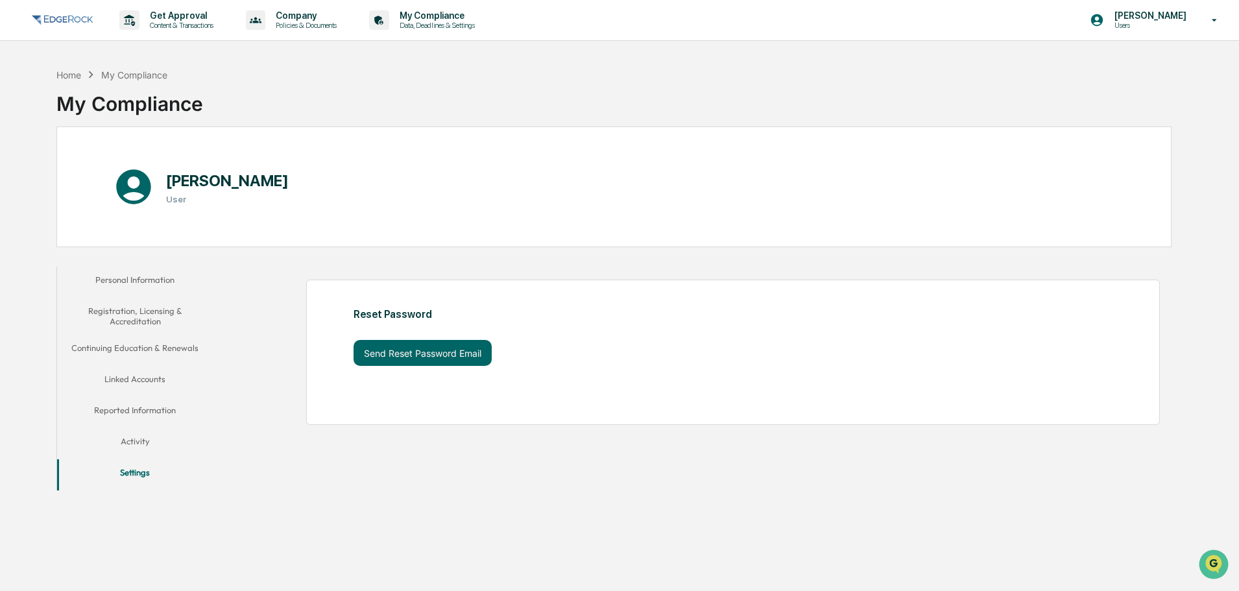
click at [129, 107] on div "My Compliance" at bounding box center [129, 99] width 147 height 34
click at [196, 180] on h1 "[PERSON_NAME]" at bounding box center [227, 180] width 123 height 19
click at [142, 73] on div "My Compliance" at bounding box center [134, 74] width 66 height 11
click at [83, 70] on div "Home My Compliance" at bounding box center [111, 74] width 110 height 14
click at [428, 23] on p "Data, Deadlines & Settings" at bounding box center [435, 25] width 92 height 9
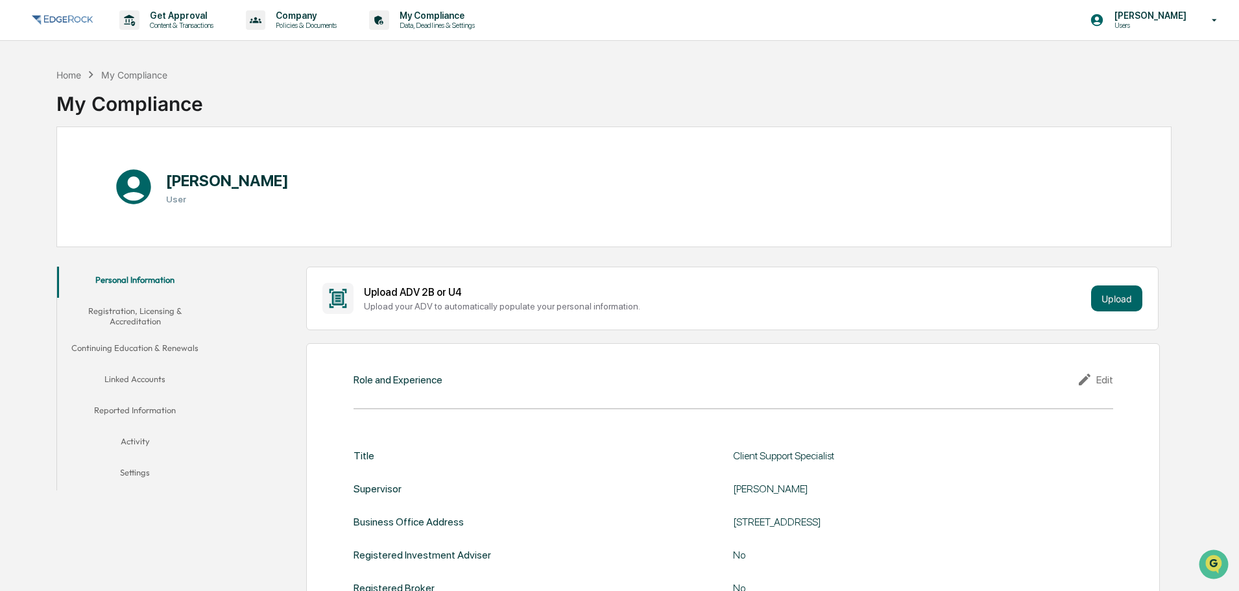
click at [1095, 384] on icon at bounding box center [1086, 380] width 19 height 16
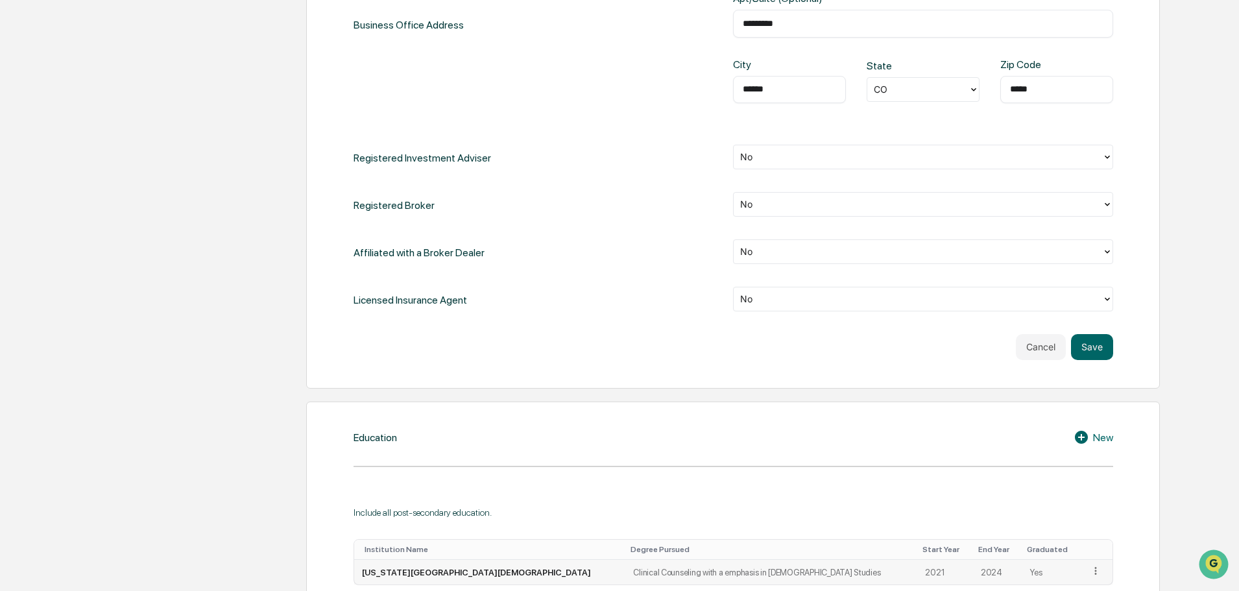
scroll to position [779, 0]
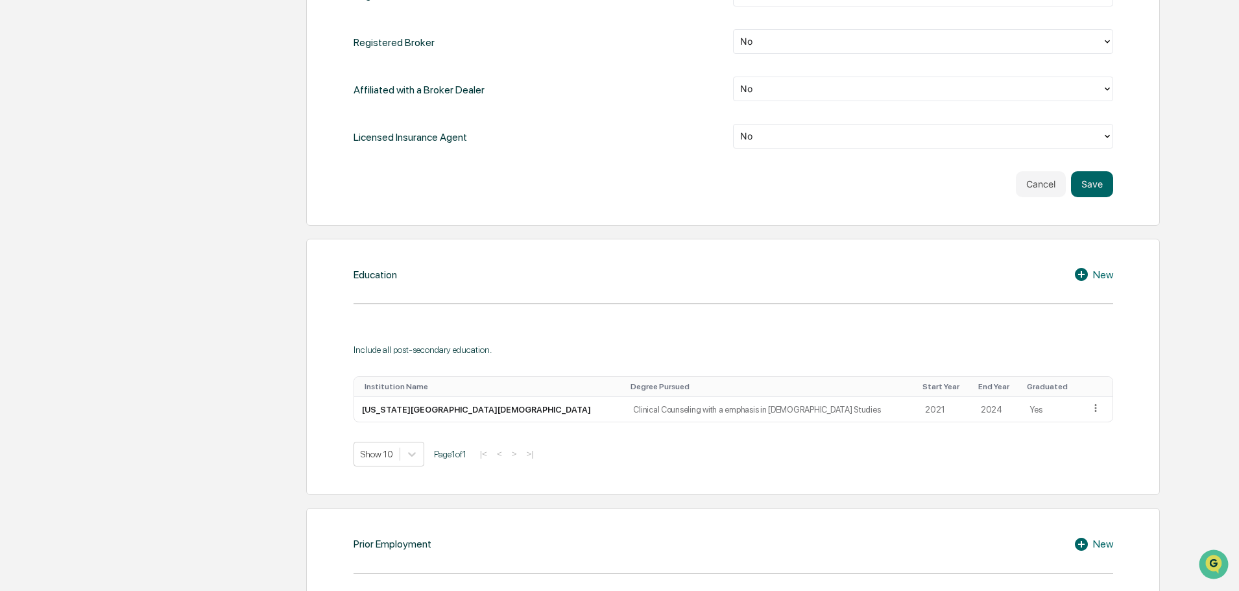
drag, startPoint x: 1099, startPoint y: 188, endPoint x: 1093, endPoint y: 215, distance: 27.4
click at [1099, 189] on button "Save" at bounding box center [1092, 184] width 42 height 26
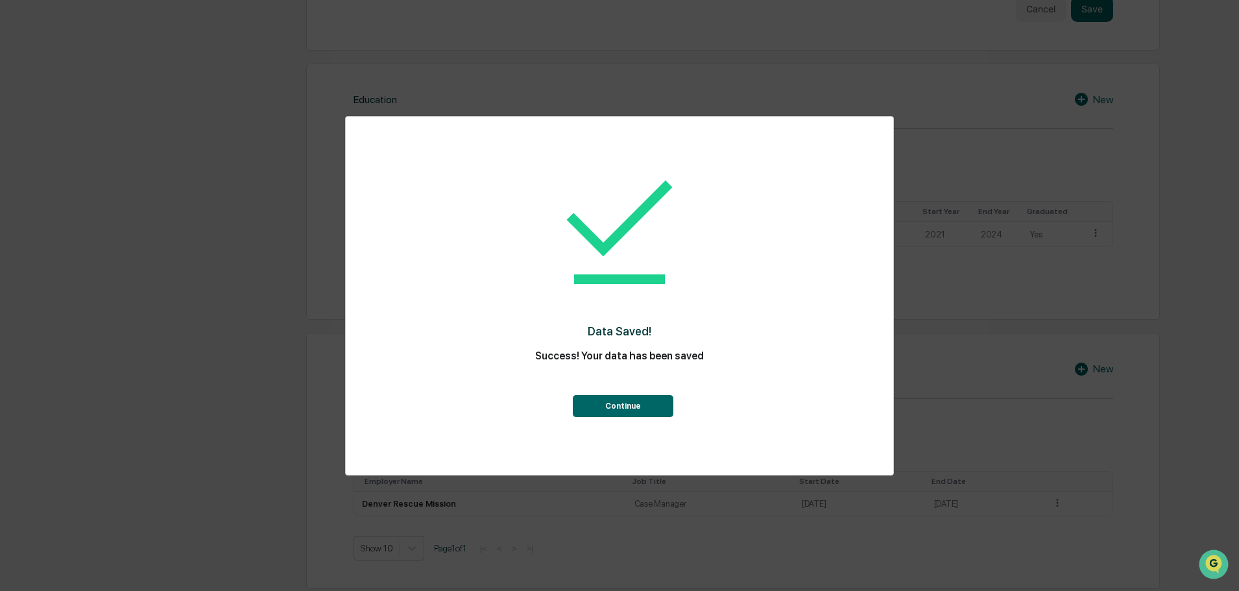
scroll to position [1223, 0]
click at [627, 400] on button "Continue" at bounding box center [623, 406] width 101 height 22
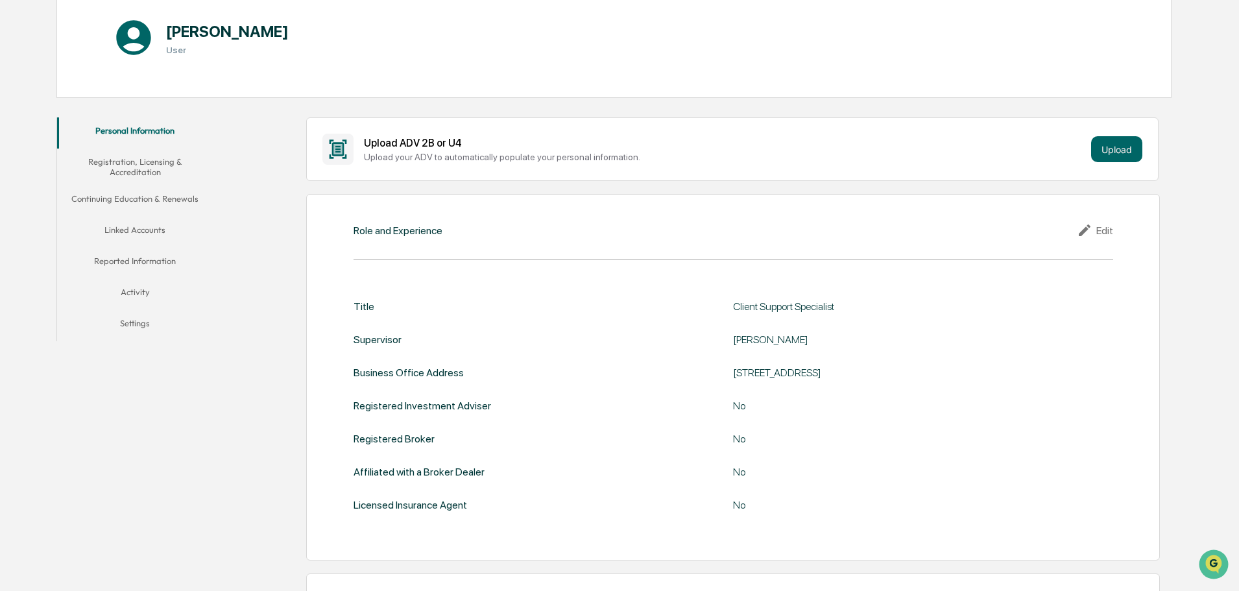
scroll to position [0, 0]
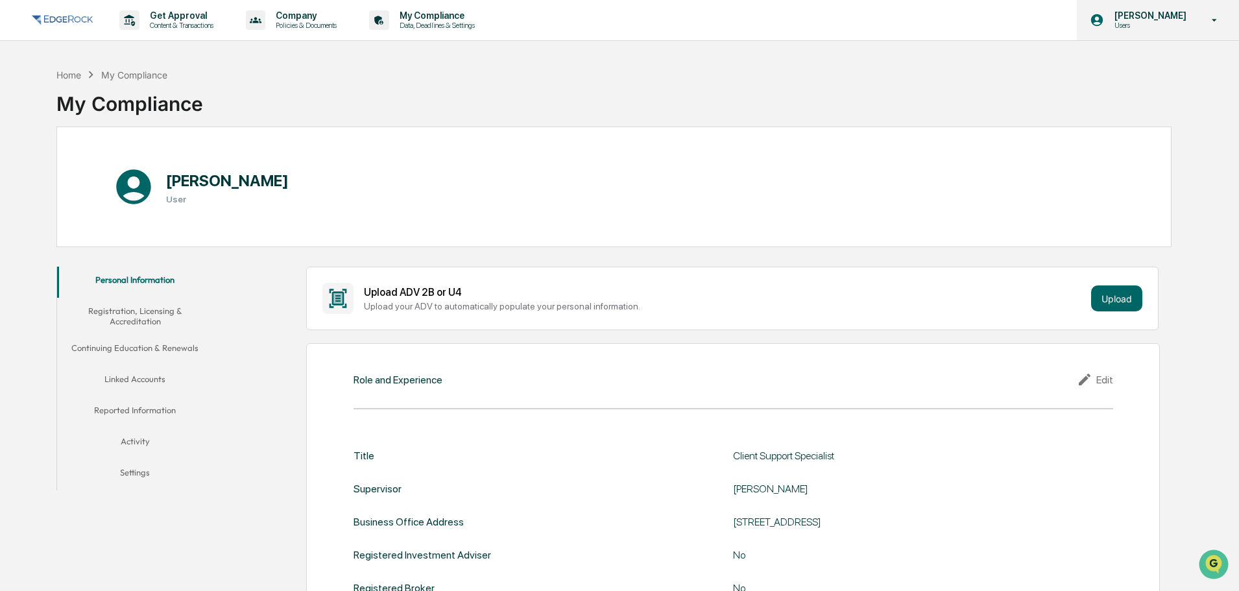
click at [1150, 25] on p "Users" at bounding box center [1149, 25] width 89 height 9
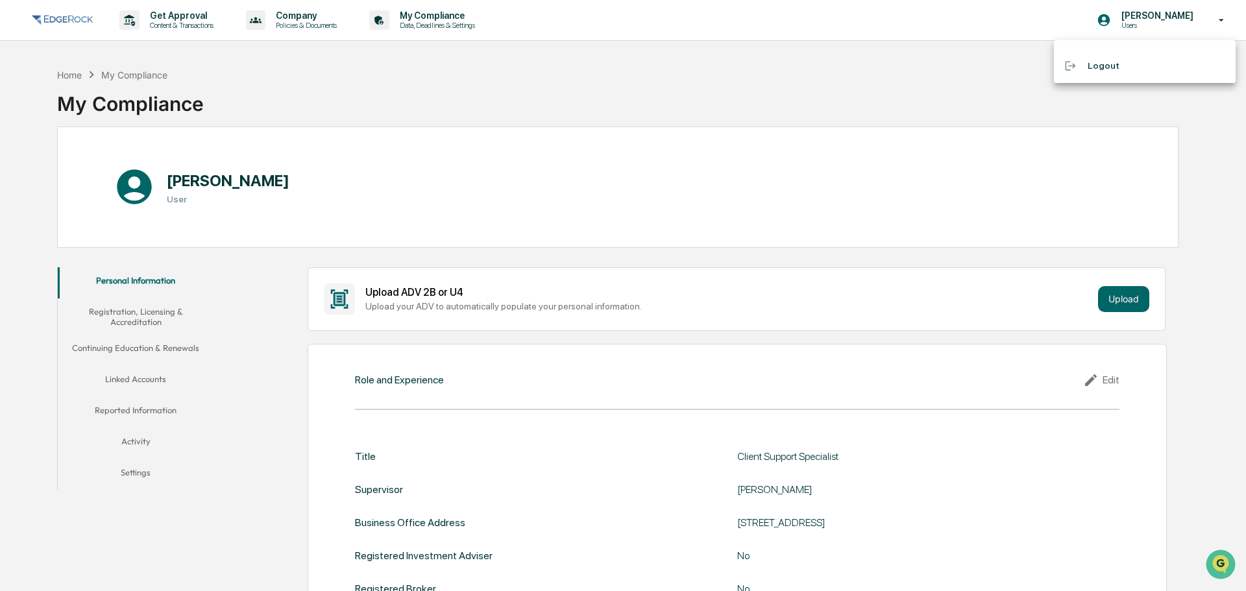
click at [1143, 31] on div at bounding box center [623, 295] width 1246 height 591
